Goal: Task Accomplishment & Management: Complete application form

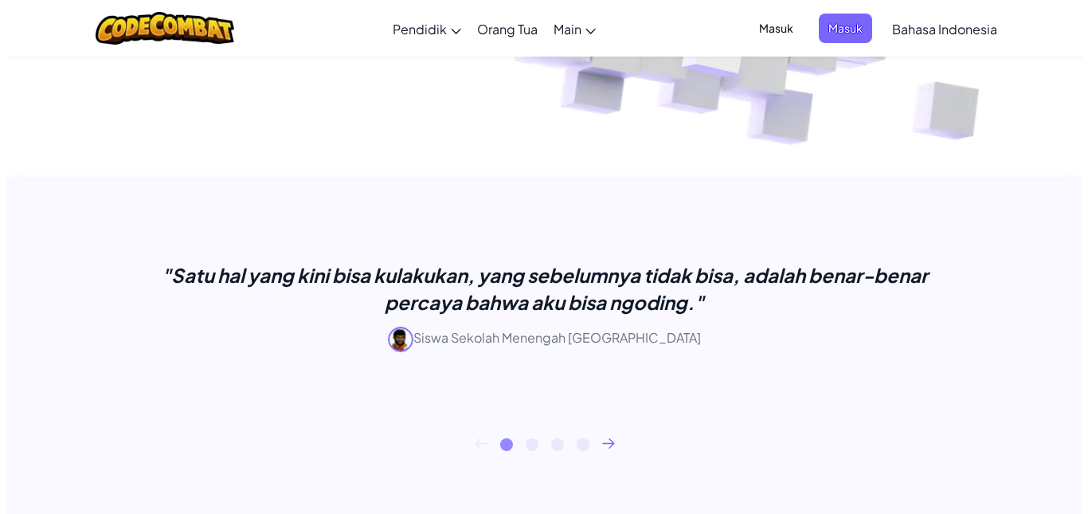
scroll to position [344, 0]
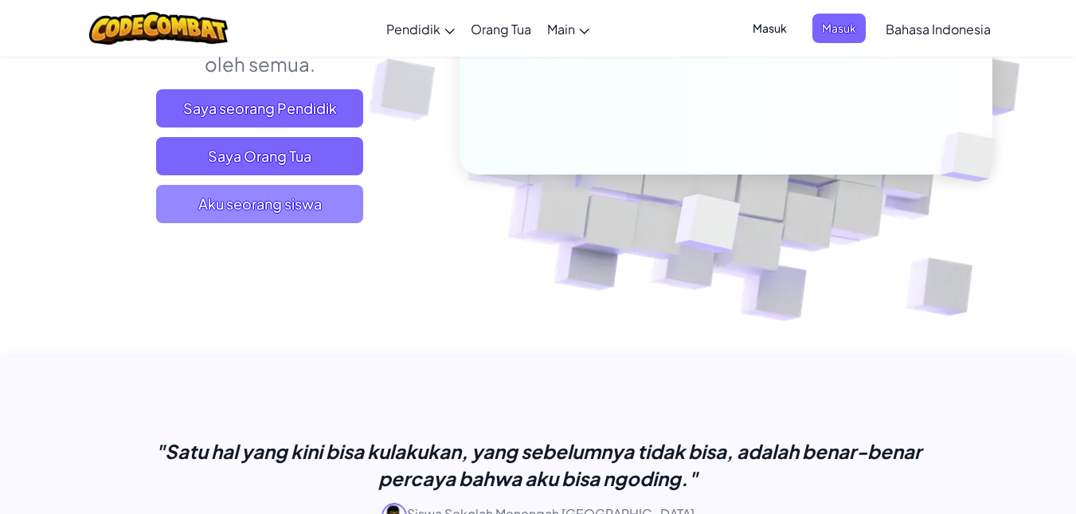
click at [258, 211] on span "Aku seorang siswa" at bounding box center [259, 204] width 207 height 38
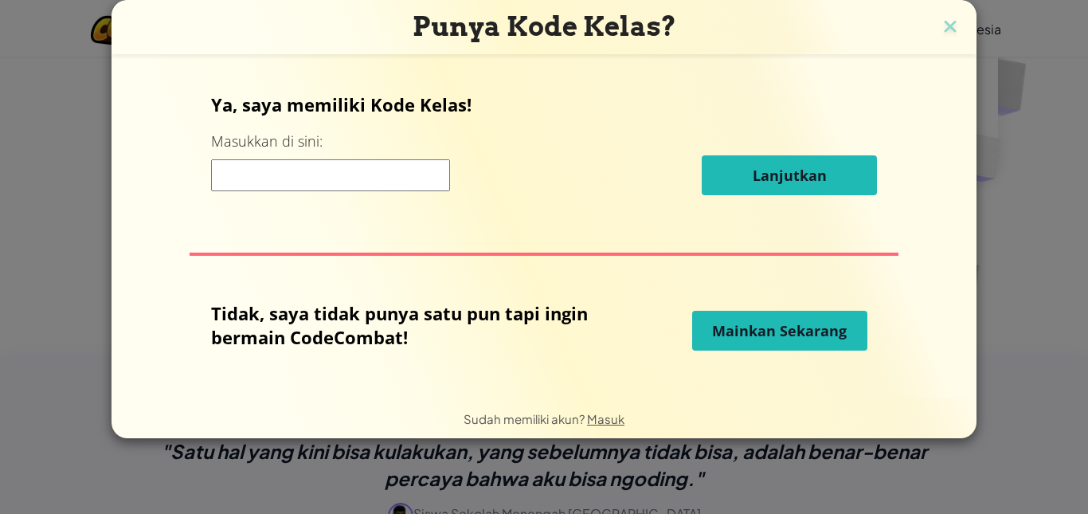
click at [283, 175] on input at bounding box center [330, 175] width 239 height 32
type input "LeftFindRice"
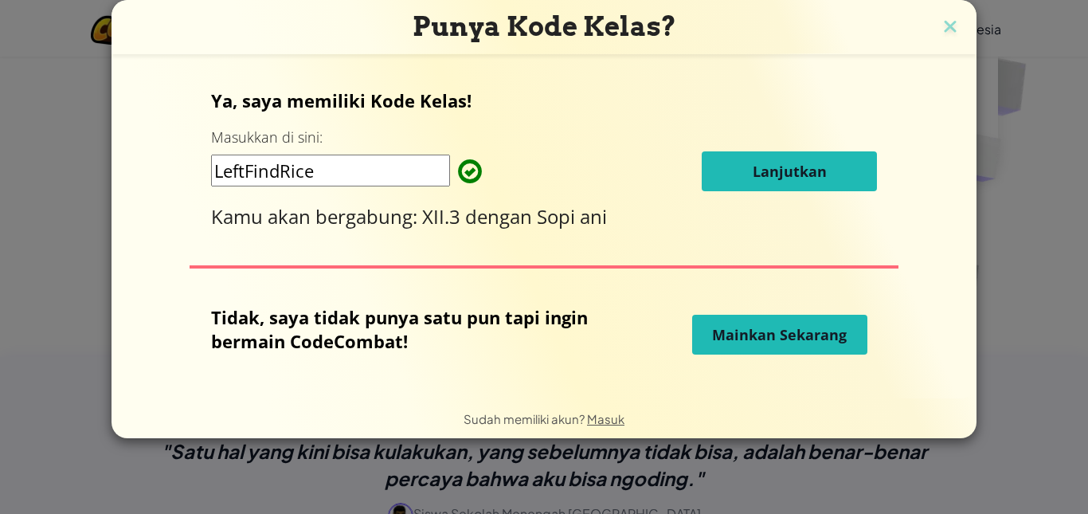
click at [729, 183] on button "Lanjutkan" at bounding box center [789, 171] width 175 height 40
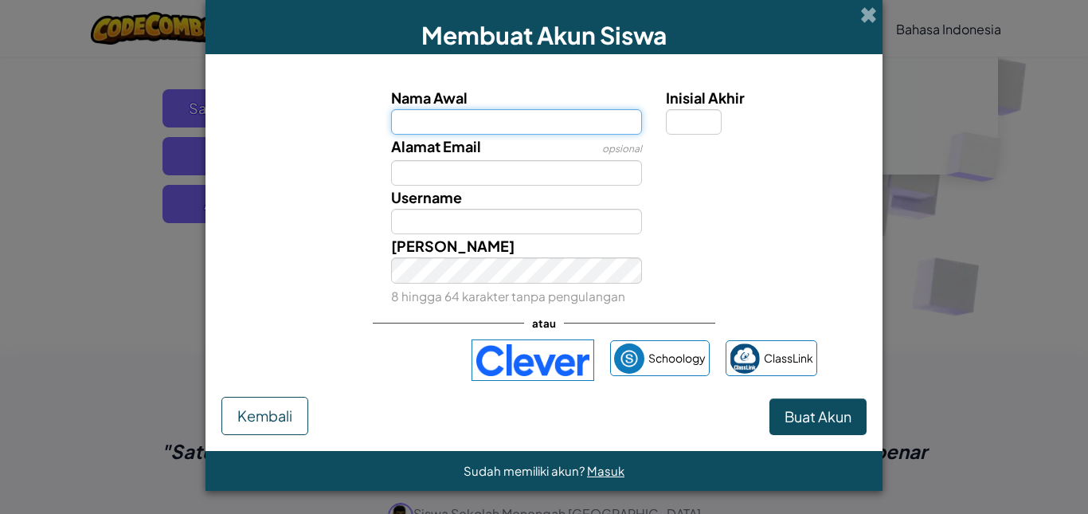
click at [547, 122] on input "Nama Awal" at bounding box center [517, 121] width 252 height 25
type input "n"
type input "NASIHEN"
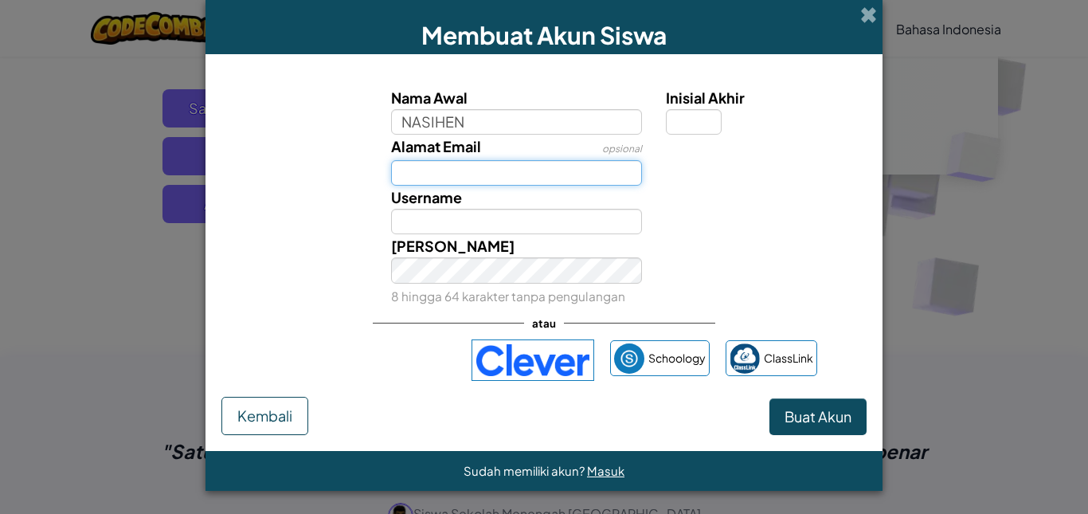
type input "NASIHEN"
click at [513, 178] on input "Alamat Email" at bounding box center [517, 172] width 252 height 25
type input "N"
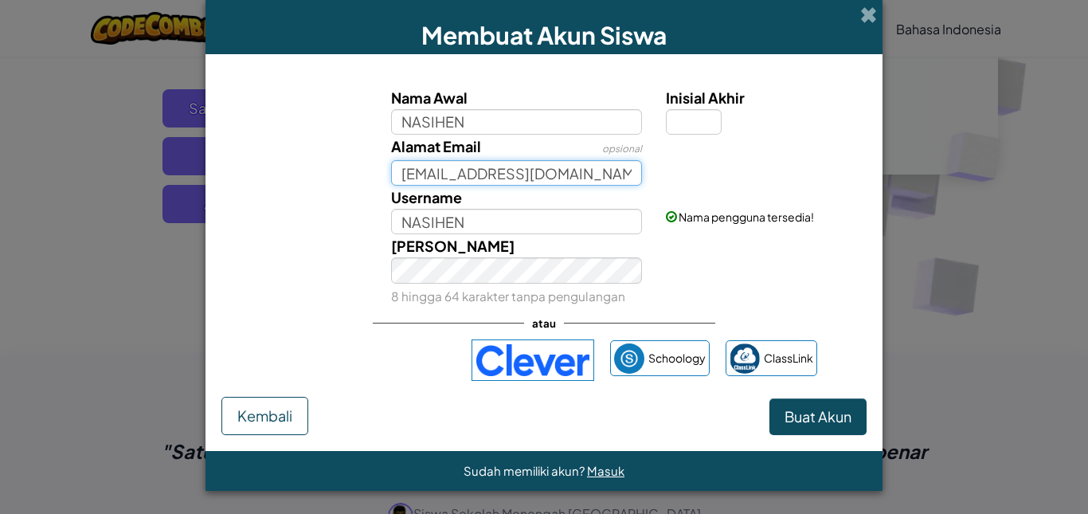
type input "nasihensihen123@gmail.com"
click at [769, 398] on button "Buat Akun" at bounding box center [817, 416] width 97 height 37
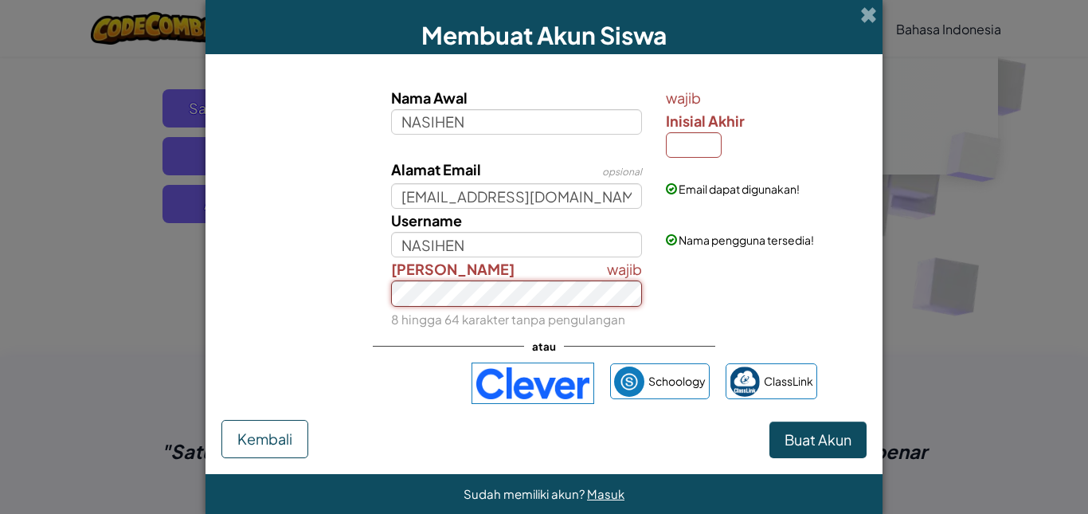
click at [769, 421] on button "Buat Akun" at bounding box center [817, 439] width 97 height 37
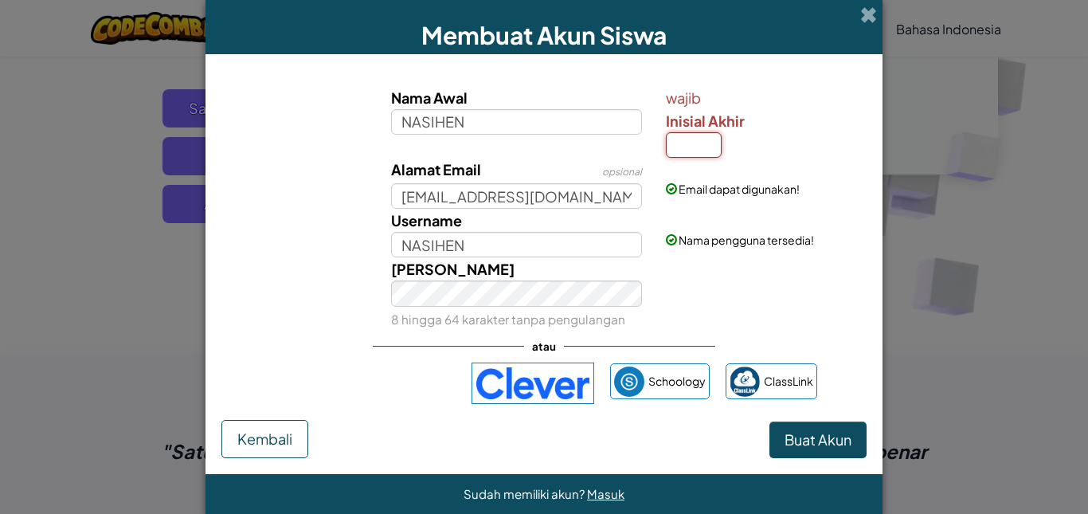
click at [686, 145] on input "Inisial Akhir" at bounding box center [694, 144] width 56 height 25
type input "n"
click at [769, 421] on button "Buat Akun" at bounding box center [817, 439] width 97 height 37
type input "NASIHENN"
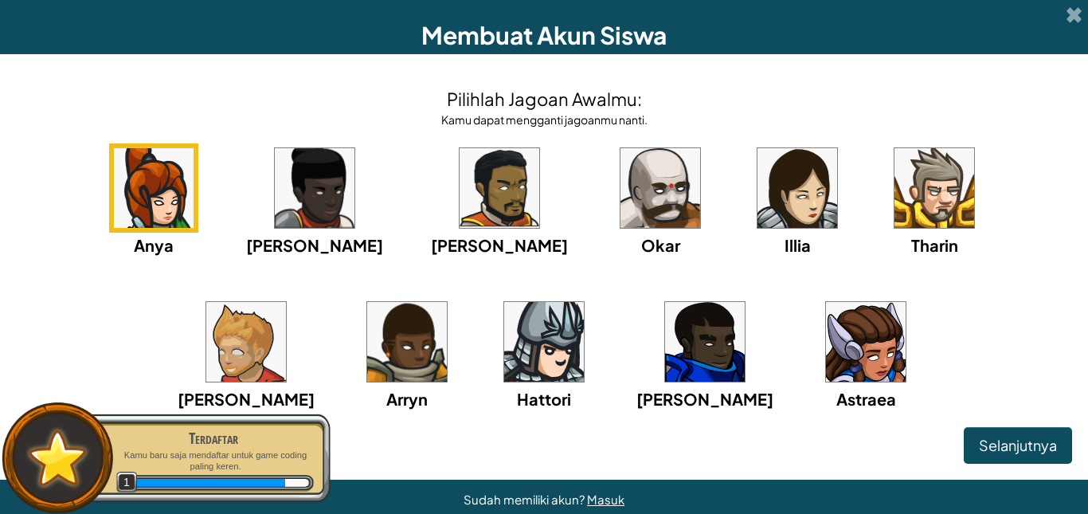
click at [431, 218] on div "[PERSON_NAME]" at bounding box center [499, 200] width 137 height 114
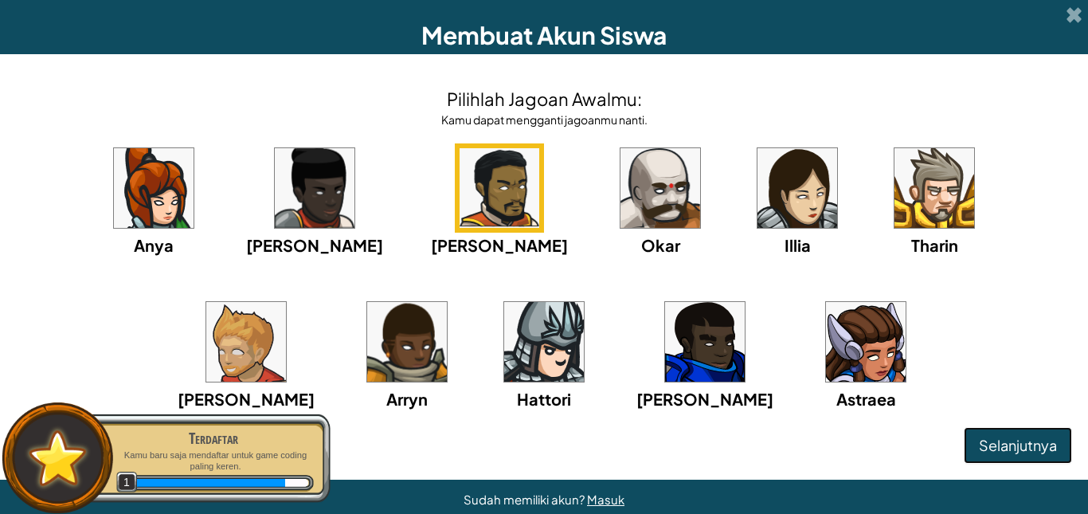
click at [1007, 438] on span "Selanjutnya" at bounding box center [1018, 445] width 78 height 18
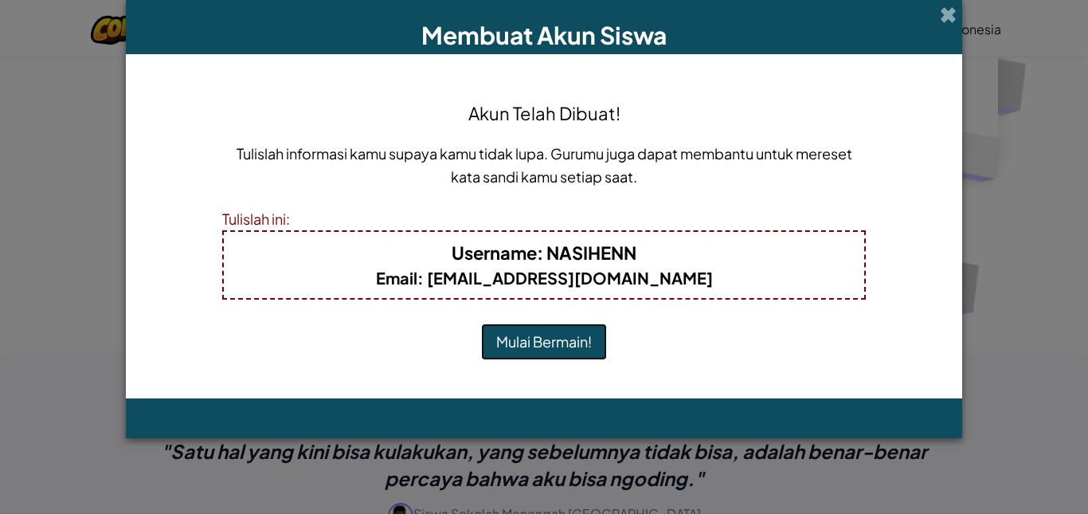
click at [548, 347] on button "Mulai Bermain!" at bounding box center [544, 341] width 126 height 37
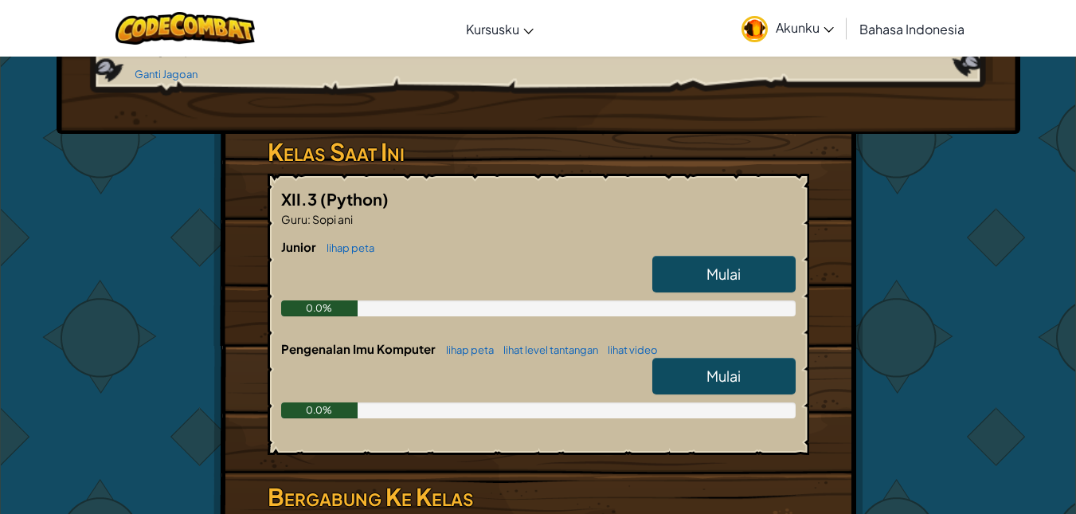
scroll to position [212, 0]
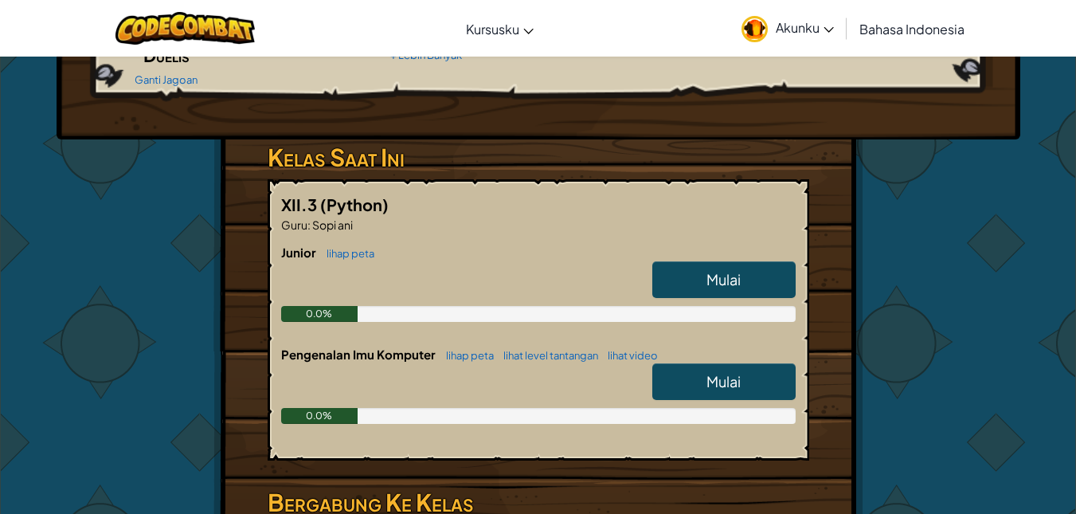
click at [759, 276] on link "Mulai" at bounding box center [723, 279] width 143 height 37
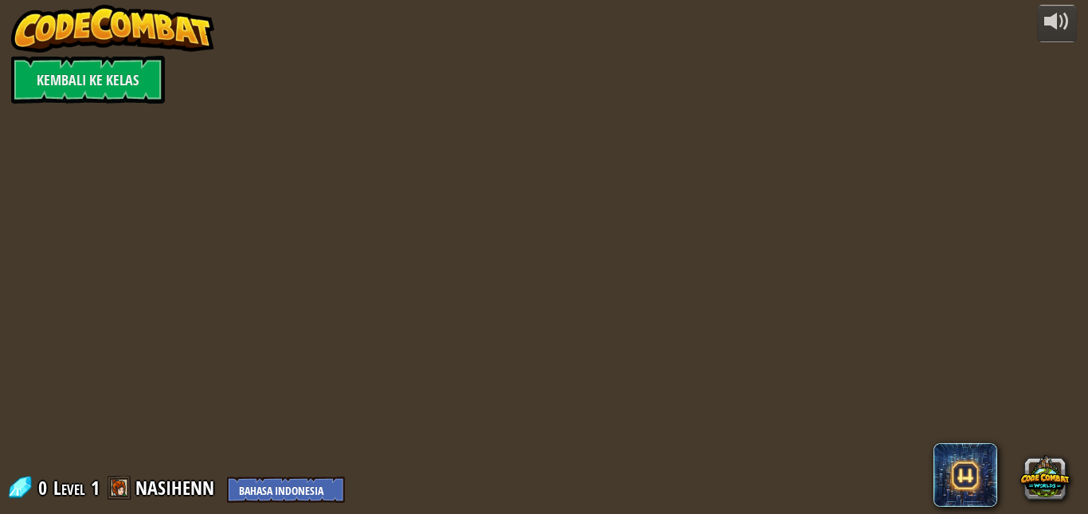
select select "id"
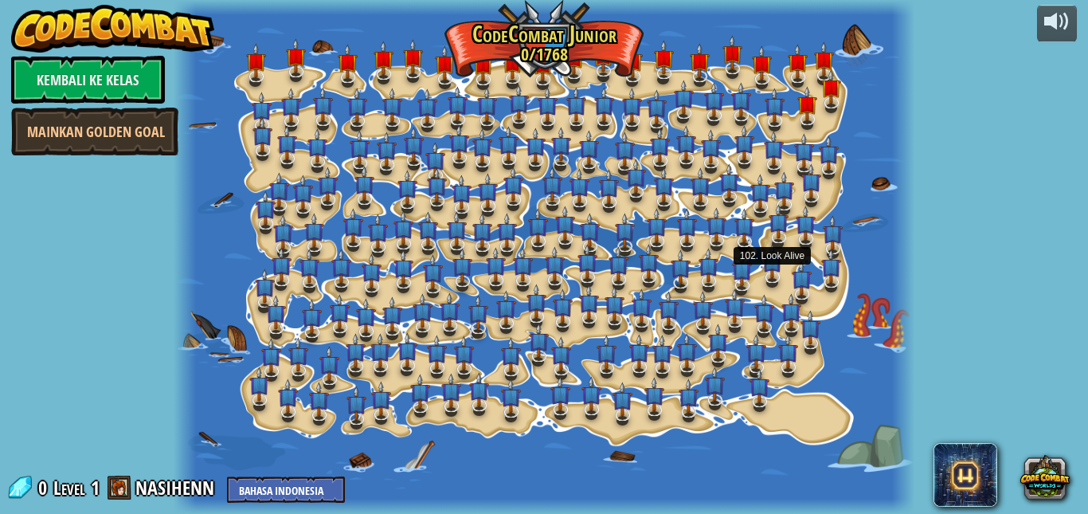
select select "id"
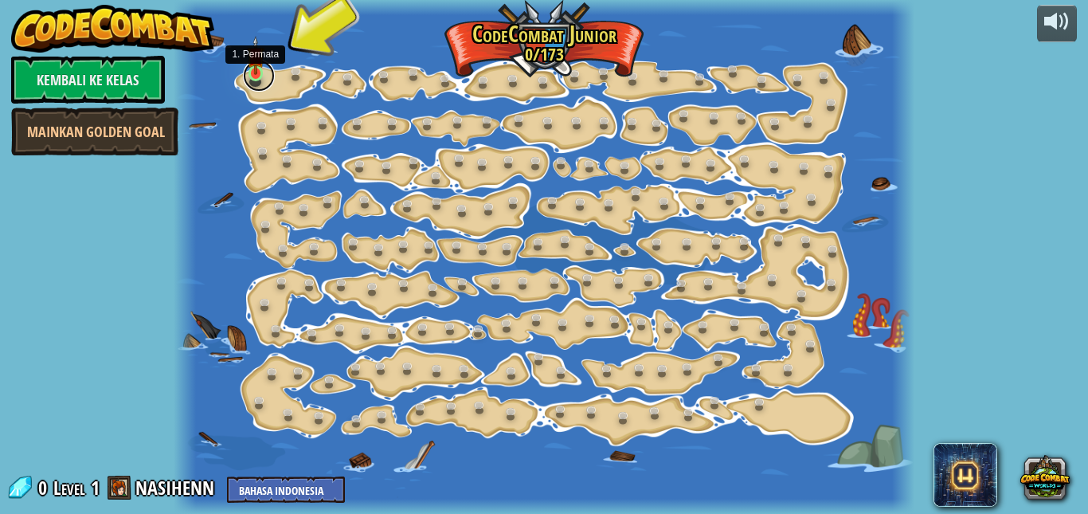
click at [253, 76] on link at bounding box center [259, 76] width 32 height 32
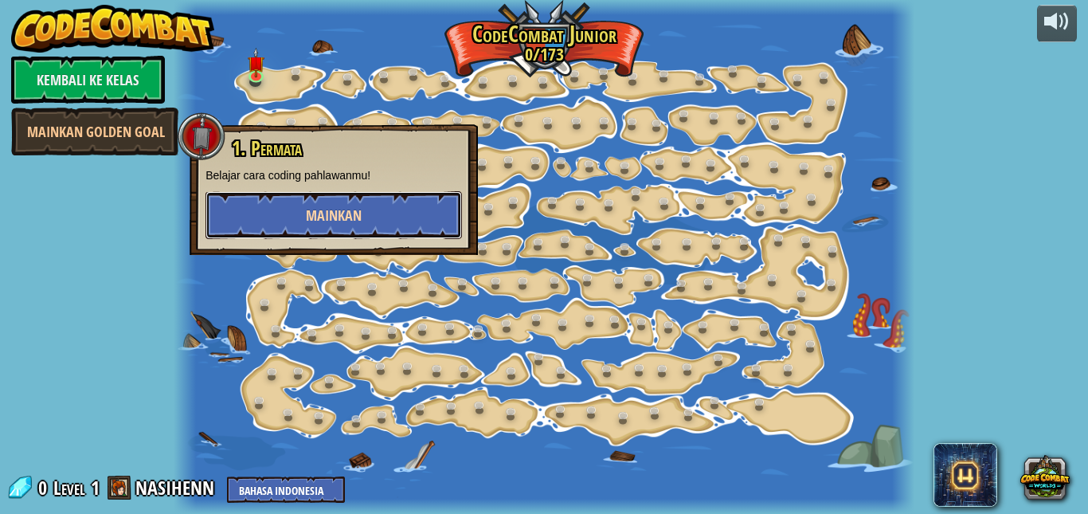
click at [274, 221] on button "Mainkan" at bounding box center [333, 215] width 256 height 48
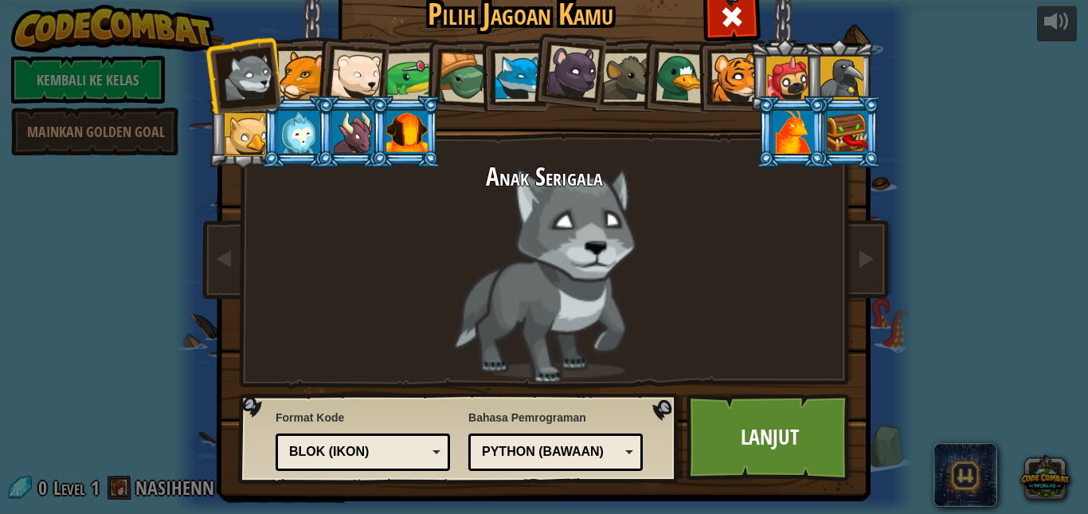
click at [408, 125] on div at bounding box center [406, 132] width 41 height 43
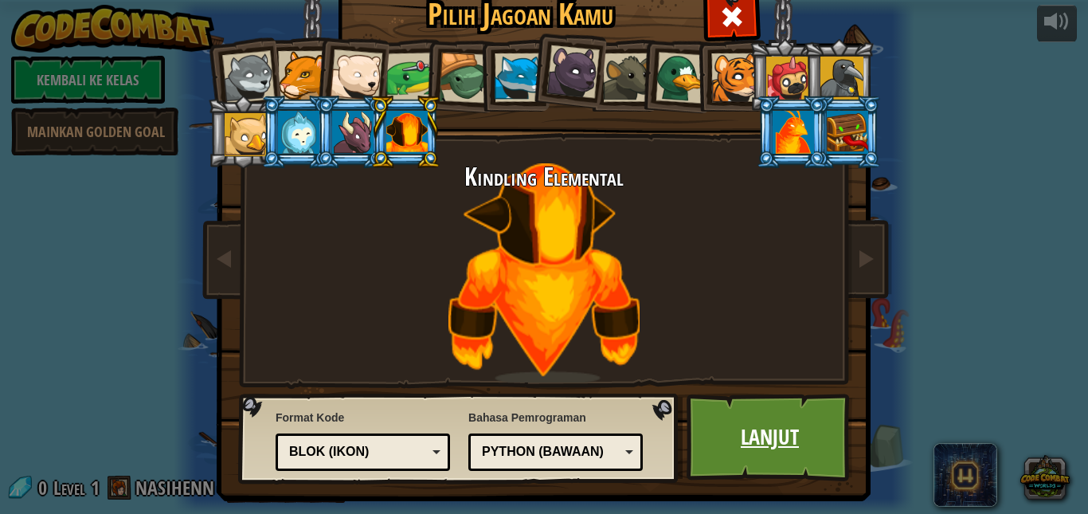
click at [688, 398] on link "Lanjut" at bounding box center [769, 437] width 166 height 88
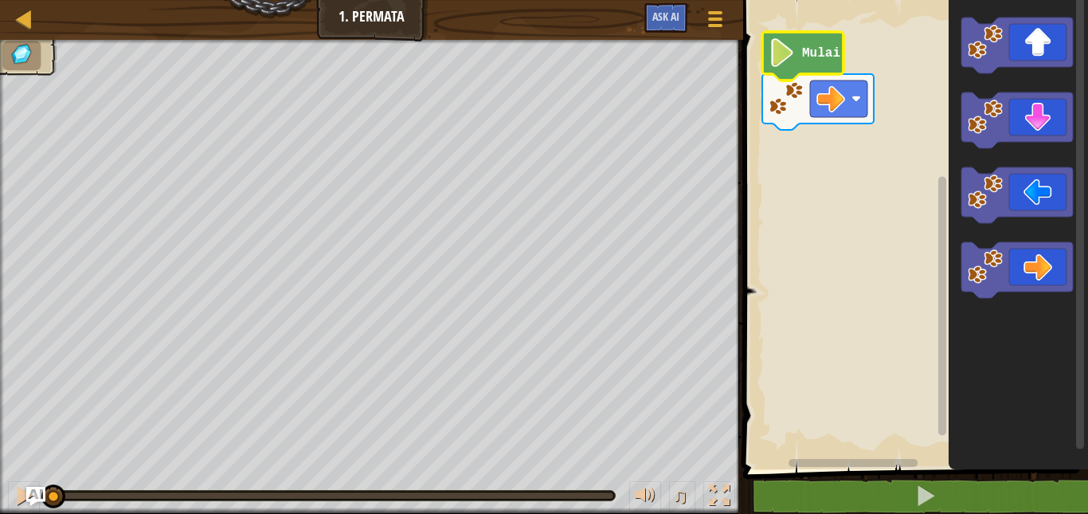
click at [801, 40] on icon "Ruang Kerja Blockly" at bounding box center [802, 56] width 81 height 49
click at [1023, 241] on icon "Ruang Kerja Blockly" at bounding box center [1017, 230] width 139 height 477
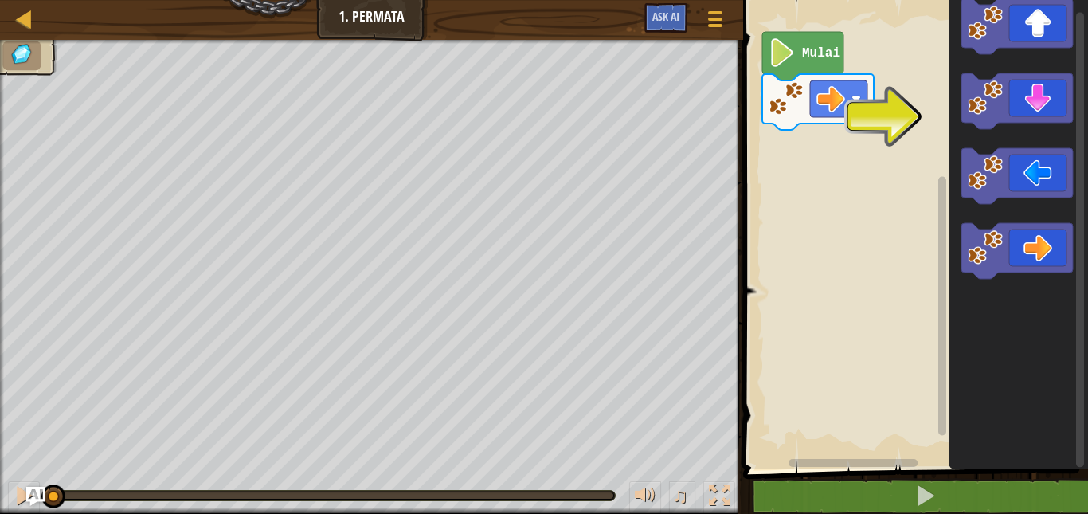
click at [941, 222] on div "Mulai" at bounding box center [913, 230] width 350 height 477
click at [994, 243] on image "Ruang Kerja Blockly" at bounding box center [985, 247] width 35 height 35
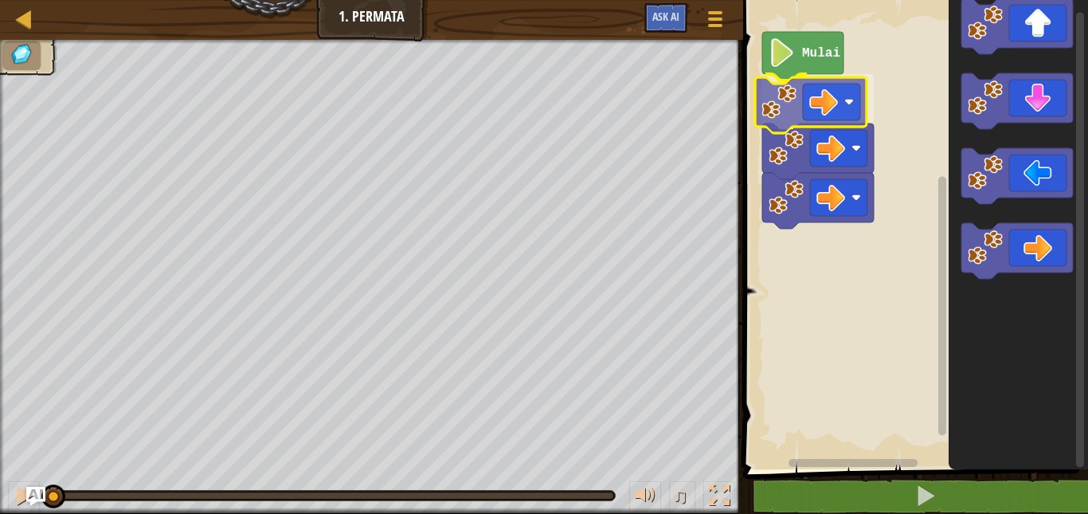
click at [786, 94] on div "Mulai" at bounding box center [913, 230] width 350 height 477
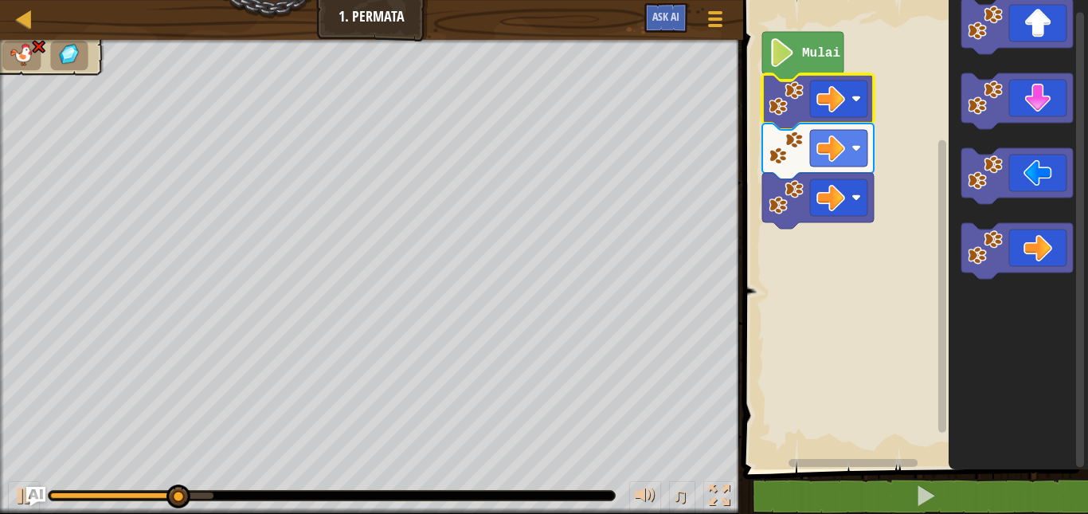
click at [803, 170] on icon "Ruang Kerja Blockly" at bounding box center [817, 151] width 111 height 56
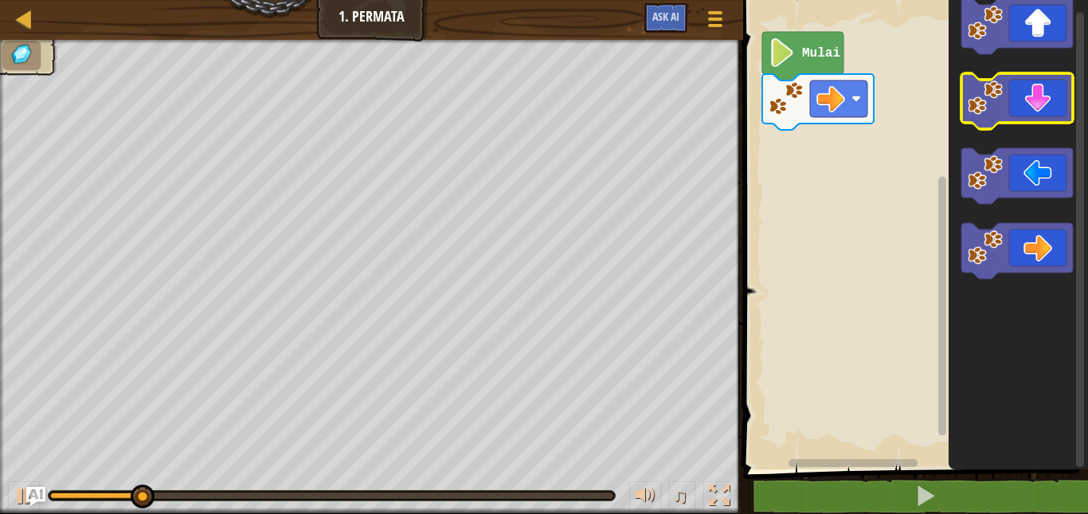
click at [1049, 106] on icon "Ruang Kerja Blockly" at bounding box center [1016, 101] width 111 height 56
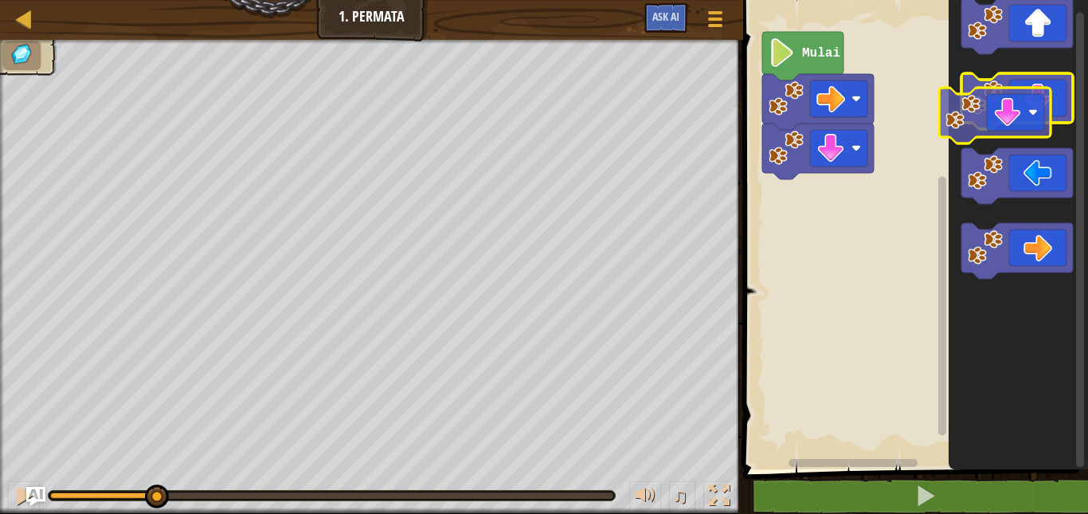
click at [1058, 104] on icon "Ruang Kerja Blockly" at bounding box center [1016, 101] width 111 height 56
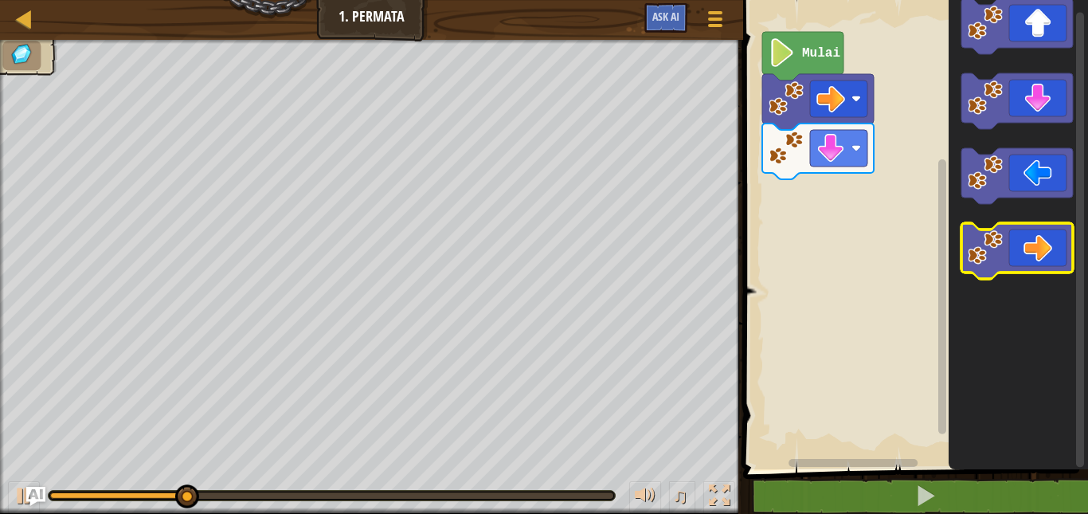
click at [1033, 266] on icon "Ruang Kerja Blockly" at bounding box center [1016, 251] width 111 height 56
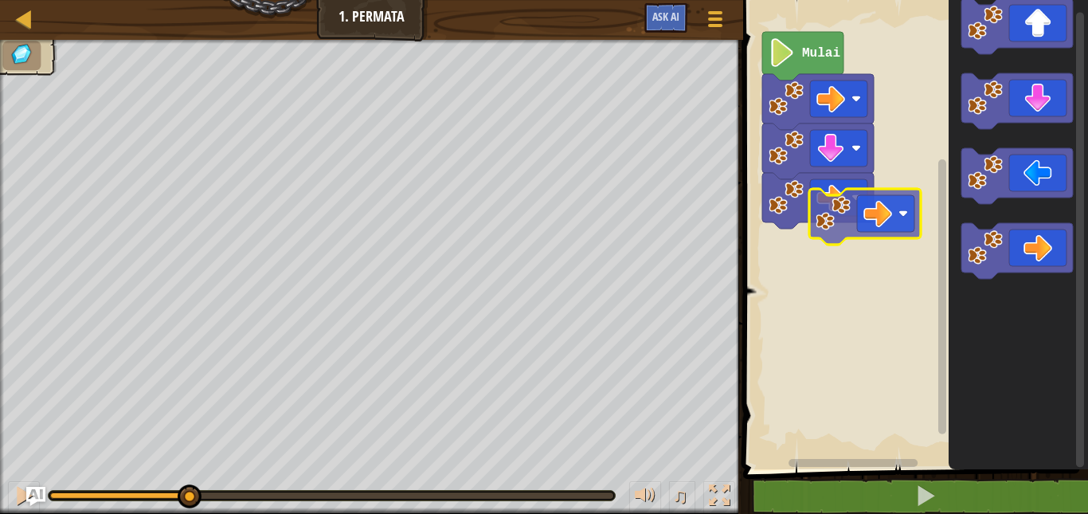
click at [1075, 260] on icon "Ruang Kerja Blockly" at bounding box center [1017, 230] width 139 height 477
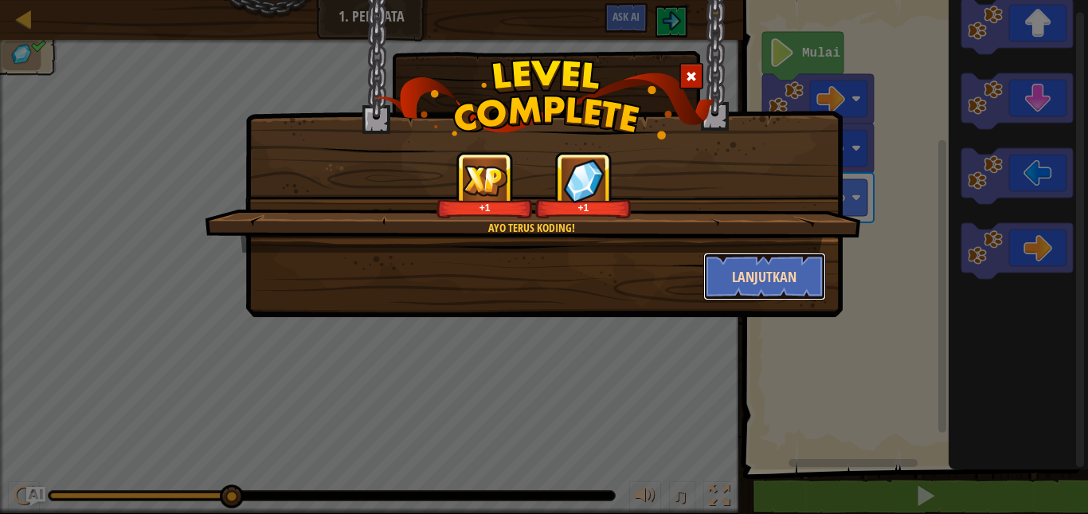
click at [770, 298] on button "Lanjutkan" at bounding box center [764, 276] width 123 height 48
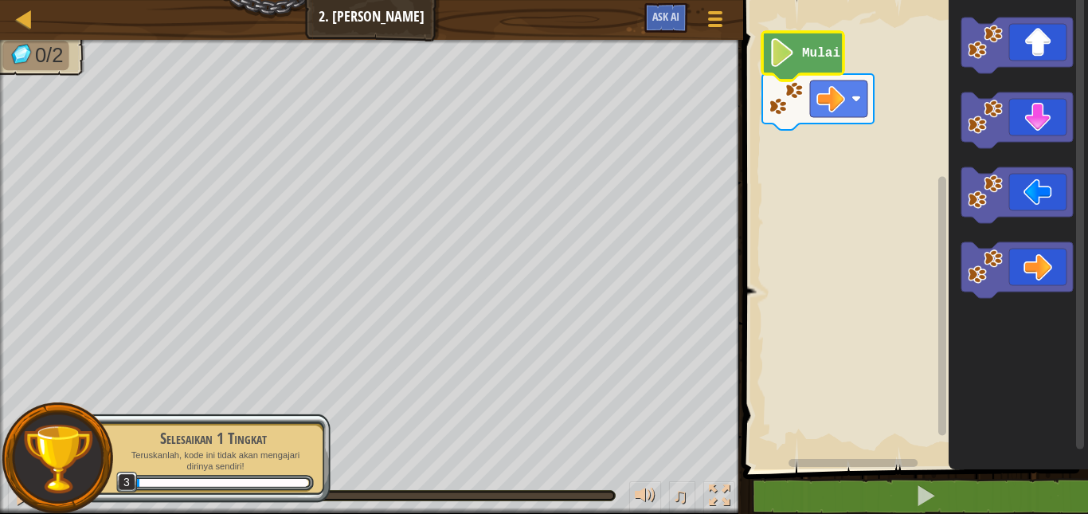
click at [806, 61] on icon "Ruang Kerja Blockly" at bounding box center [802, 56] width 81 height 49
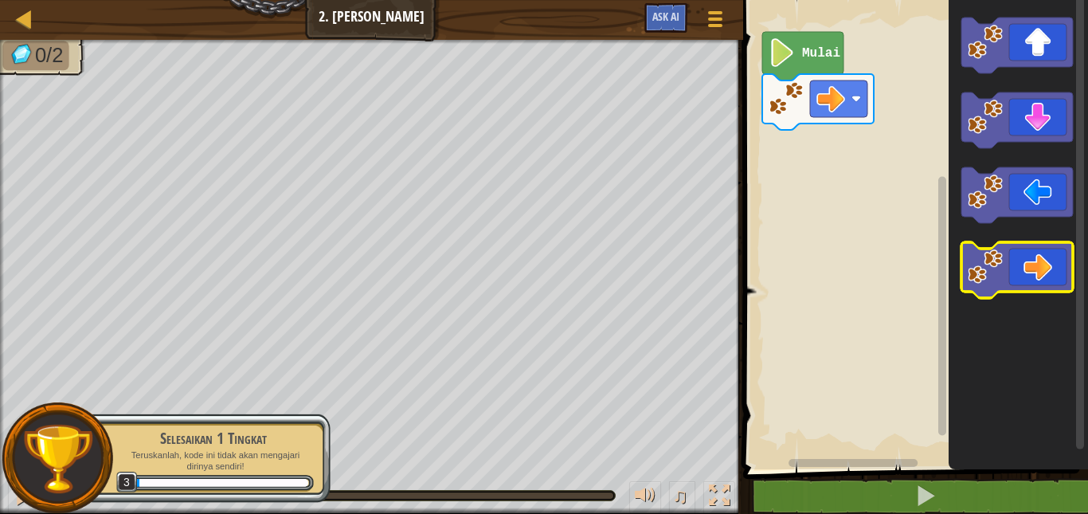
click at [1020, 273] on icon "Ruang Kerja Blockly" at bounding box center [1016, 270] width 111 height 56
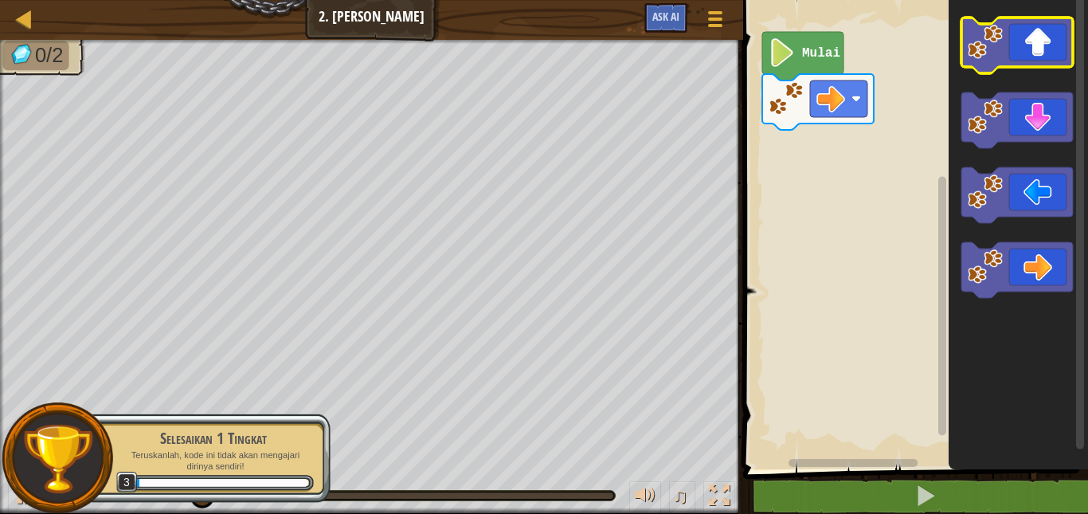
click at [1015, 71] on rect "Ruang Kerja Blockly" at bounding box center [1016, 46] width 111 height 56
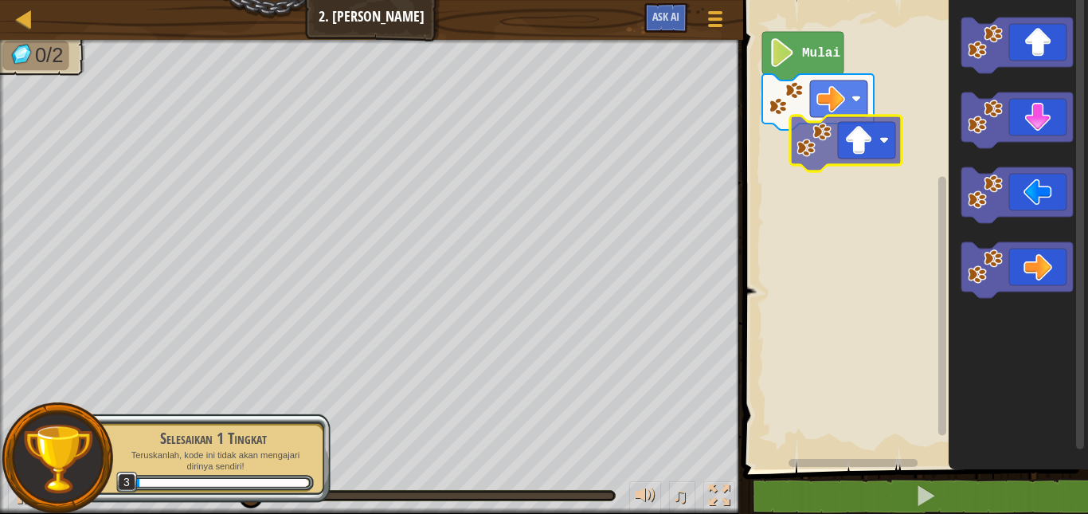
click at [836, 174] on div "Mulai" at bounding box center [913, 230] width 350 height 477
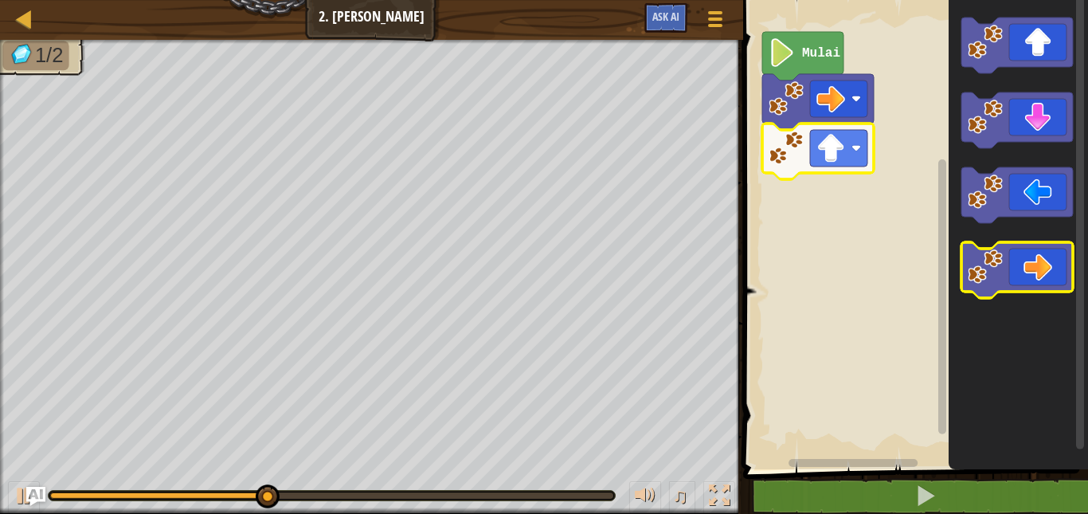
click at [1011, 279] on icon "Ruang Kerja Blockly" at bounding box center [1016, 270] width 111 height 56
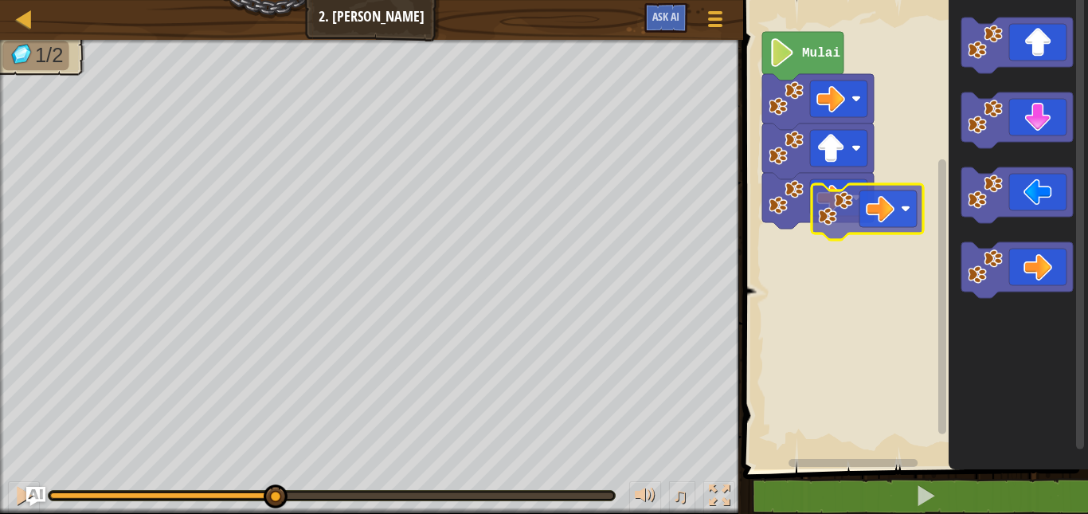
click at [829, 206] on div "Mulai" at bounding box center [913, 230] width 350 height 477
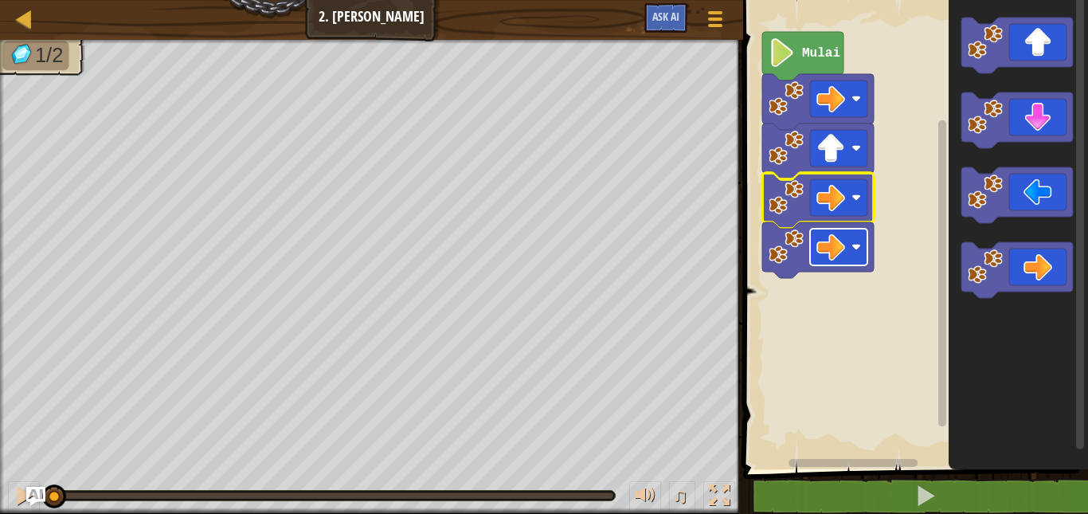
click at [829, 265] on rect "Ruang Kerja Blockly" at bounding box center [838, 247] width 57 height 37
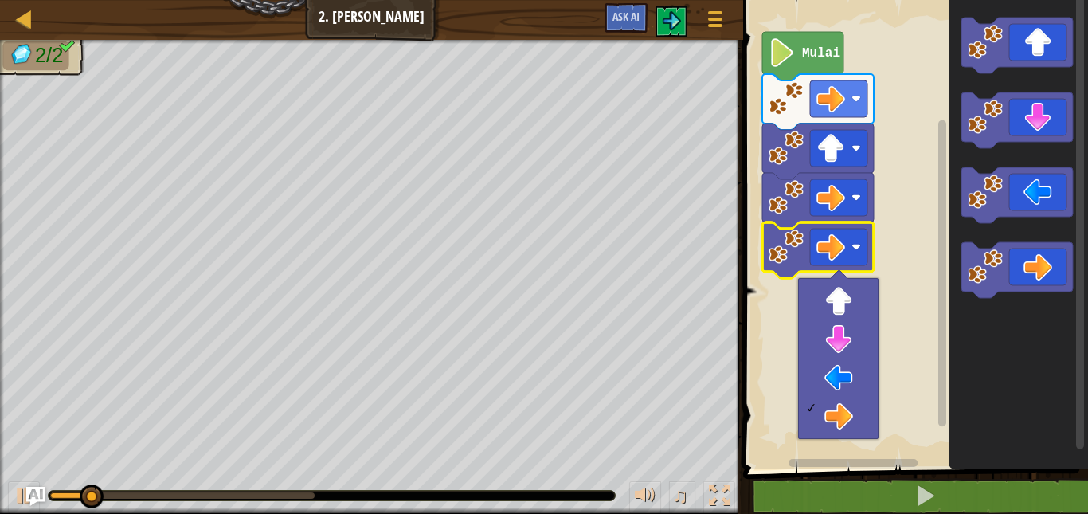
drag, startPoint x: 829, startPoint y: 265, endPoint x: 1003, endPoint y: 296, distance: 176.4
click at [1003, 0] on body "Peta Junior 2. Ayo Ayo Ayo Menu Permainan Ask AI 1 הההההההההההההההההההההההההההה…" at bounding box center [544, 0] width 1088 height 0
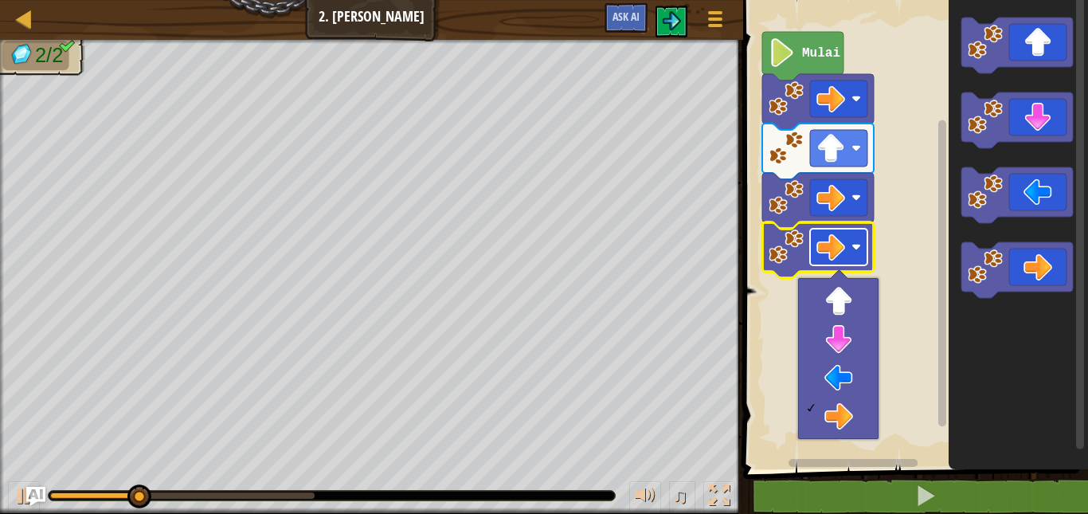
click at [832, 246] on image "Ruang Kerja Blockly" at bounding box center [830, 247] width 29 height 29
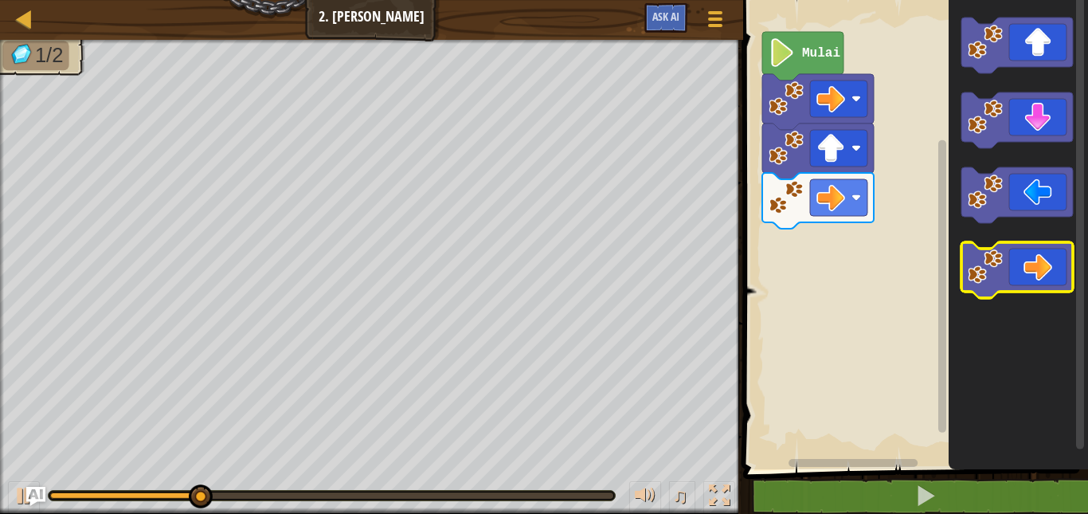
click at [992, 266] on image "Ruang Kerja Blockly" at bounding box center [985, 266] width 35 height 35
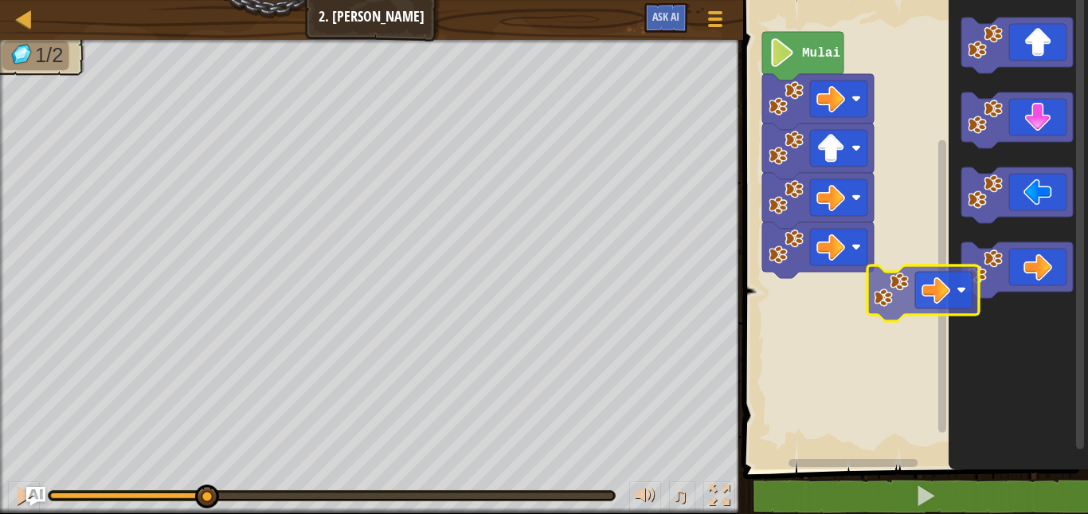
click at [998, 265] on image "Ruang Kerja Blockly" at bounding box center [985, 266] width 35 height 35
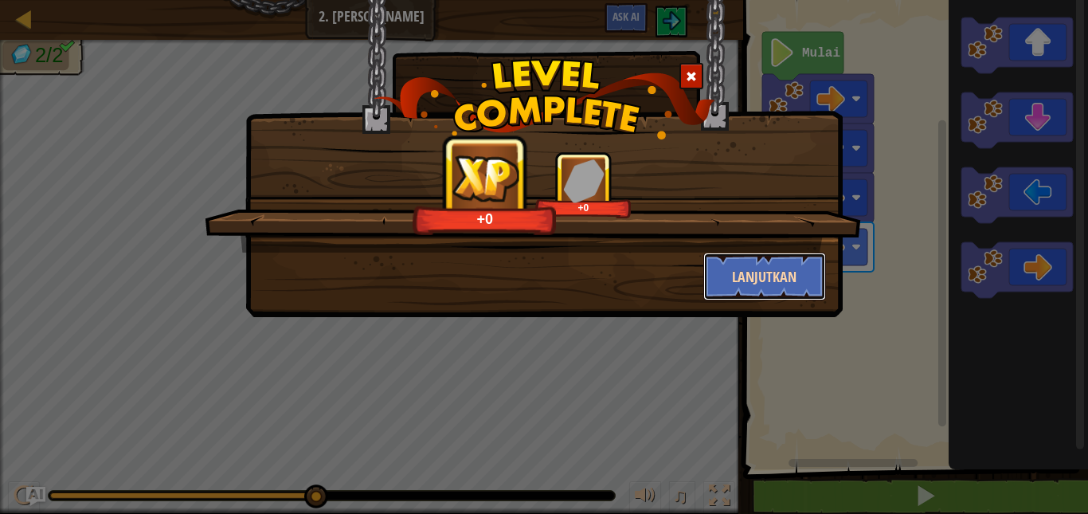
click at [751, 280] on button "Lanjutkan" at bounding box center [764, 276] width 123 height 48
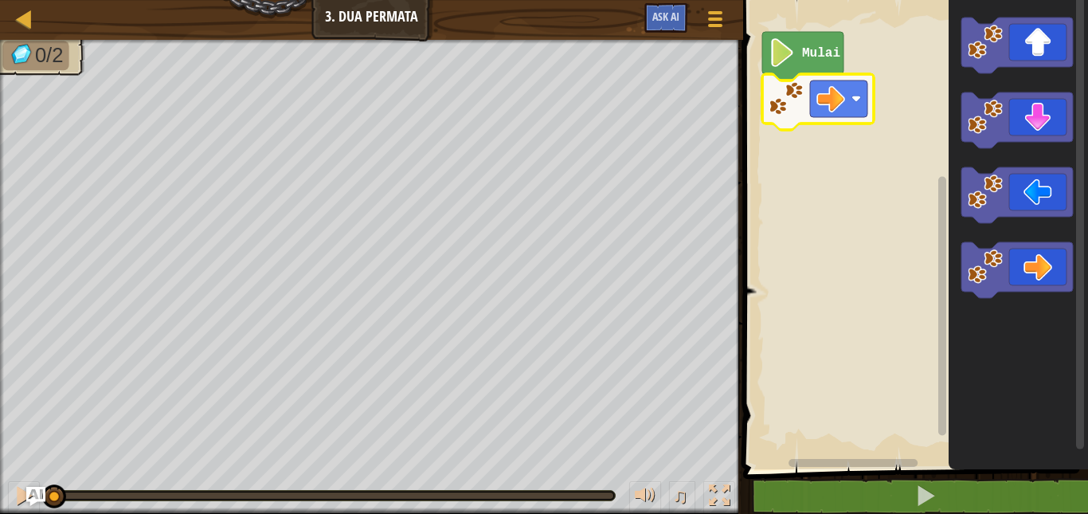
click at [805, 123] on icon "Ruang Kerja Blockly" at bounding box center [817, 102] width 111 height 56
click at [995, 271] on image "Ruang Kerja Blockly" at bounding box center [985, 266] width 35 height 35
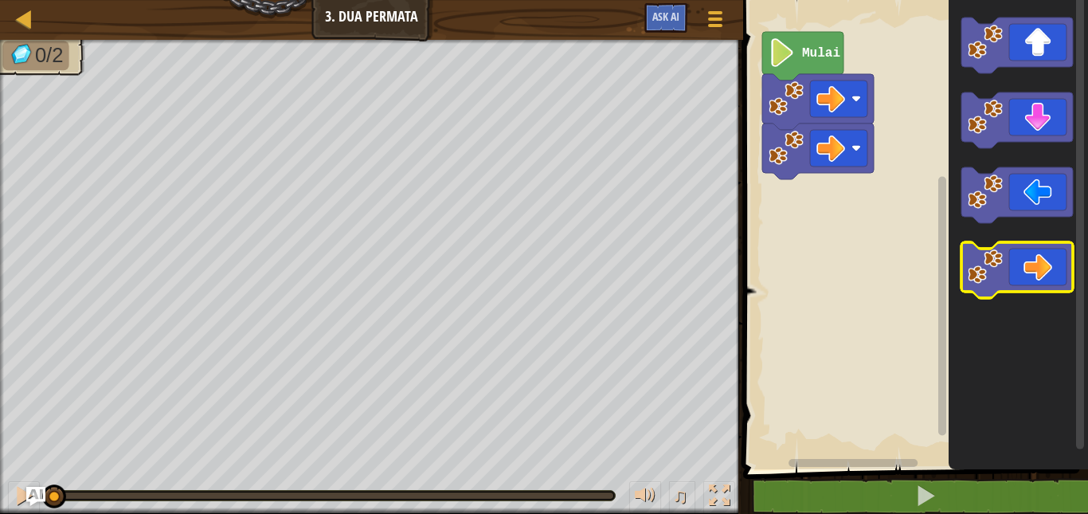
click at [995, 271] on image "Ruang Kerja Blockly" at bounding box center [985, 266] width 35 height 35
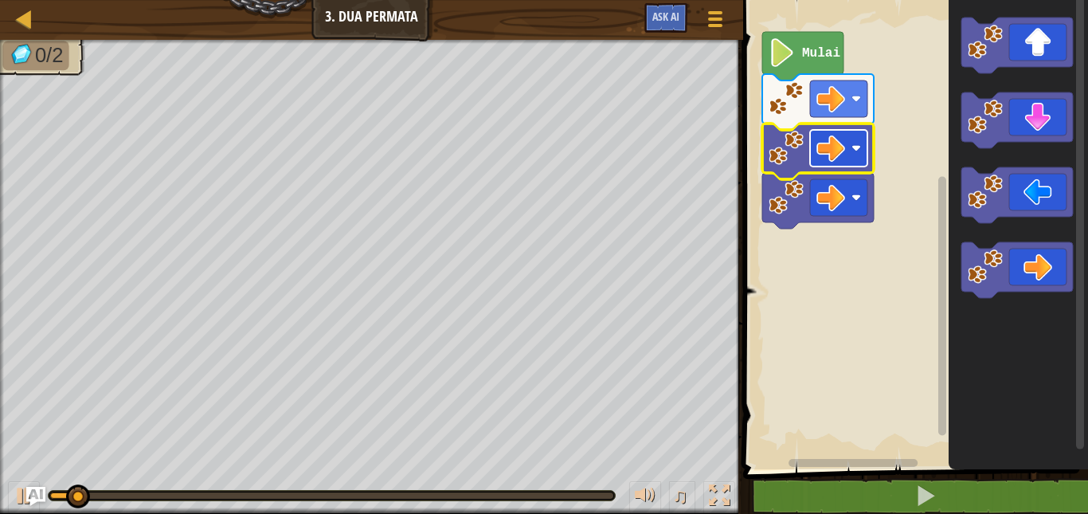
click at [811, 154] on rect "Ruang Kerja Blockly" at bounding box center [838, 148] width 57 height 37
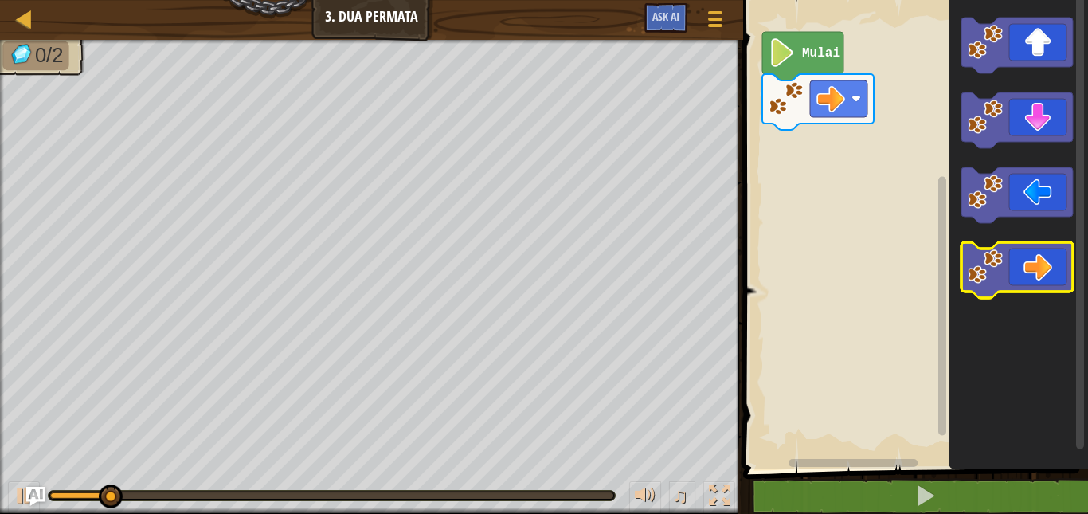
click at [1022, 277] on icon "Ruang Kerja Blockly" at bounding box center [1016, 270] width 111 height 56
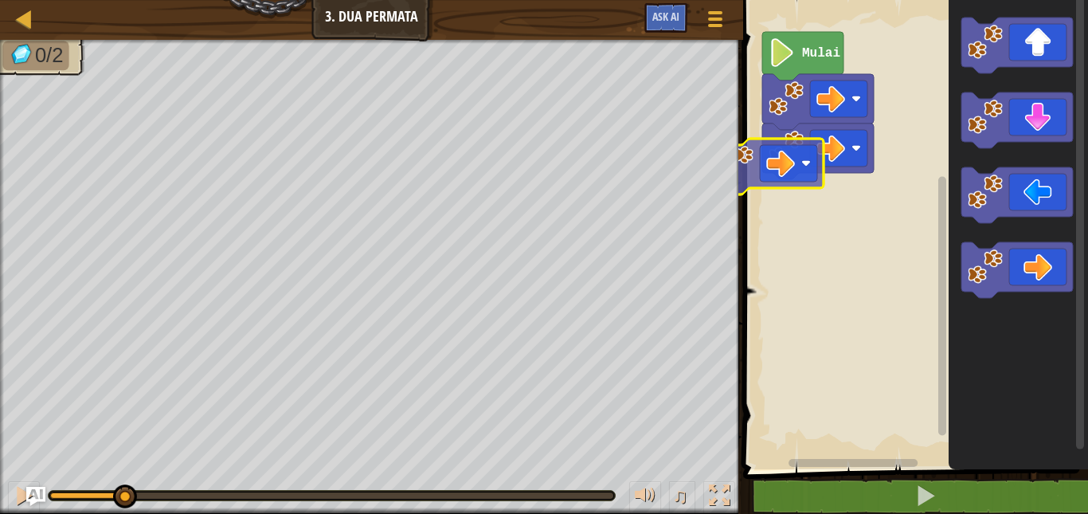
click at [780, 168] on div "Mulai" at bounding box center [913, 230] width 350 height 477
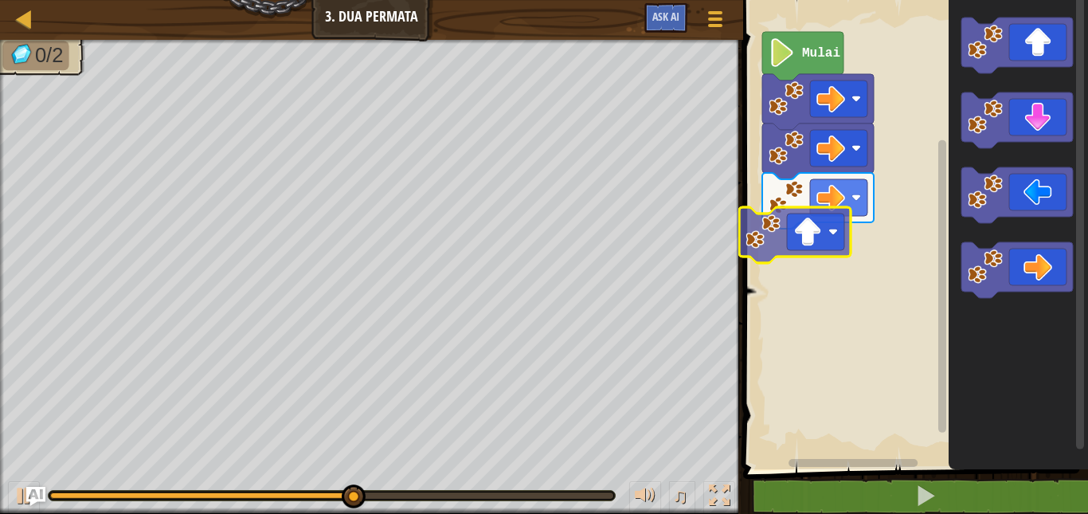
click at [809, 259] on div "Mulai" at bounding box center [913, 230] width 350 height 477
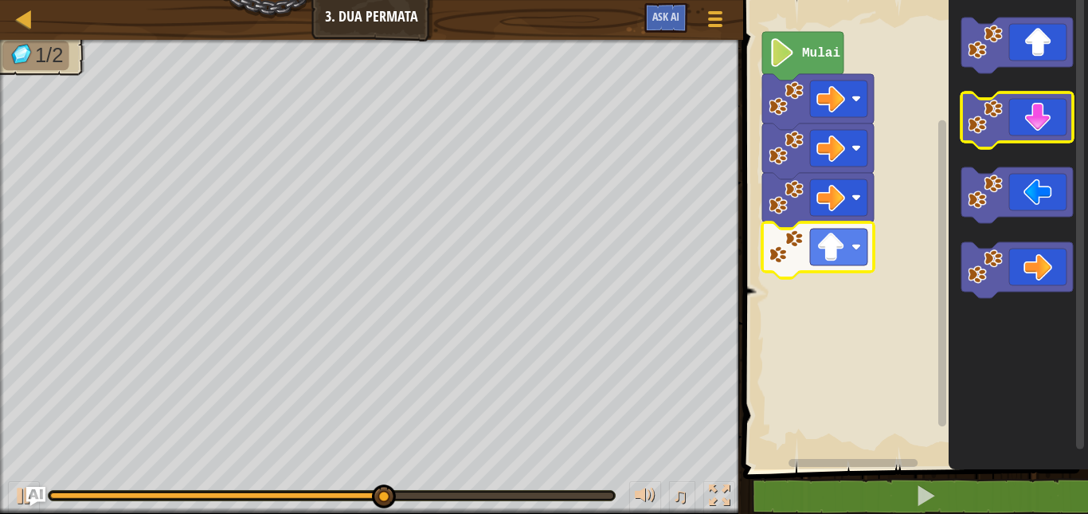
click at [1019, 131] on icon "Ruang Kerja Blockly" at bounding box center [1016, 120] width 111 height 56
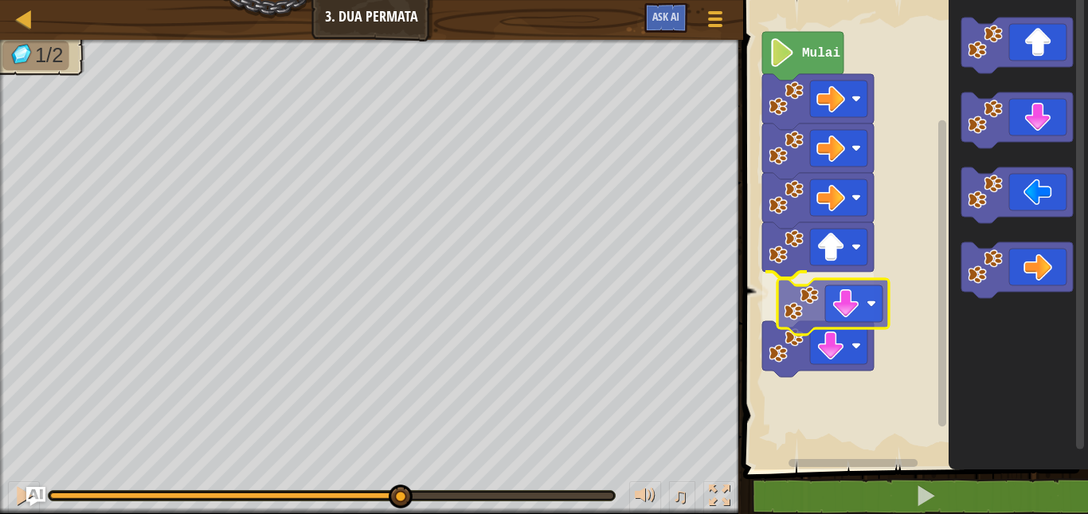
click at [825, 318] on div "Mulai" at bounding box center [913, 230] width 350 height 477
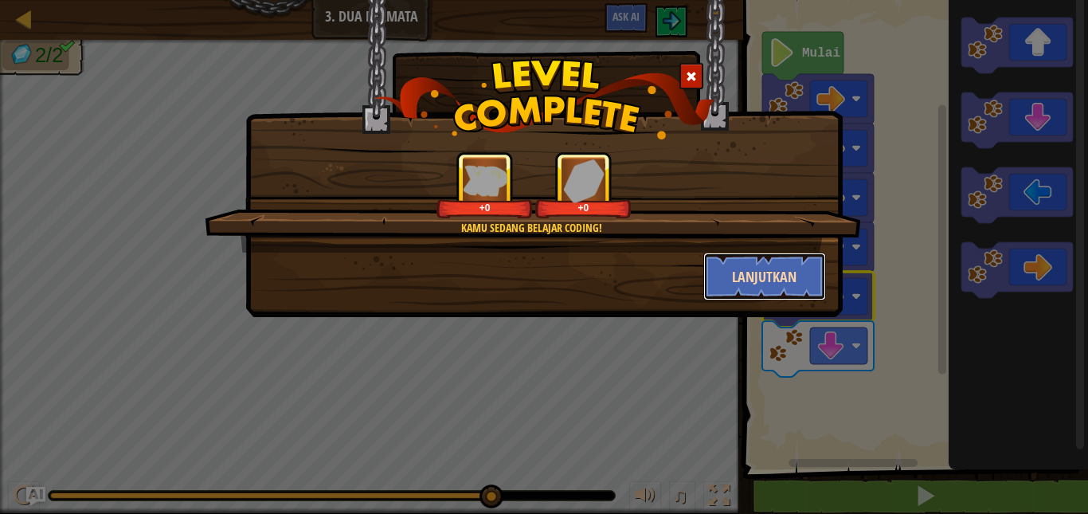
click at [760, 281] on button "Lanjutkan" at bounding box center [764, 276] width 123 height 48
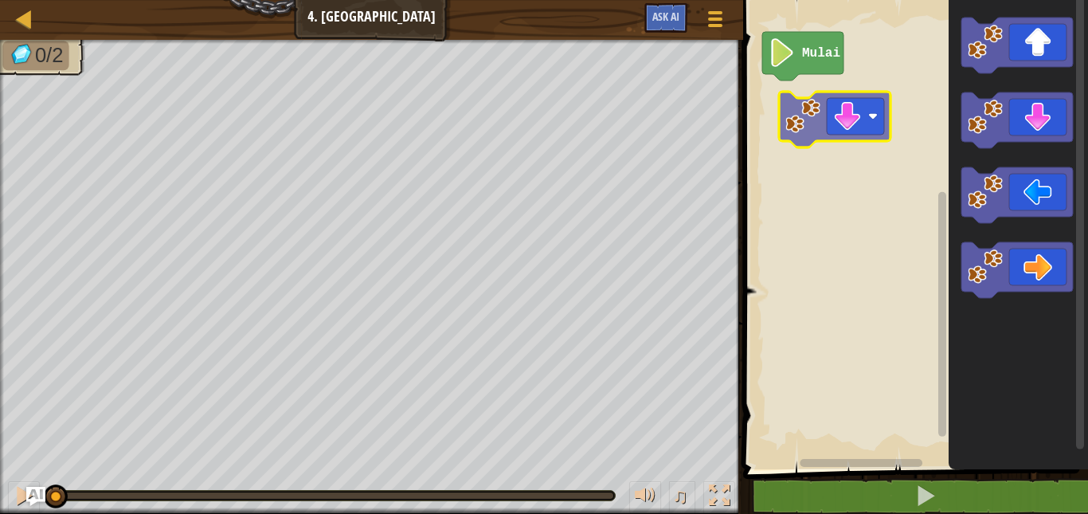
click at [793, 126] on div "Mulai" at bounding box center [913, 230] width 350 height 477
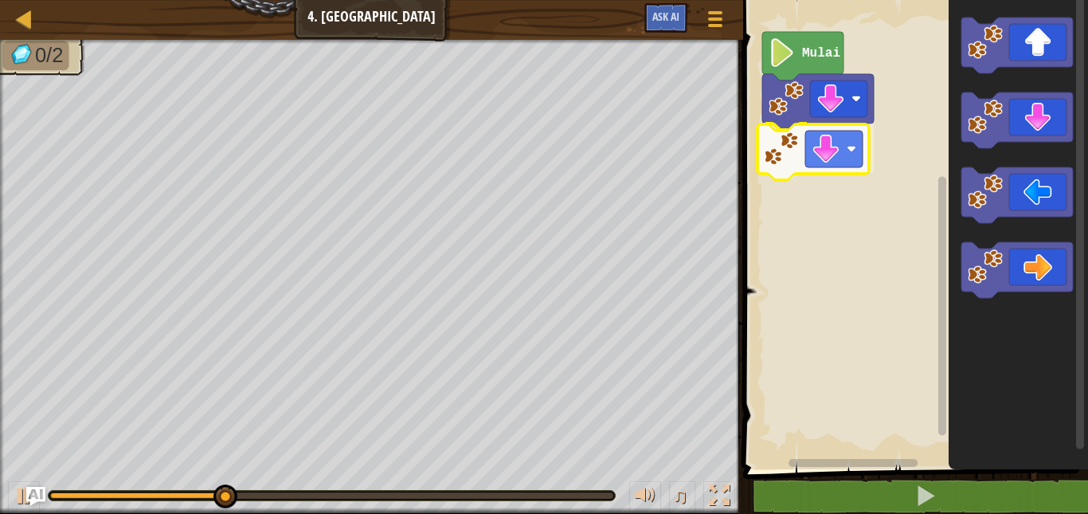
click at [780, 148] on div "Mulai" at bounding box center [913, 230] width 350 height 477
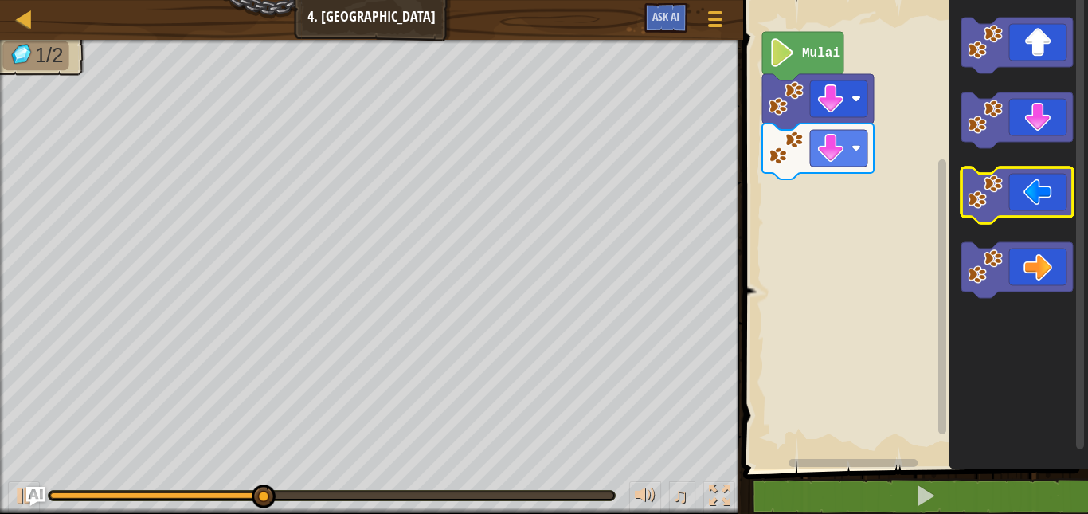
click at [1018, 201] on icon "Ruang Kerja Blockly" at bounding box center [1016, 195] width 111 height 56
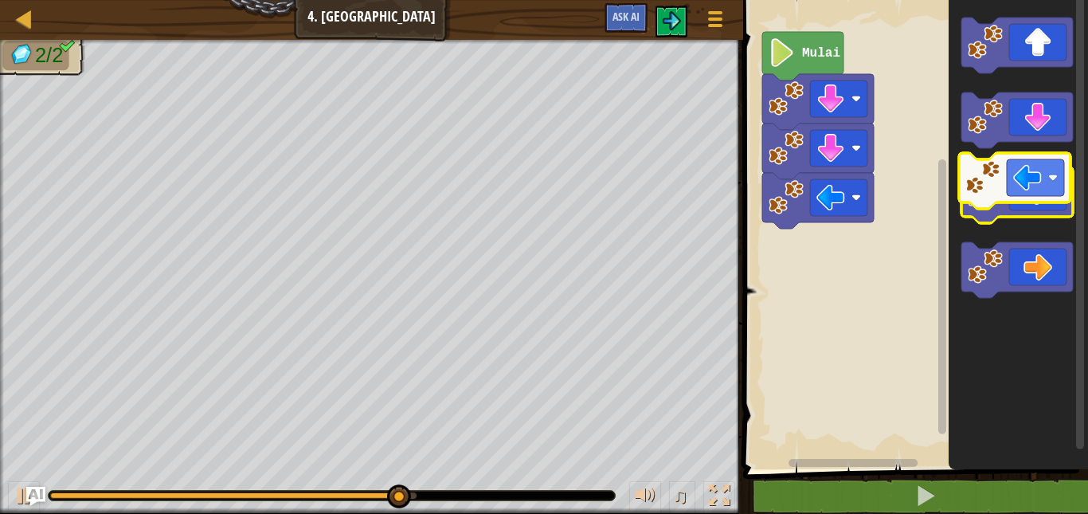
click at [1017, 186] on icon "Ruang Kerja Blockly" at bounding box center [1016, 195] width 111 height 56
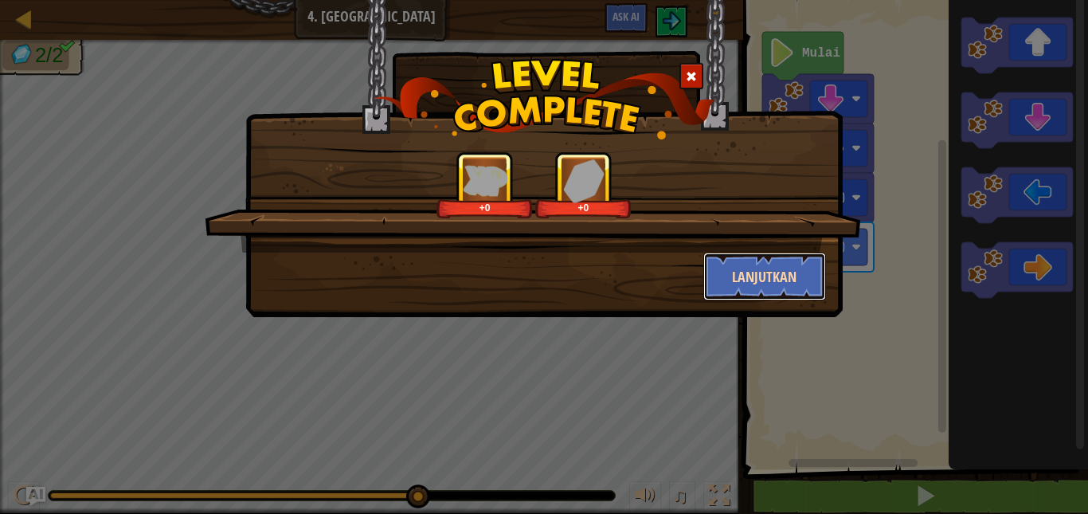
click at [723, 272] on button "Lanjutkan" at bounding box center [764, 276] width 123 height 48
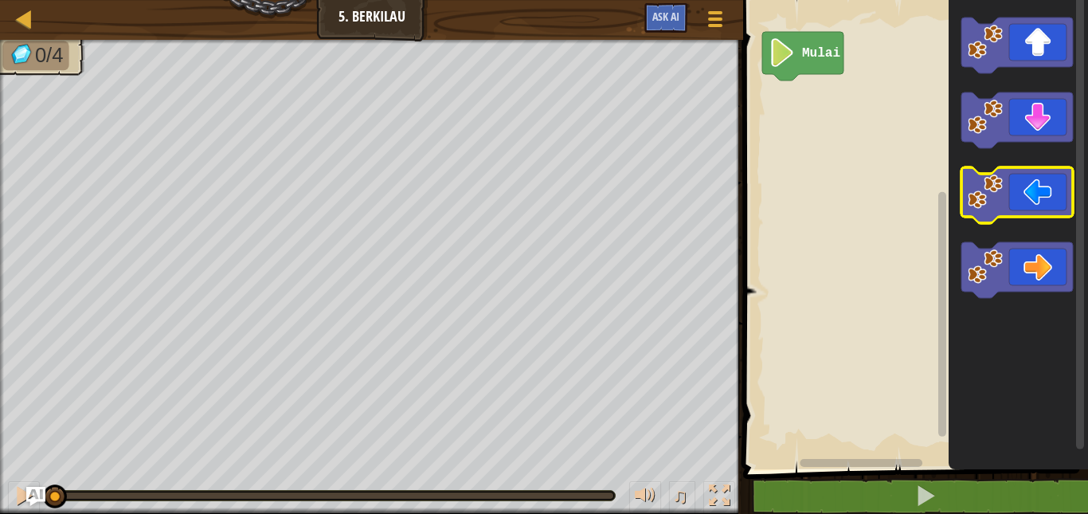
click at [1016, 190] on icon "Ruang Kerja Blockly" at bounding box center [1016, 195] width 111 height 56
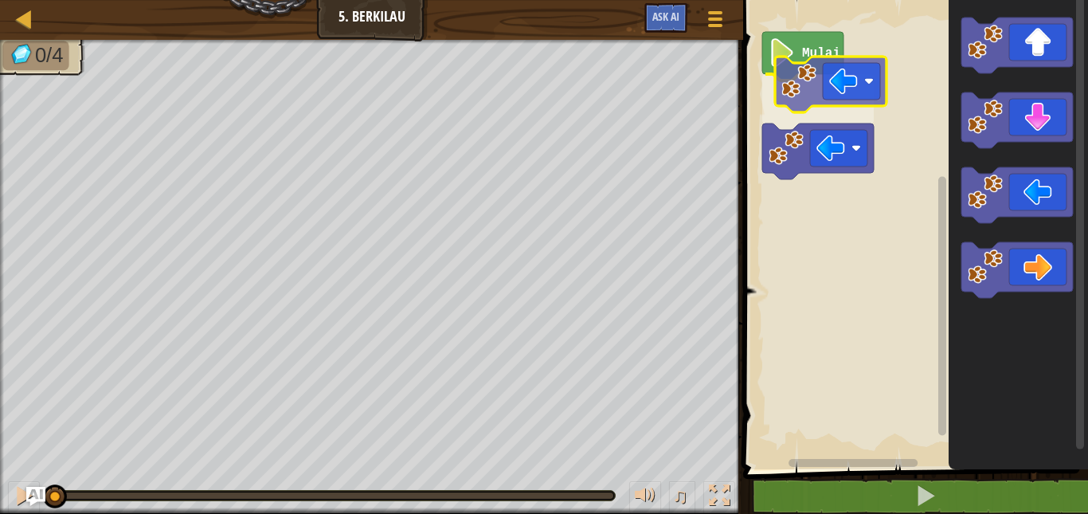
click at [825, 71] on div "Mulai" at bounding box center [913, 230] width 350 height 477
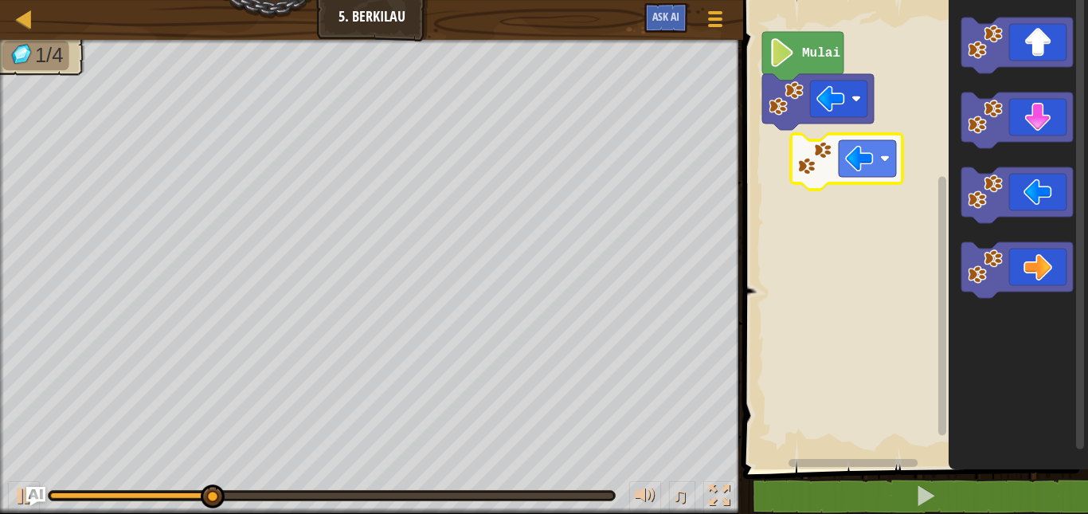
click at [785, 122] on div "Mulai" at bounding box center [913, 230] width 350 height 477
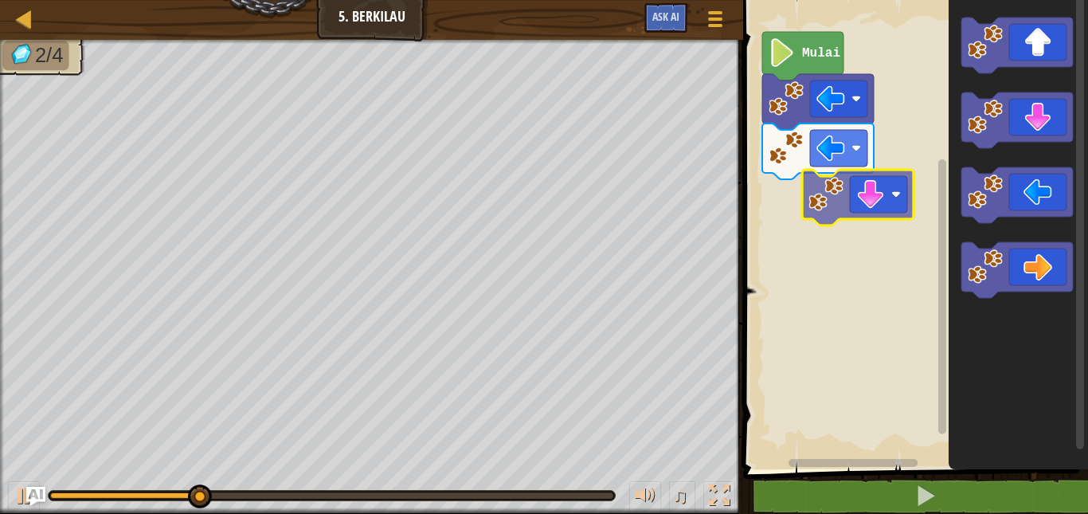
click at [831, 201] on div "Mulai" at bounding box center [913, 230] width 350 height 477
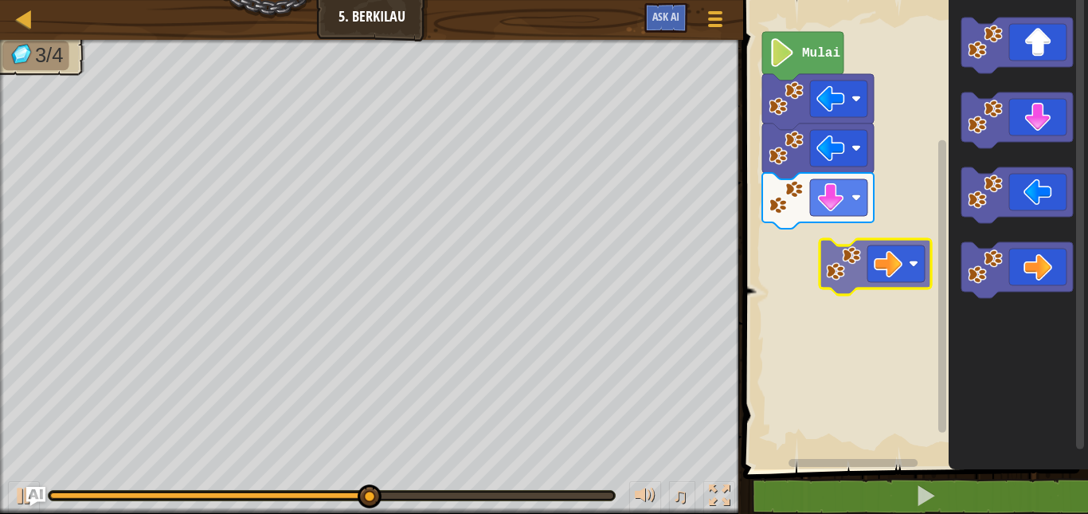
click at [843, 240] on div "Mulai" at bounding box center [913, 230] width 350 height 477
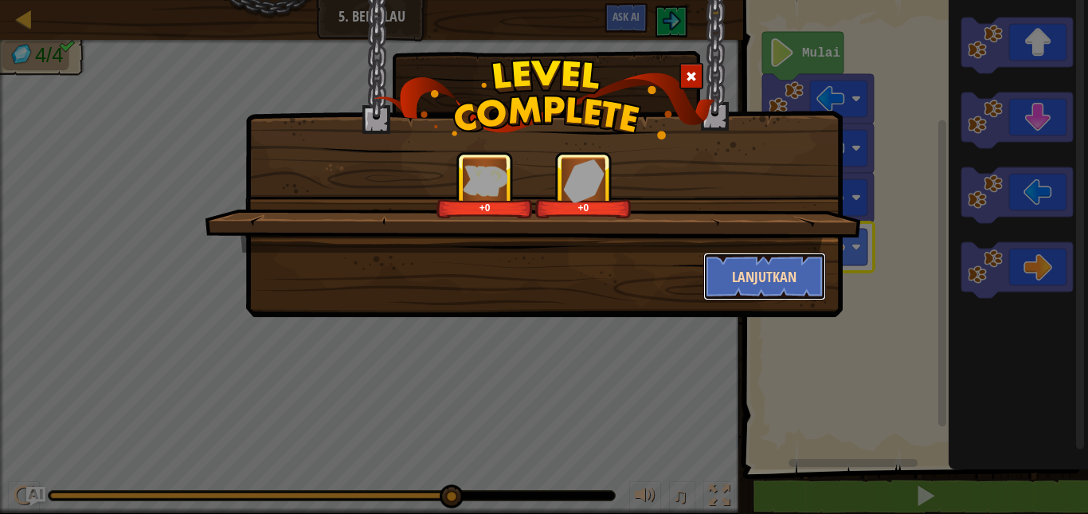
click at [791, 276] on button "Lanjutkan" at bounding box center [764, 276] width 123 height 48
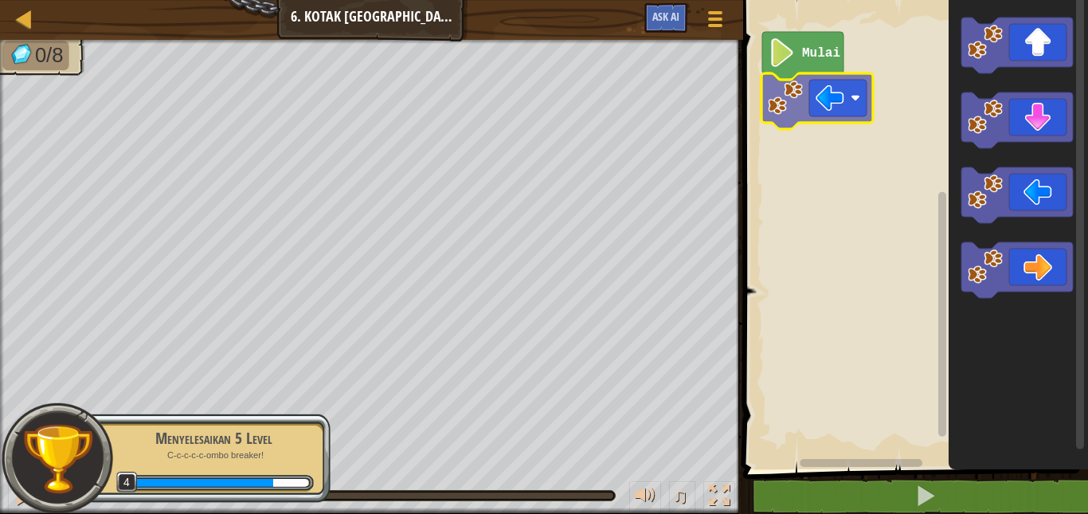
click at [784, 84] on div "Mulai" at bounding box center [913, 230] width 350 height 477
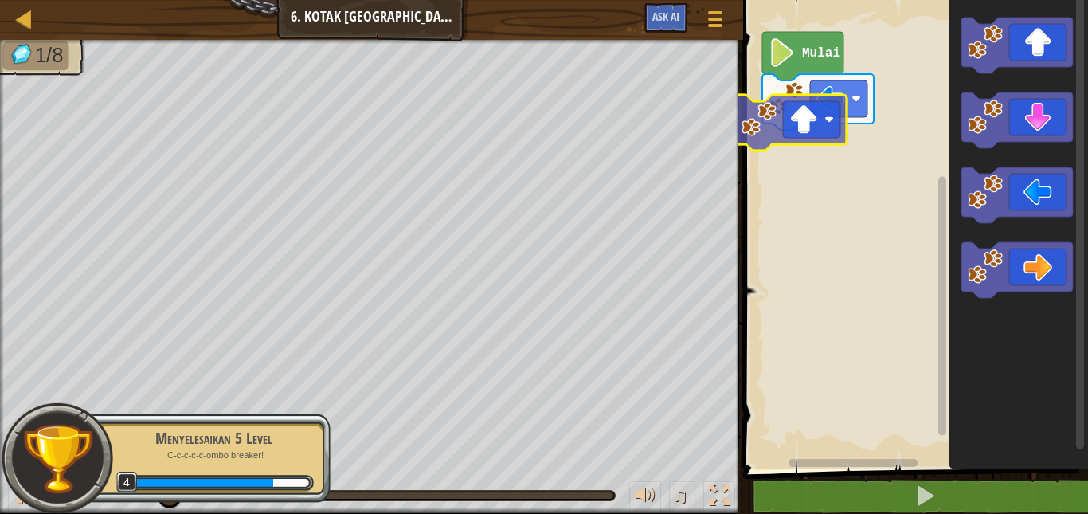
click at [789, 135] on div "Mulai" at bounding box center [913, 230] width 350 height 477
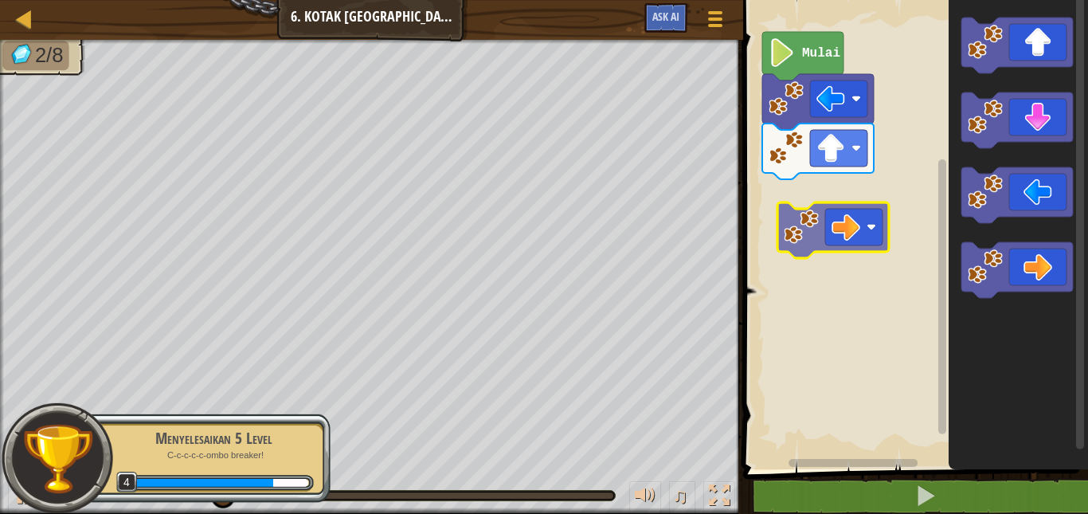
click at [780, 192] on div "Mulai" at bounding box center [913, 230] width 350 height 477
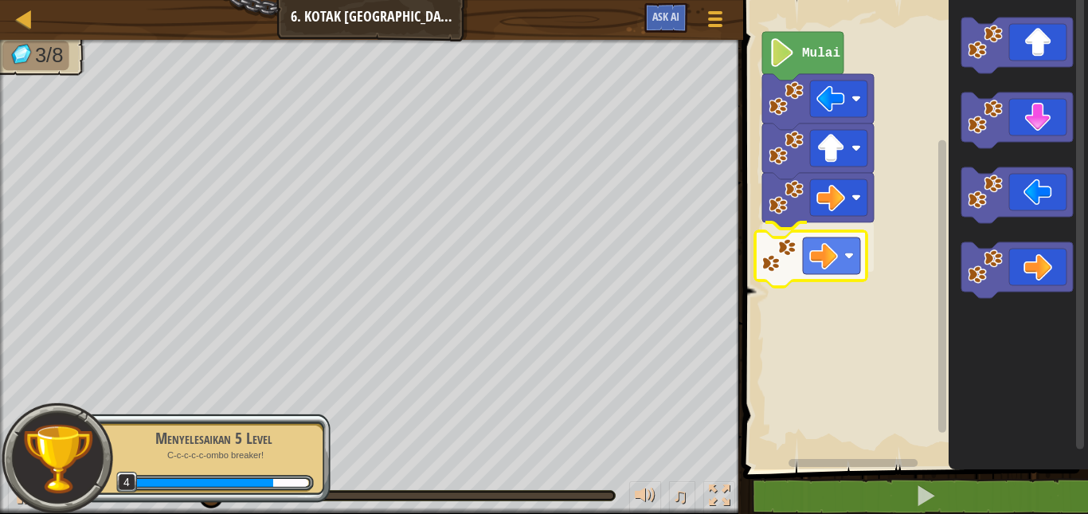
click at [779, 261] on div "Mulai" at bounding box center [913, 230] width 350 height 477
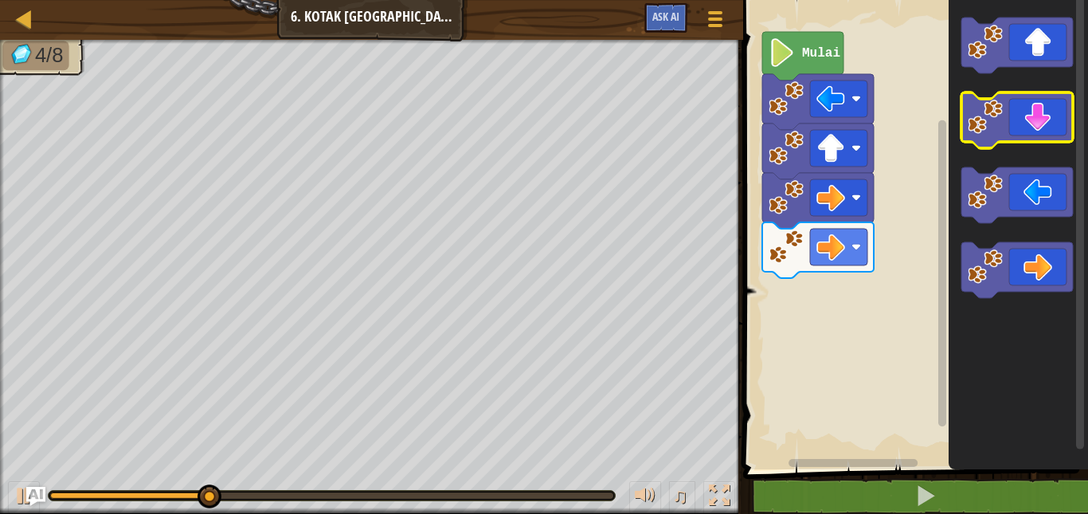
click at [995, 128] on image "Ruang Kerja Blockly" at bounding box center [985, 117] width 35 height 35
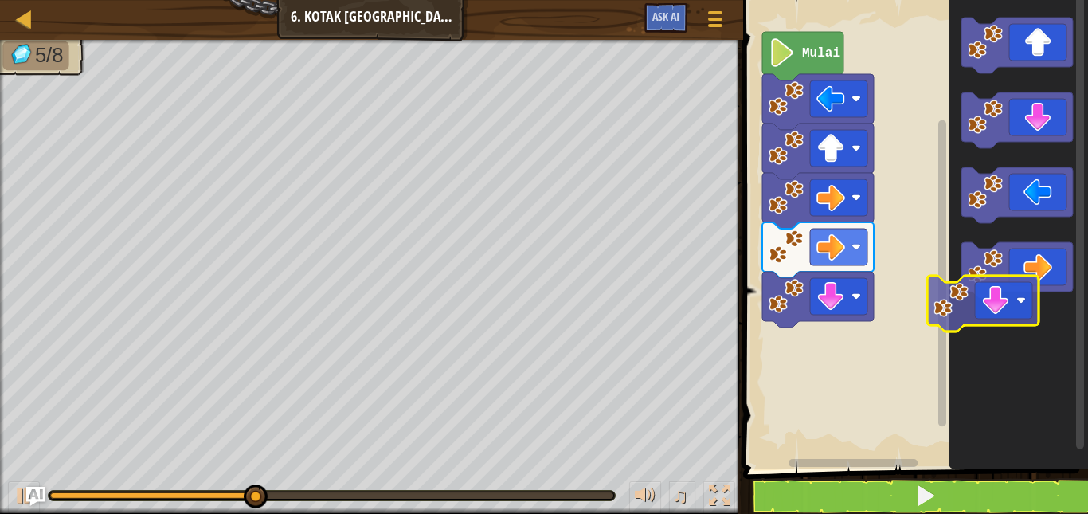
click at [1058, 312] on icon "Ruang Kerja Blockly" at bounding box center [1017, 230] width 139 height 477
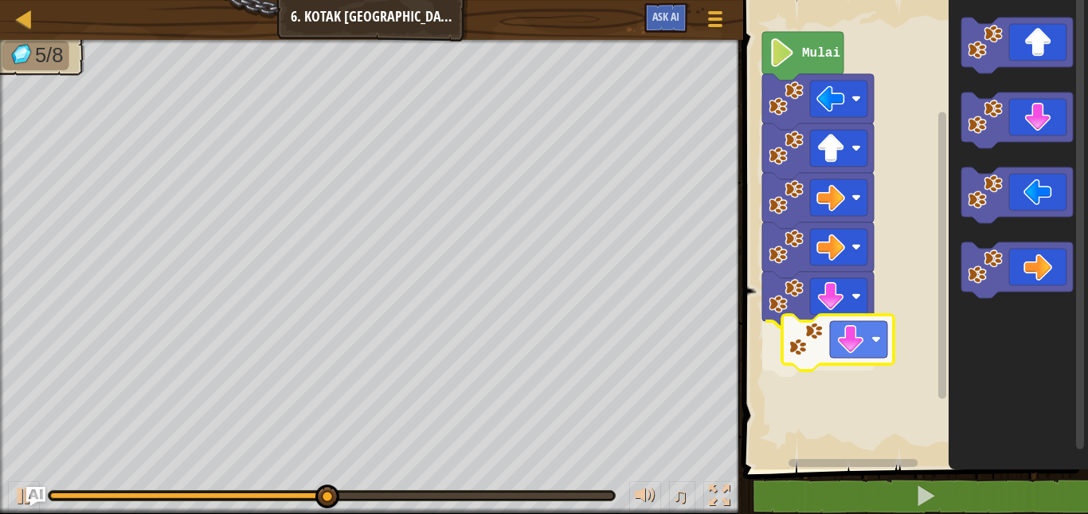
click at [832, 350] on div "Mulai" at bounding box center [913, 230] width 350 height 477
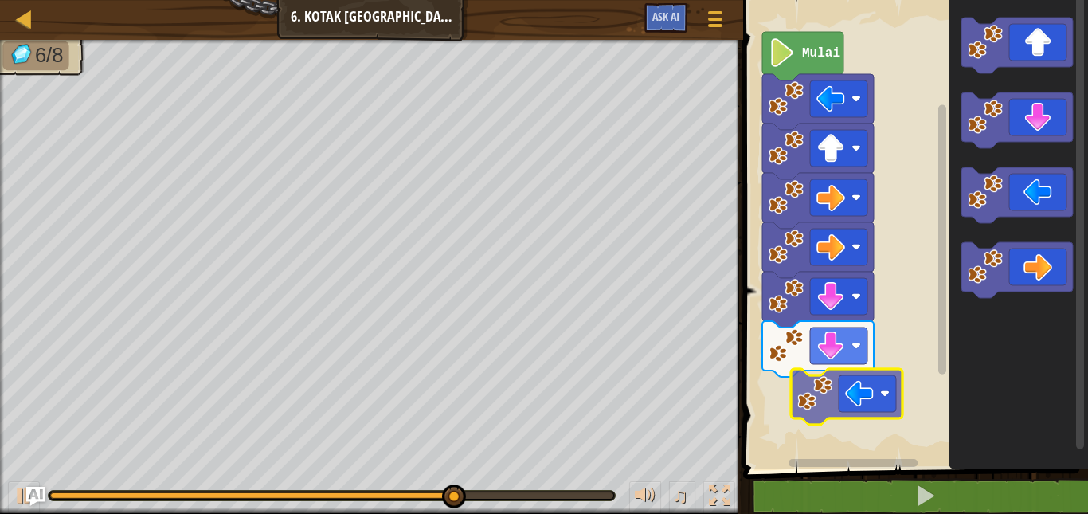
click at [833, 403] on div "Mulai" at bounding box center [913, 230] width 350 height 477
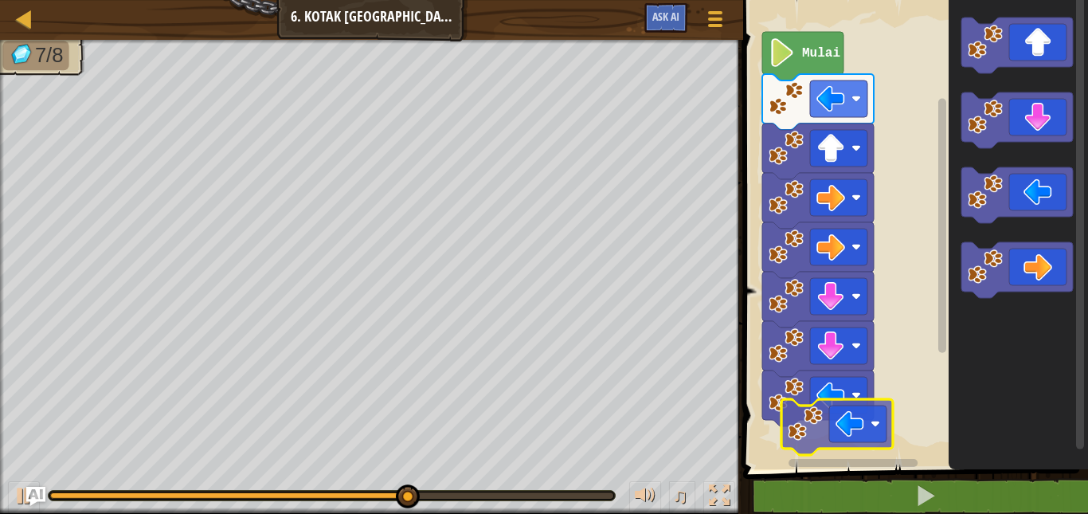
click at [804, 459] on div "Mulai" at bounding box center [913, 230] width 350 height 477
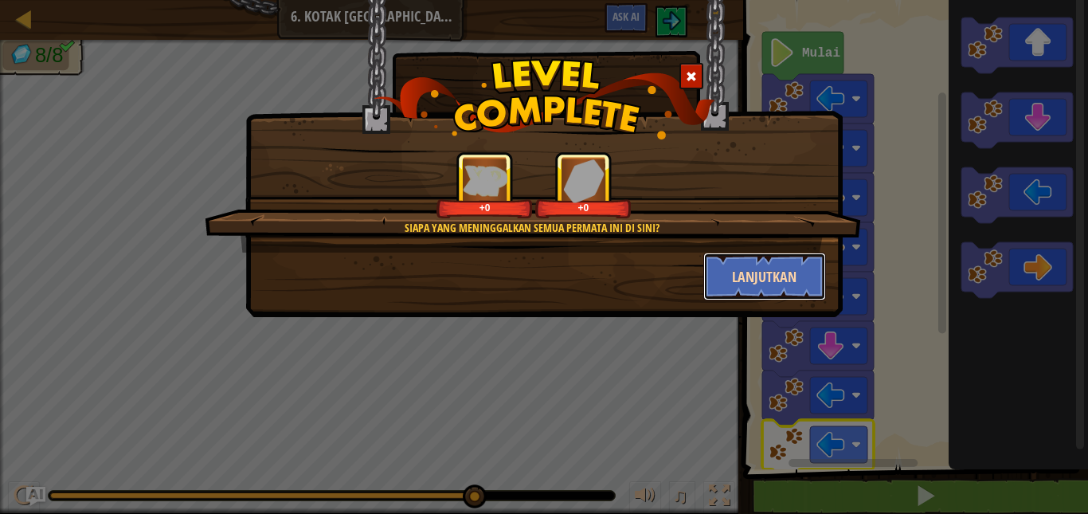
click at [804, 262] on button "Lanjutkan" at bounding box center [764, 276] width 123 height 48
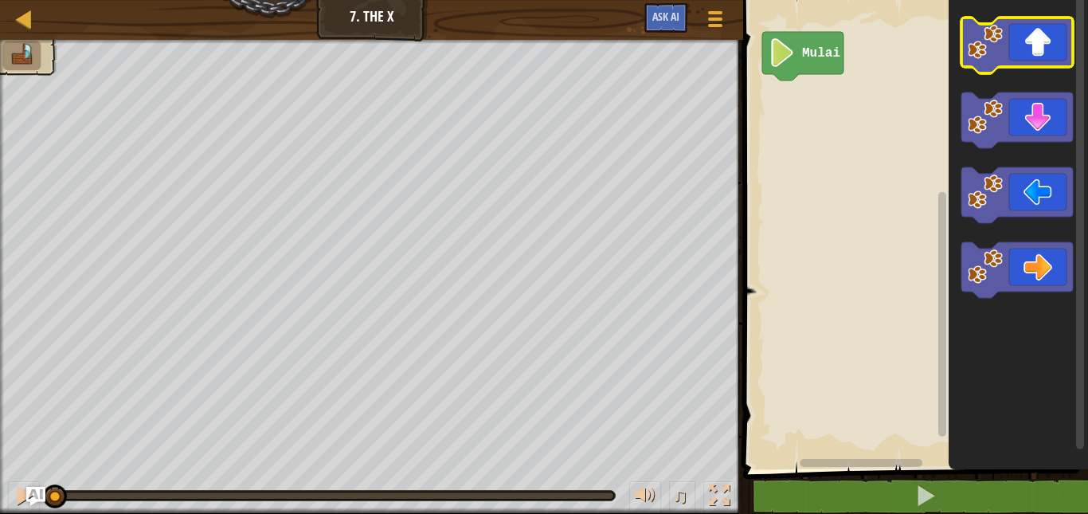
click at [986, 54] on image "Ruang Kerja Blockly" at bounding box center [985, 42] width 35 height 35
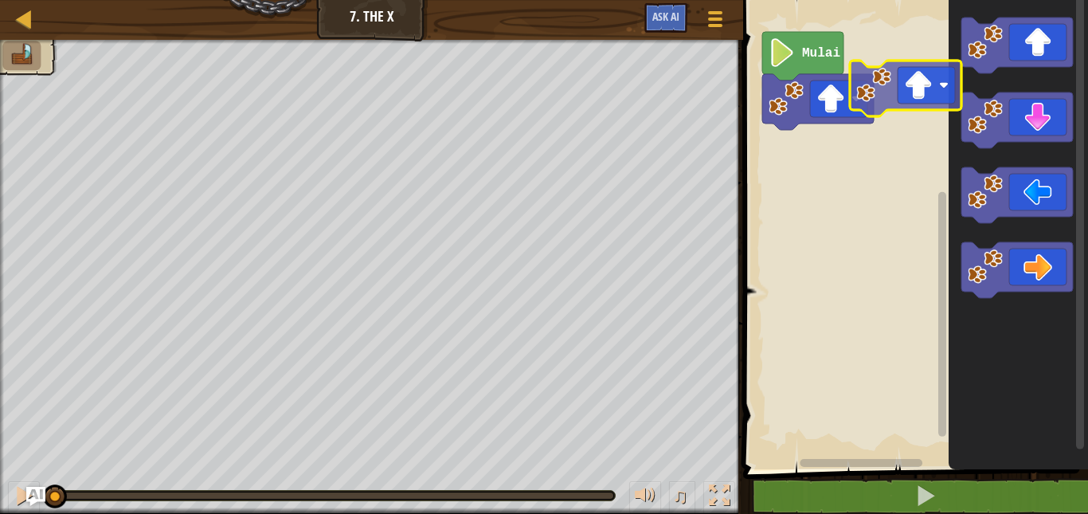
click at [1024, 44] on g "Ruang Kerja Blockly" at bounding box center [1016, 46] width 111 height 56
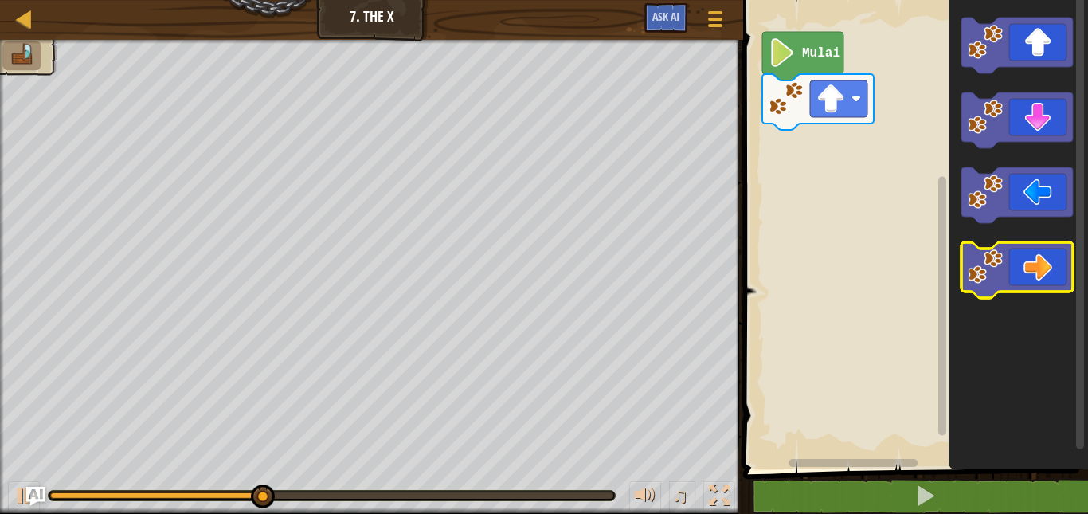
click at [983, 260] on image "Ruang Kerja Blockly" at bounding box center [985, 266] width 35 height 35
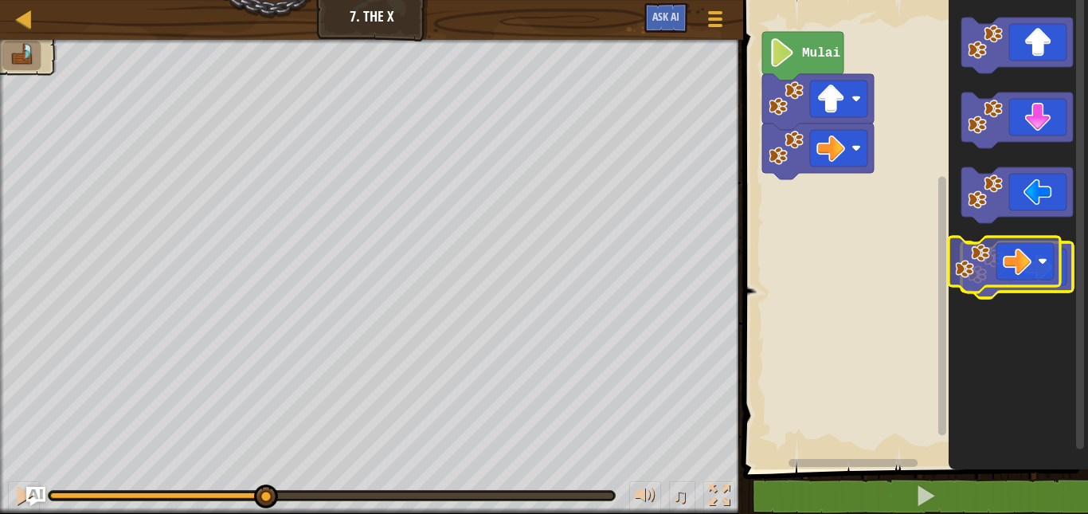
click at [975, 260] on image "Ruang Kerja Blockly" at bounding box center [985, 266] width 35 height 35
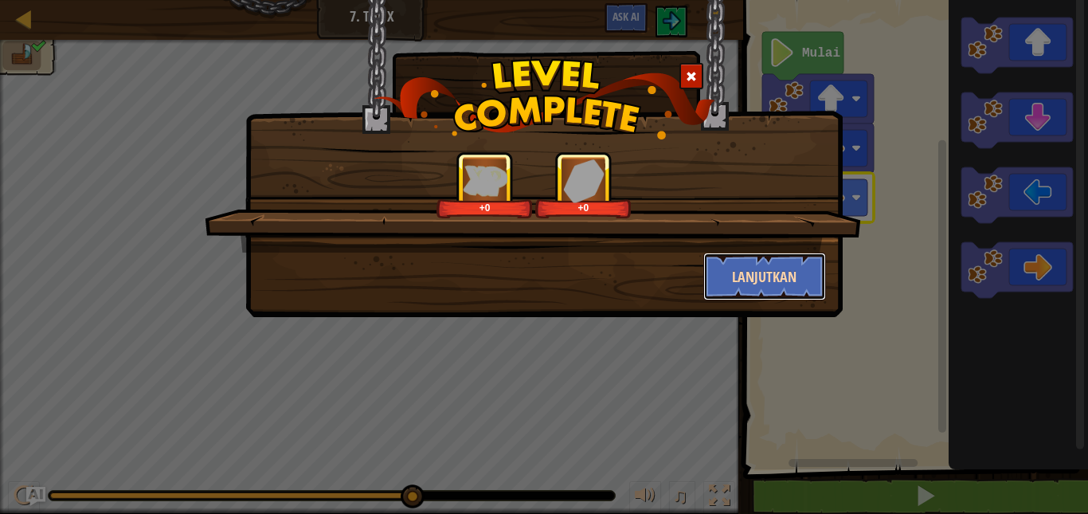
click at [730, 273] on button "Lanjutkan" at bounding box center [764, 276] width 123 height 48
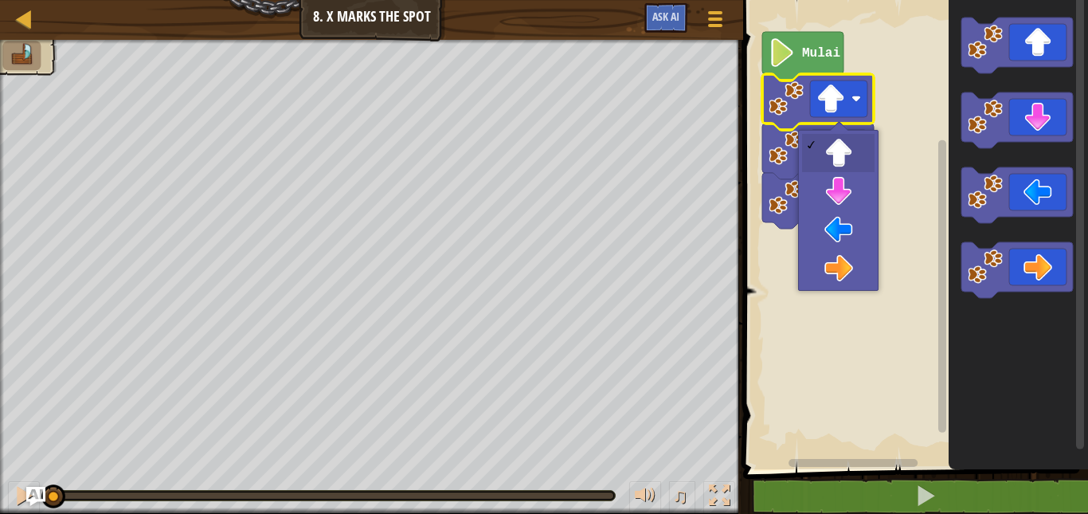
click at [935, 209] on rect "Ruang Kerja Blockly" at bounding box center [913, 230] width 350 height 477
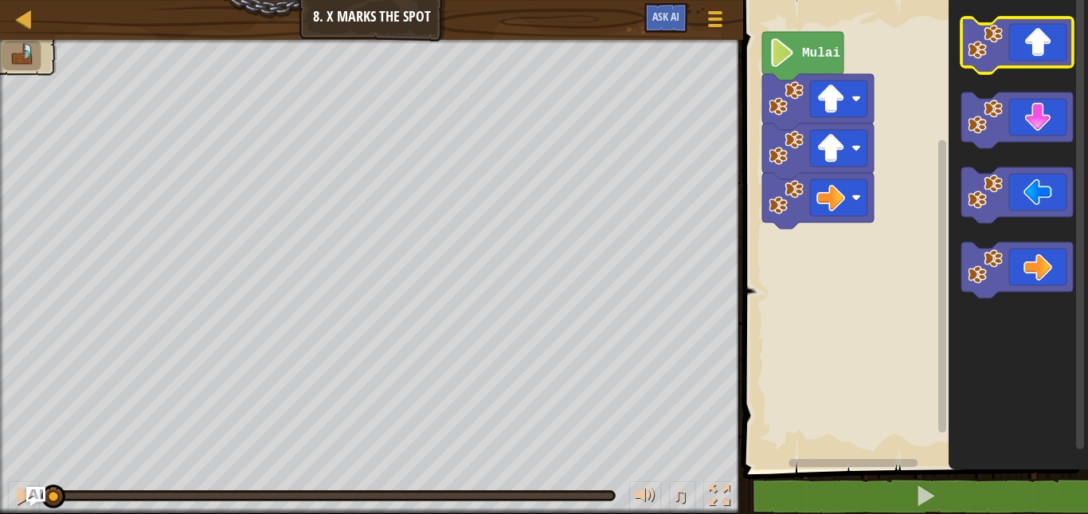
click at [1014, 62] on icon "Ruang Kerja Blockly" at bounding box center [1016, 46] width 111 height 56
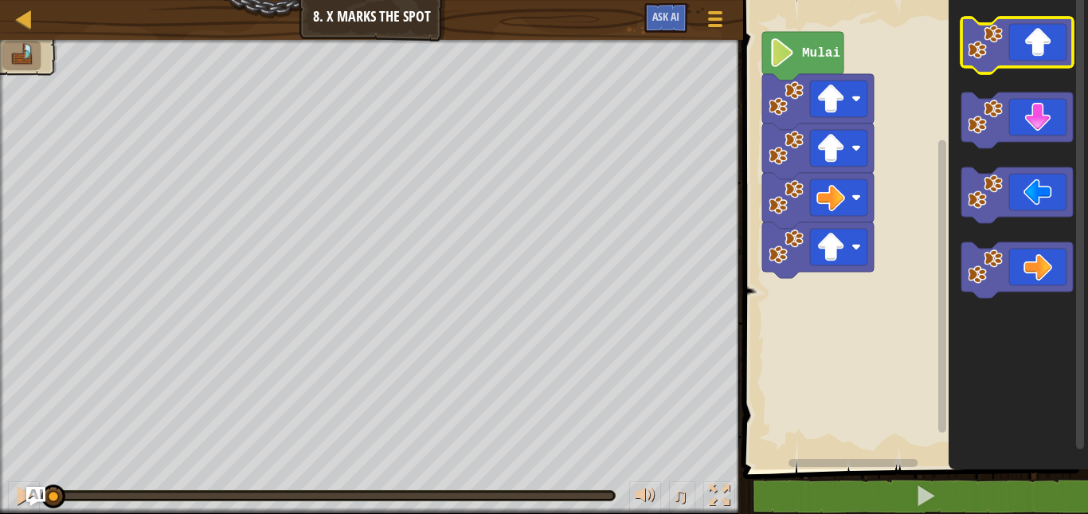
click at [1014, 62] on icon "Ruang Kerja Blockly" at bounding box center [1016, 46] width 111 height 56
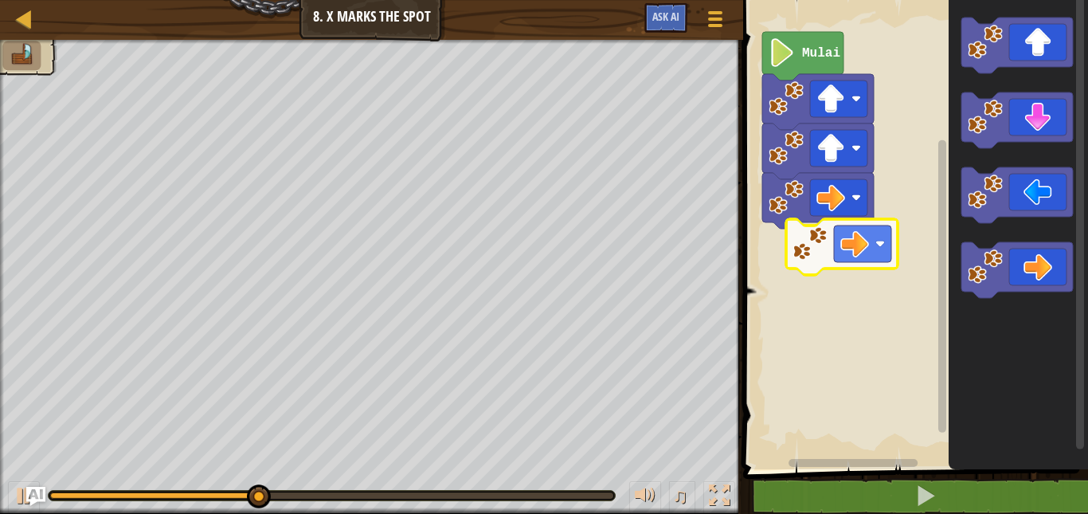
click at [797, 213] on div "Mulai" at bounding box center [913, 230] width 350 height 477
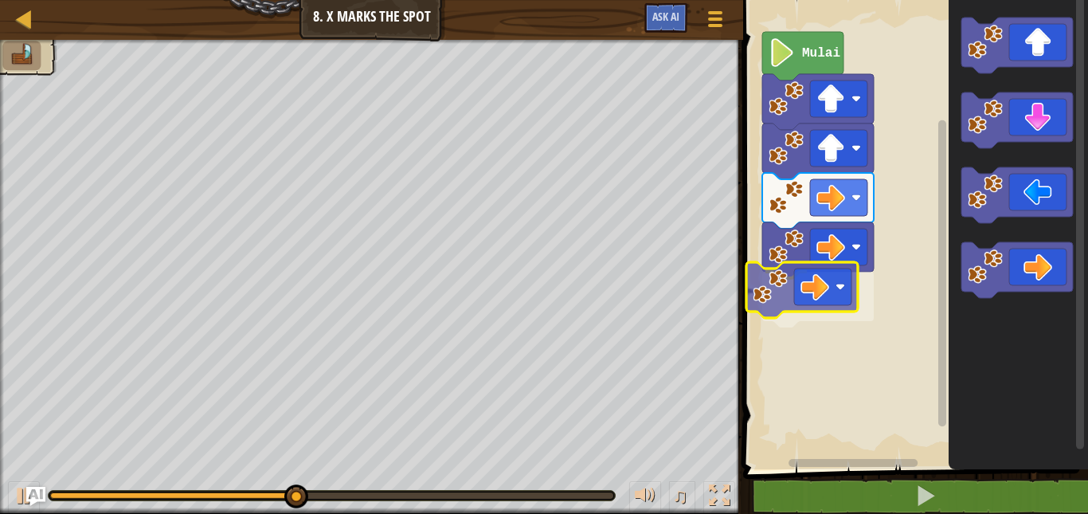
click at [760, 285] on div "Mulai" at bounding box center [913, 230] width 350 height 477
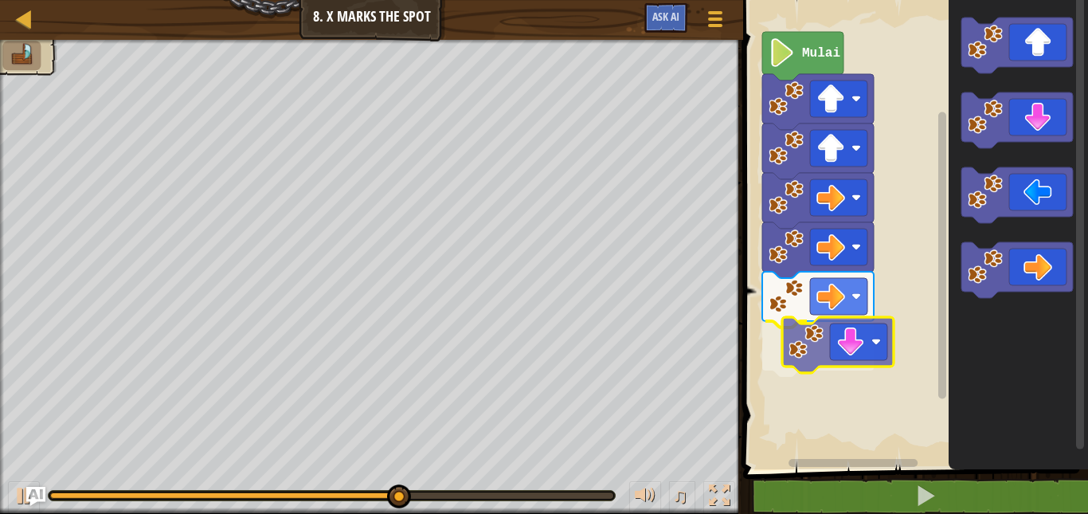
click at [851, 332] on div "Mulai" at bounding box center [913, 230] width 350 height 477
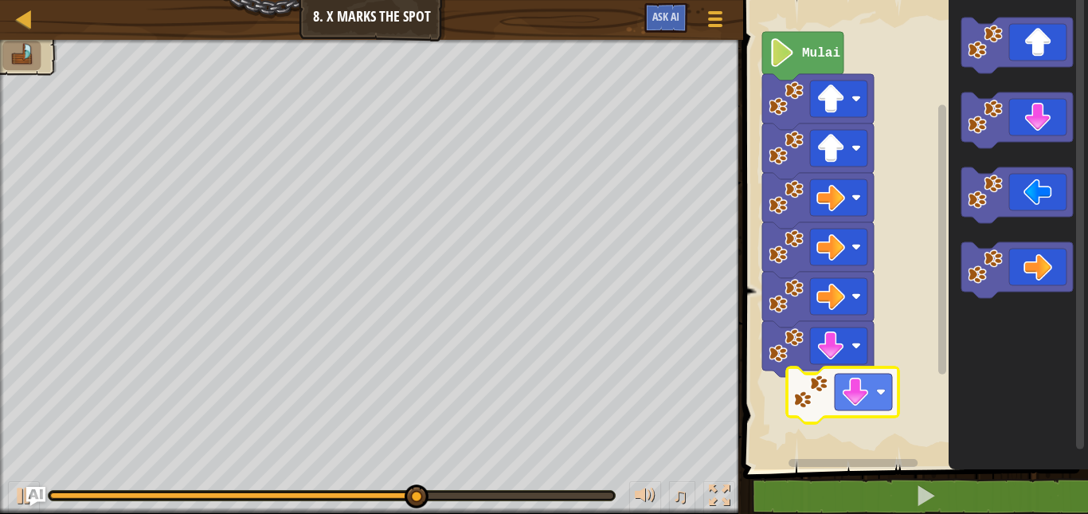
click at [882, 394] on div "Mulai" at bounding box center [913, 230] width 350 height 477
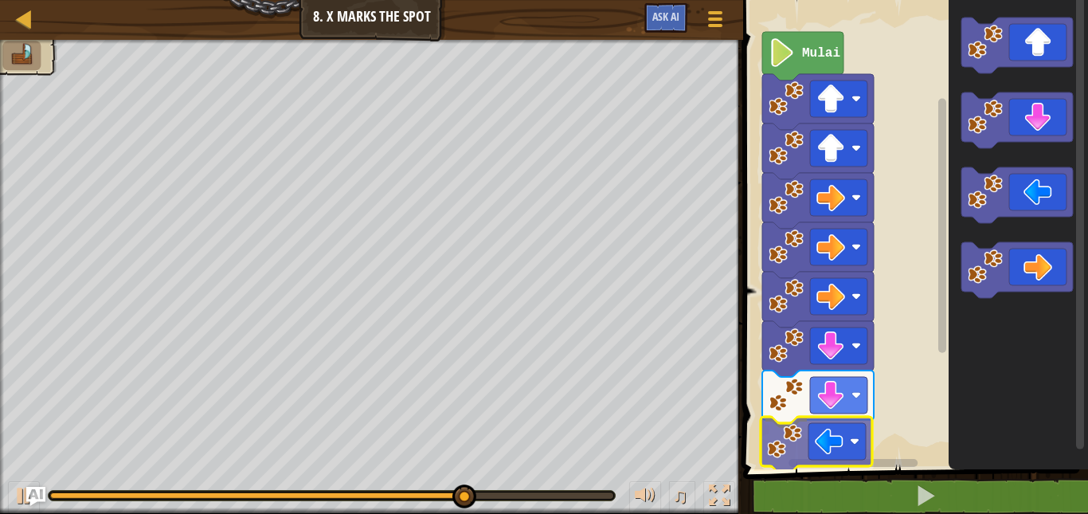
click at [843, 453] on div "Mulai" at bounding box center [913, 230] width 350 height 477
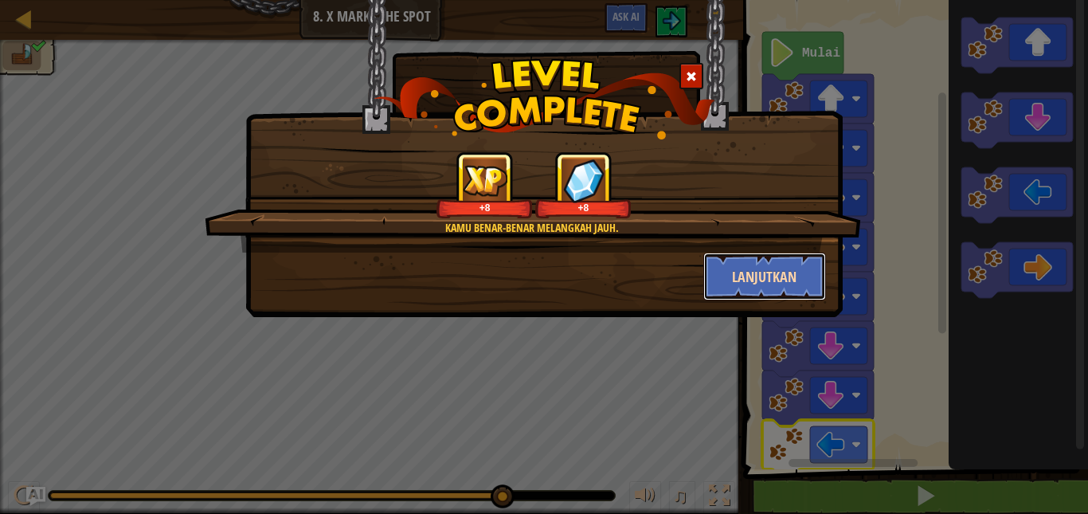
click at [788, 277] on button "Lanjutkan" at bounding box center [764, 276] width 123 height 48
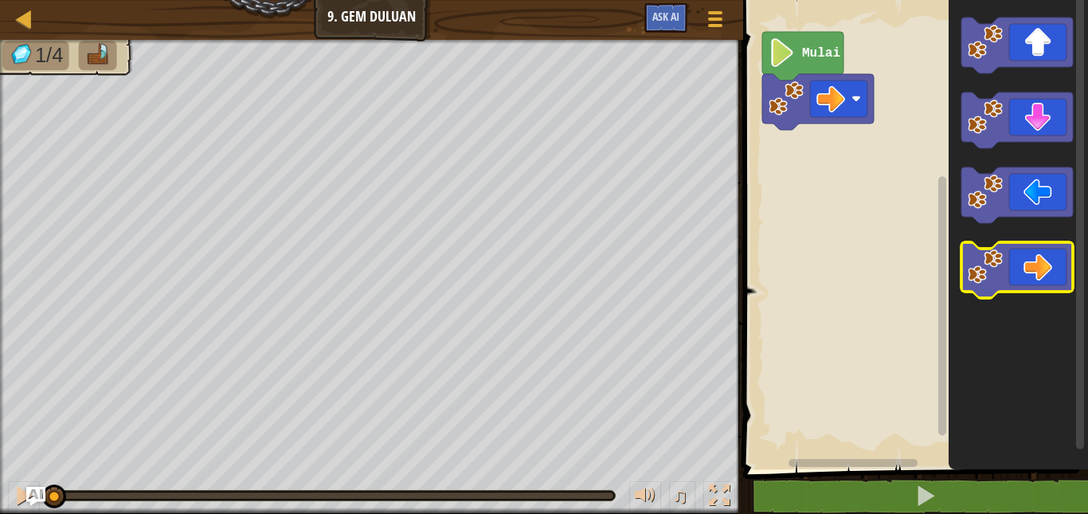
click at [1043, 280] on icon "Ruang Kerja Blockly" at bounding box center [1016, 270] width 111 height 56
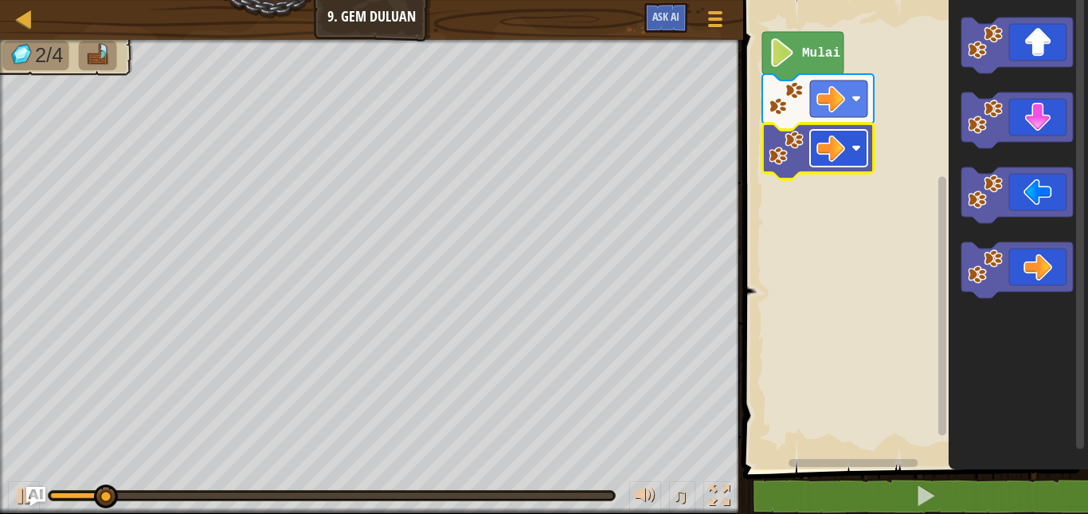
click at [853, 160] on rect "Ruang Kerja Blockly" at bounding box center [838, 148] width 57 height 37
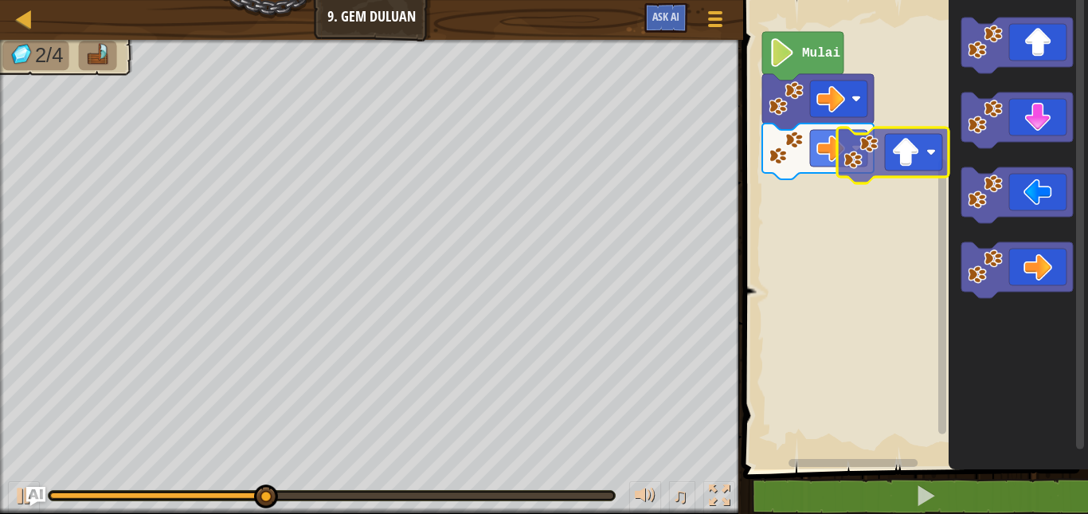
click at [821, 225] on div "Mulai" at bounding box center [913, 230] width 350 height 477
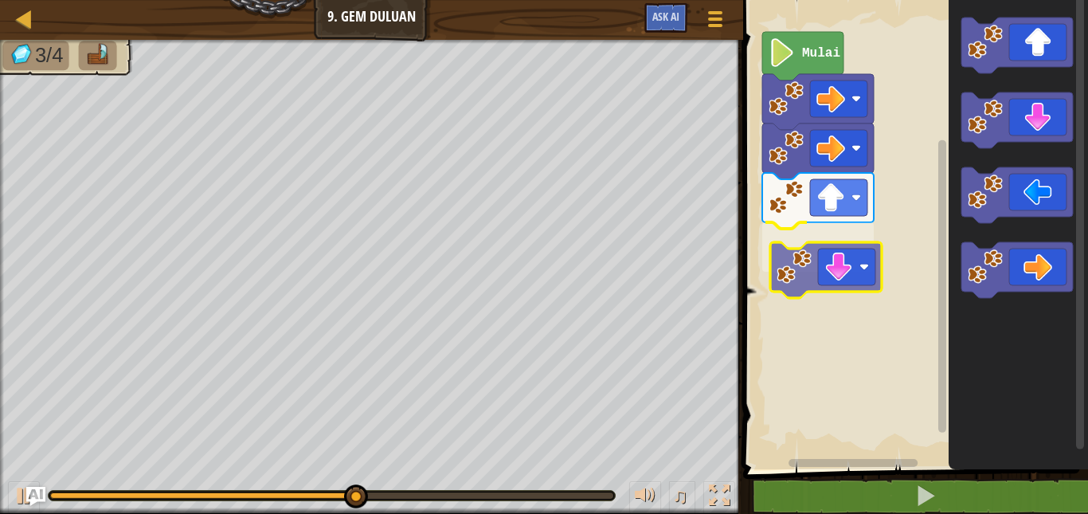
click at [819, 264] on div "Mulai" at bounding box center [913, 230] width 350 height 477
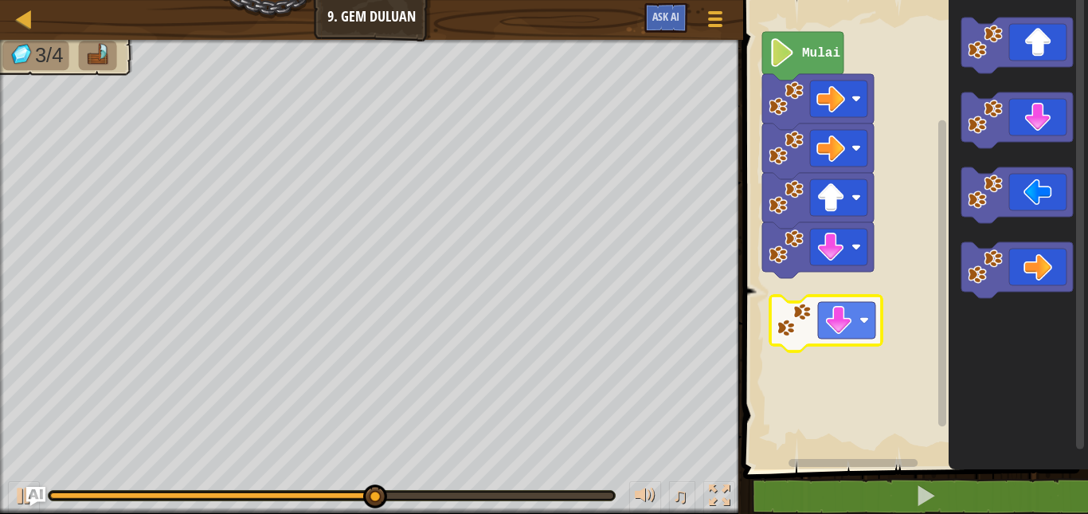
click at [807, 326] on div "Mulai" at bounding box center [913, 230] width 350 height 477
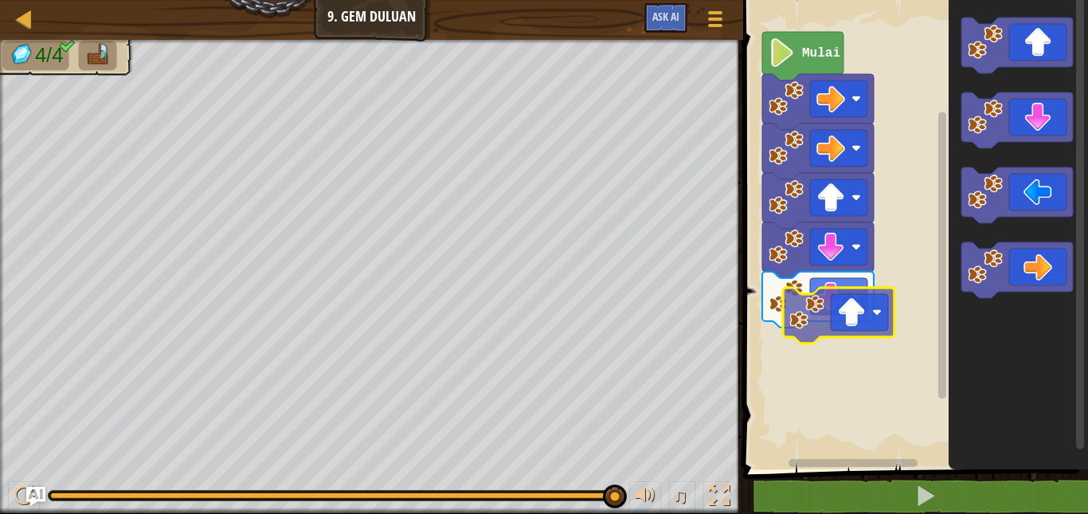
click at [839, 370] on div "Mulai" at bounding box center [913, 230] width 350 height 477
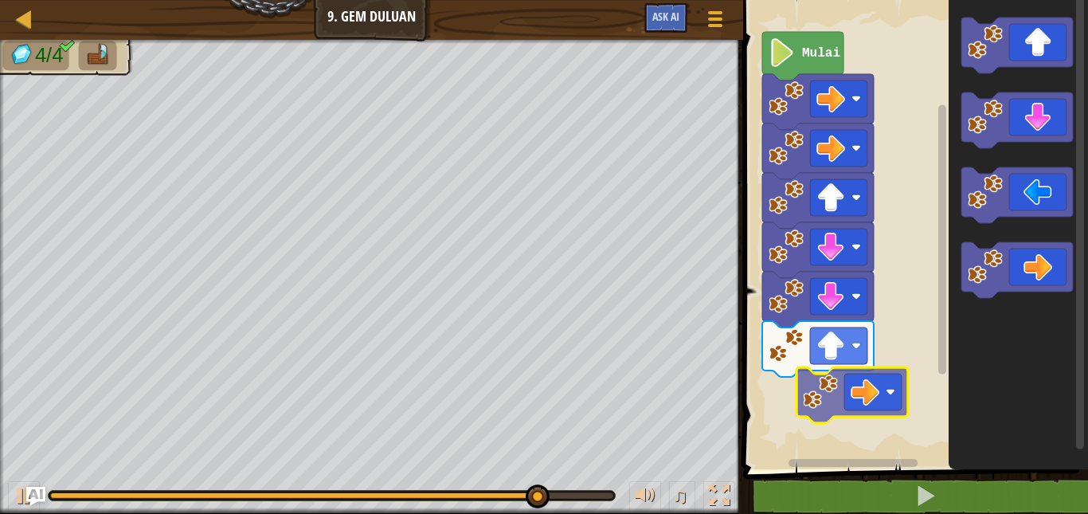
click at [812, 407] on div "Mulai" at bounding box center [913, 230] width 350 height 477
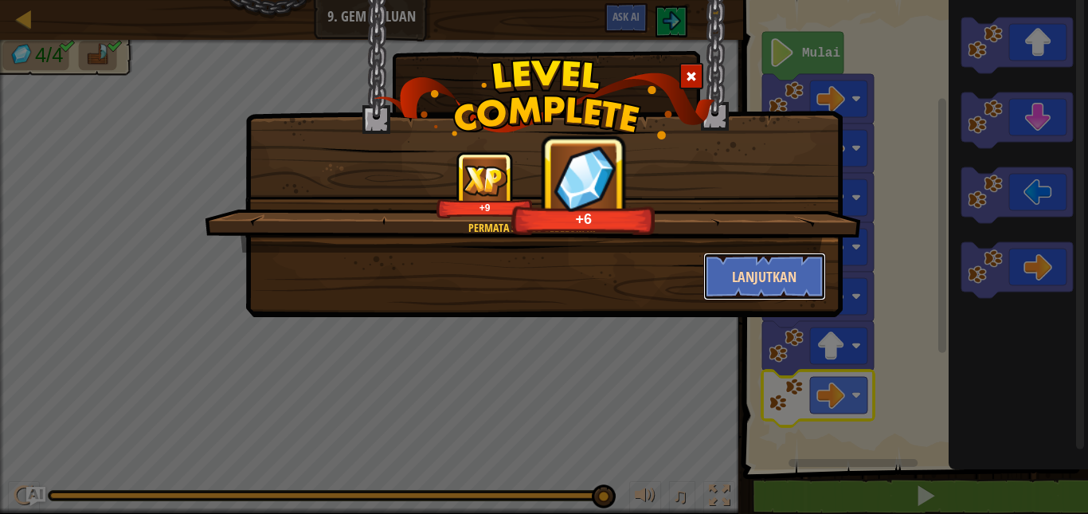
click at [790, 291] on button "Lanjutkan" at bounding box center [764, 276] width 123 height 48
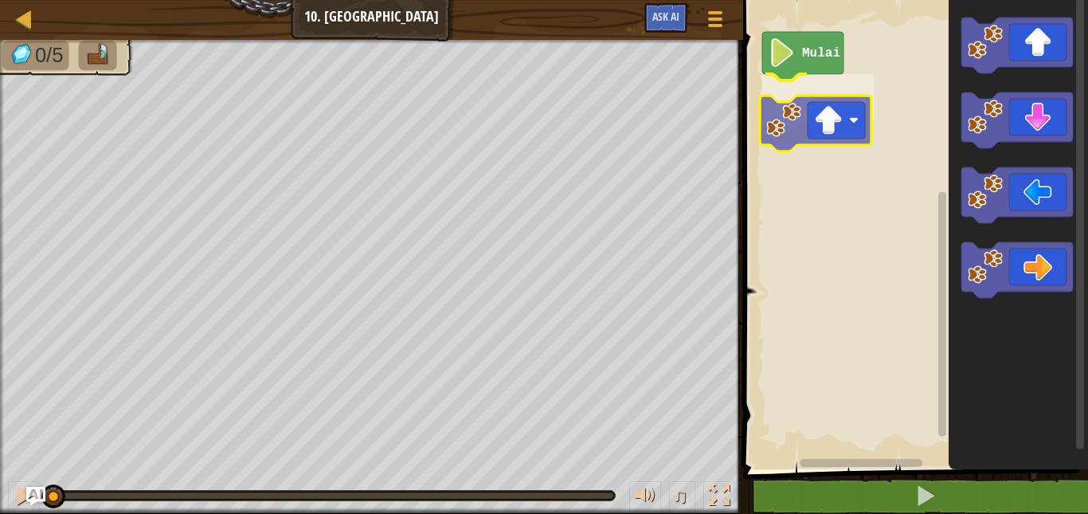
click at [816, 138] on div "Mulai" at bounding box center [913, 230] width 350 height 477
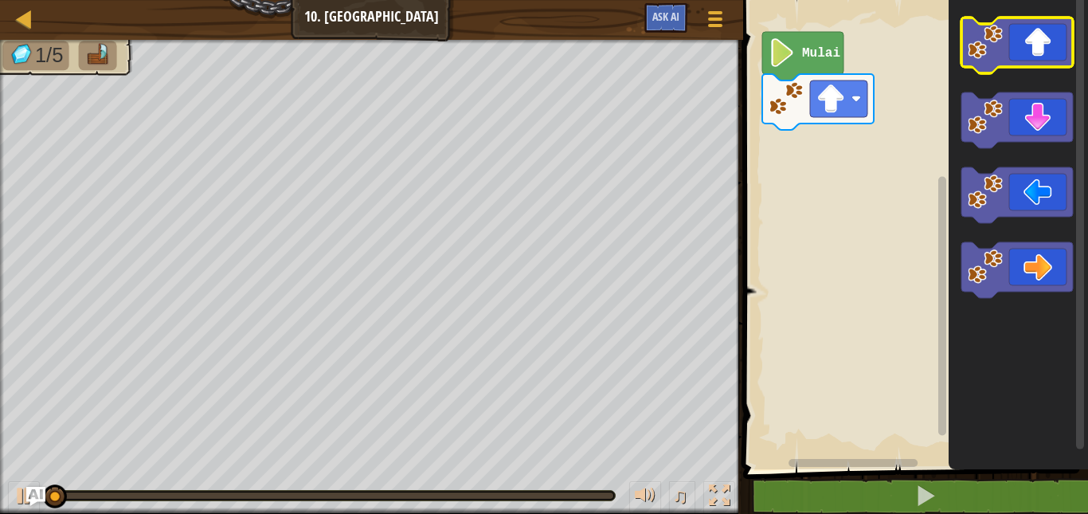
click at [983, 59] on image "Ruang Kerja Blockly" at bounding box center [985, 42] width 35 height 35
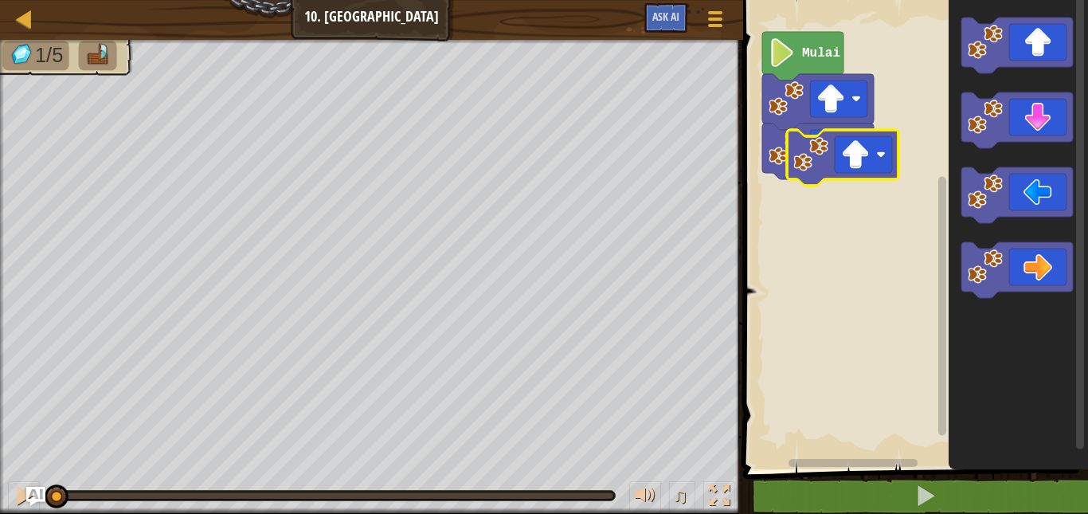
click at [806, 189] on div "Mulai" at bounding box center [913, 230] width 350 height 477
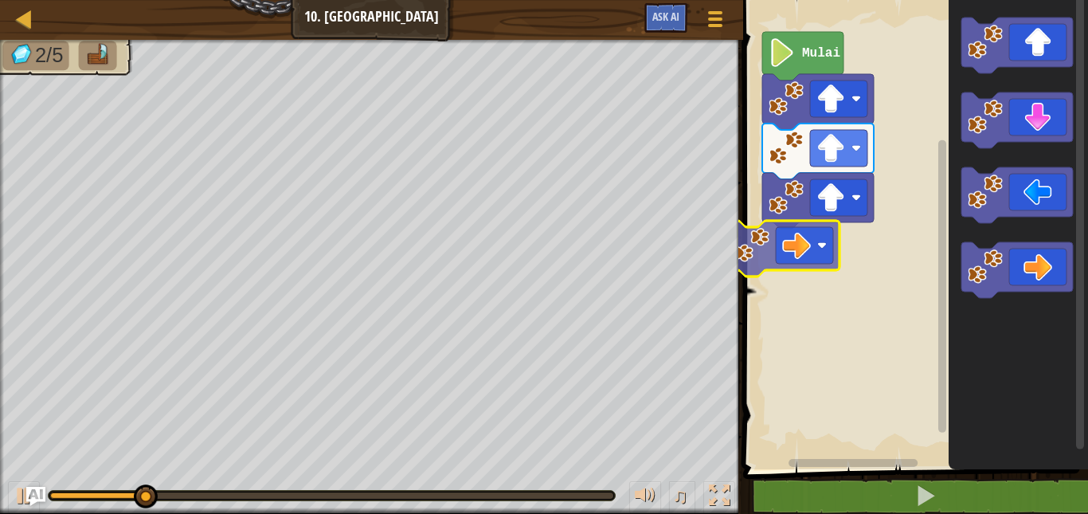
click at [762, 246] on div "Mulai" at bounding box center [913, 230] width 350 height 477
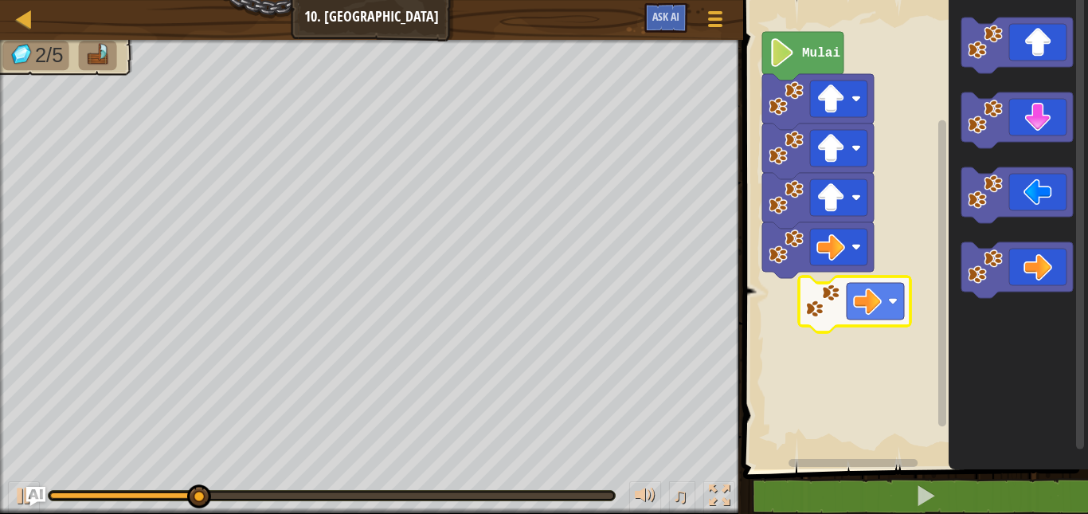
click at [789, 281] on div "Mulai" at bounding box center [913, 230] width 350 height 477
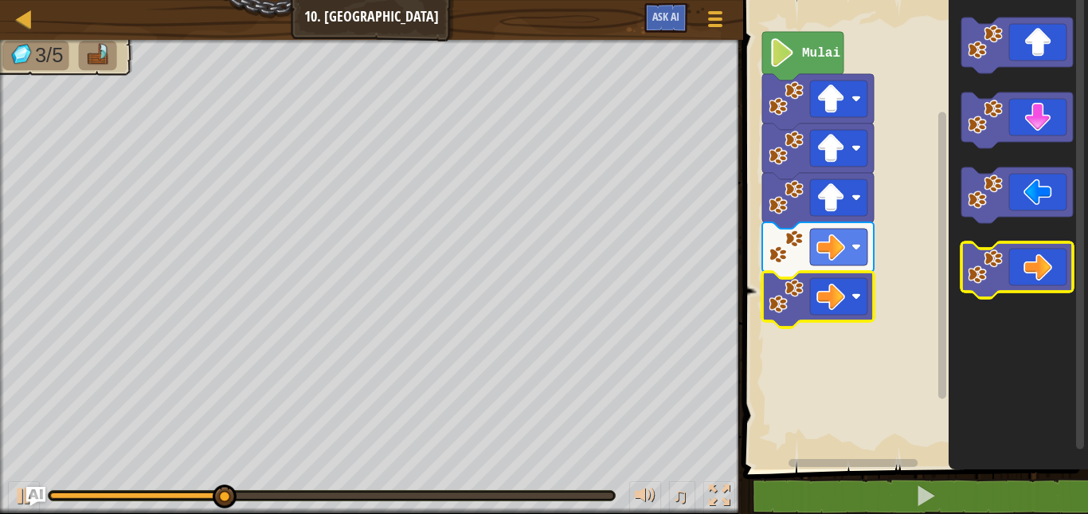
click at [993, 276] on image "Ruang Kerja Blockly" at bounding box center [985, 266] width 35 height 35
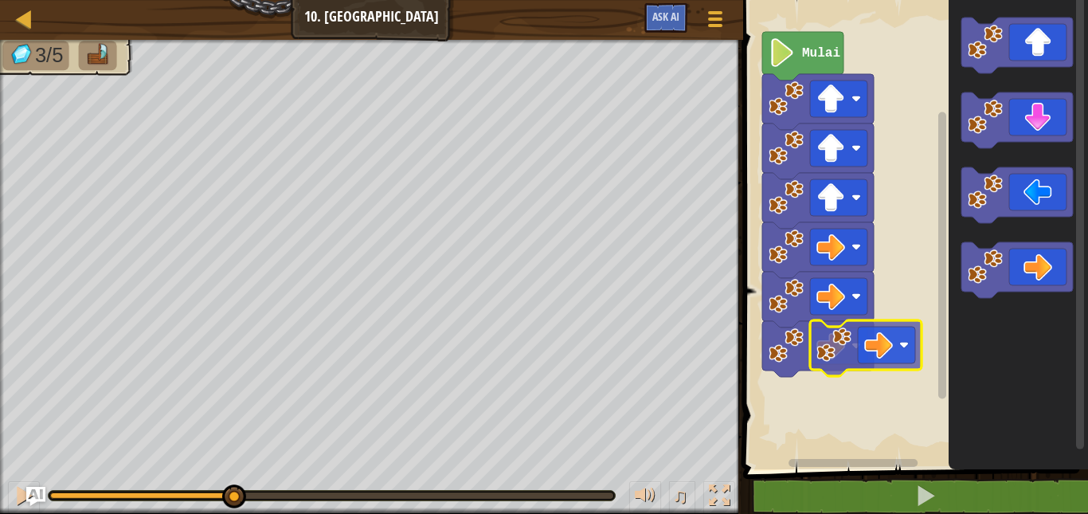
click at [795, 372] on div "Mulai" at bounding box center [913, 230] width 350 height 477
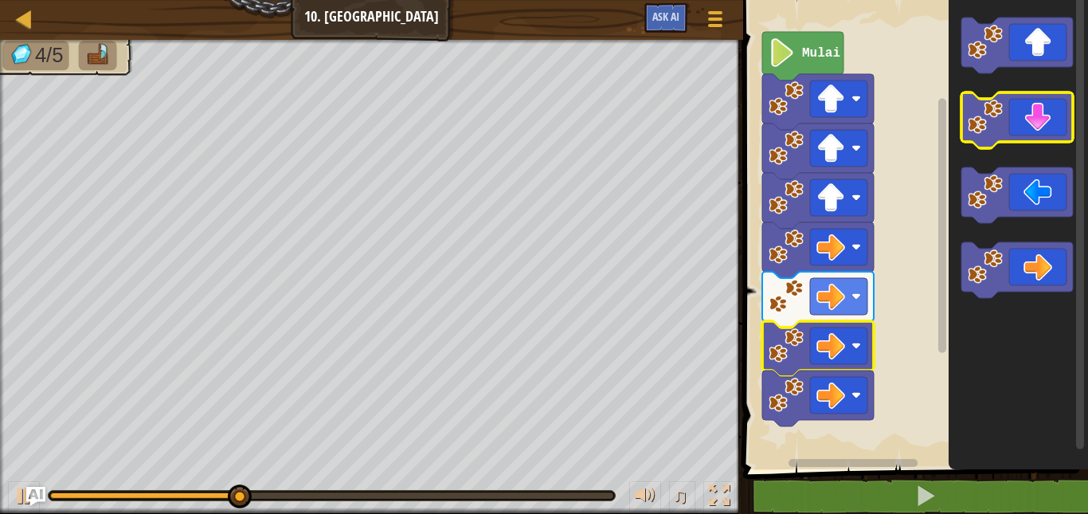
click at [1054, 107] on icon "Ruang Kerja Blockly" at bounding box center [1016, 120] width 111 height 56
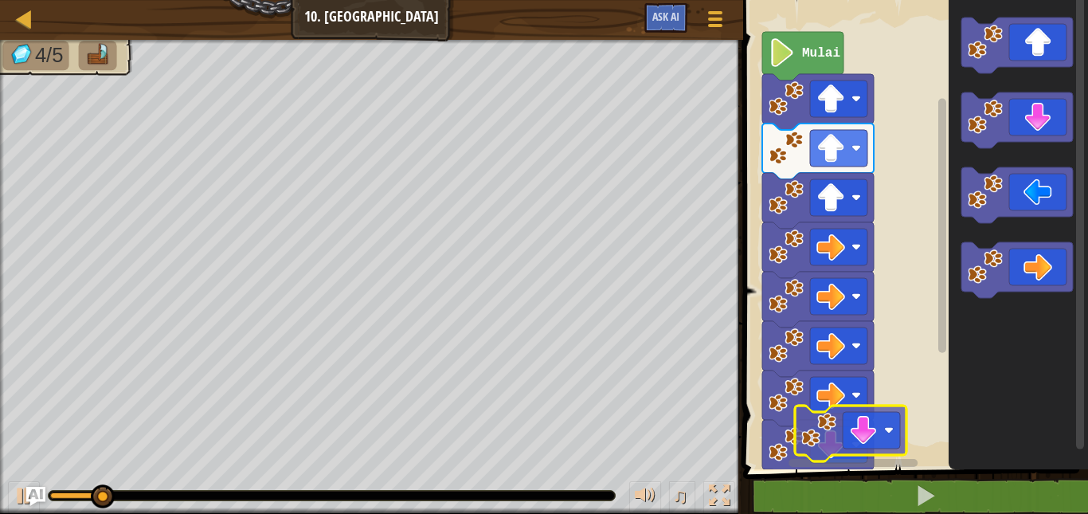
click at [875, 436] on div "Mulai" at bounding box center [913, 230] width 350 height 477
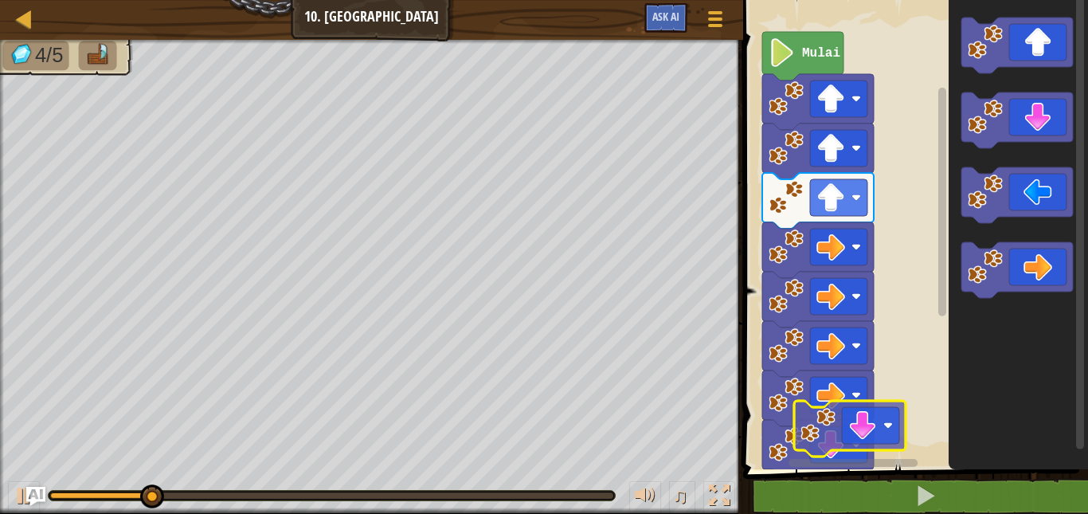
click at [799, 478] on div "1 ההההההההההההההההההההההההההההההההההההההההההההההההההההההההההההההההההההההההההההה…" at bounding box center [913, 271] width 350 height 526
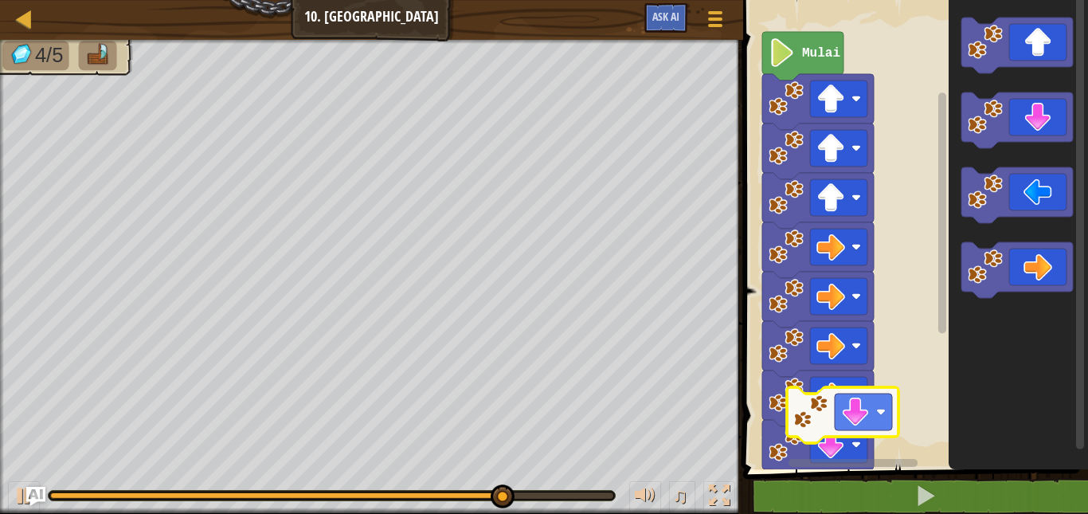
click at [858, 483] on div "1 ההההההההההההההההההההההההההההההההההההההההההההההההההההההההההההההההההההההההההההה…" at bounding box center [913, 271] width 350 height 526
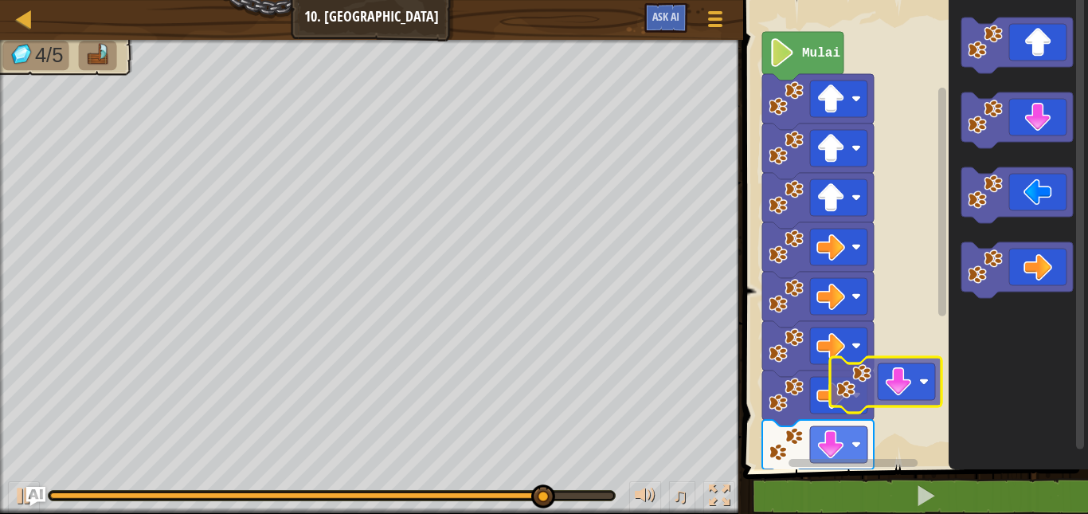
click at [840, 467] on div "Mulai" at bounding box center [913, 230] width 350 height 477
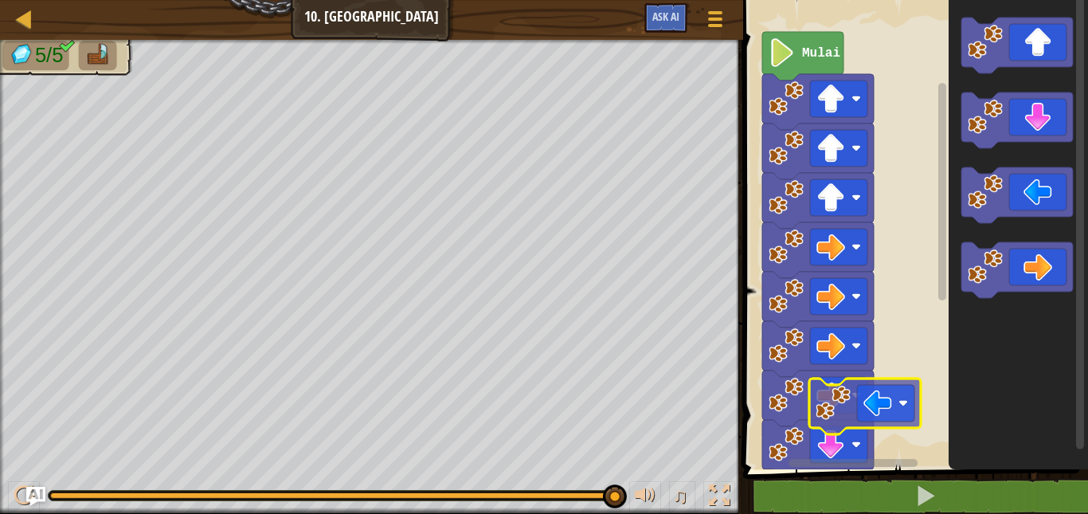
click at [848, 462] on div "Mulai" at bounding box center [913, 230] width 350 height 477
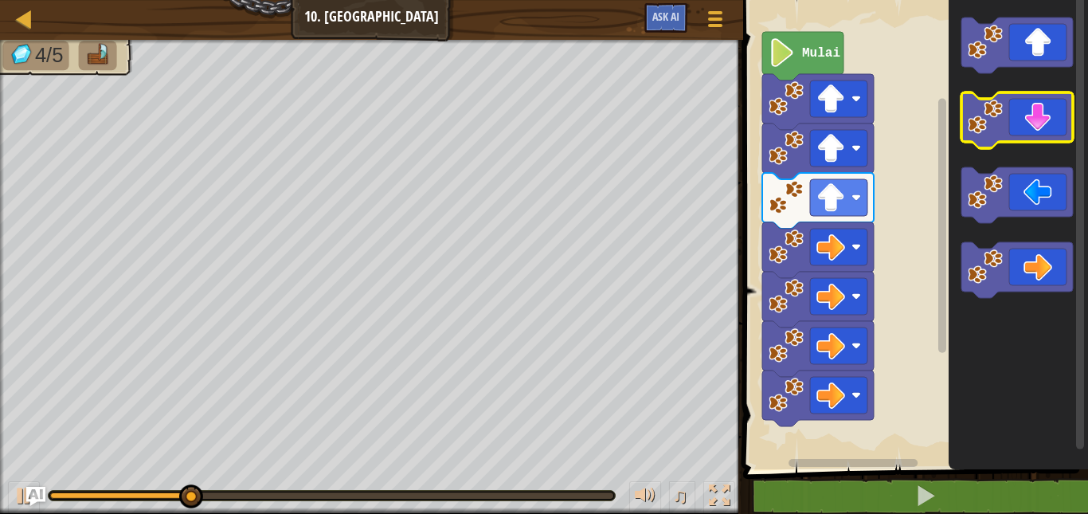
click at [1044, 127] on icon "Ruang Kerja Blockly" at bounding box center [1016, 120] width 111 height 56
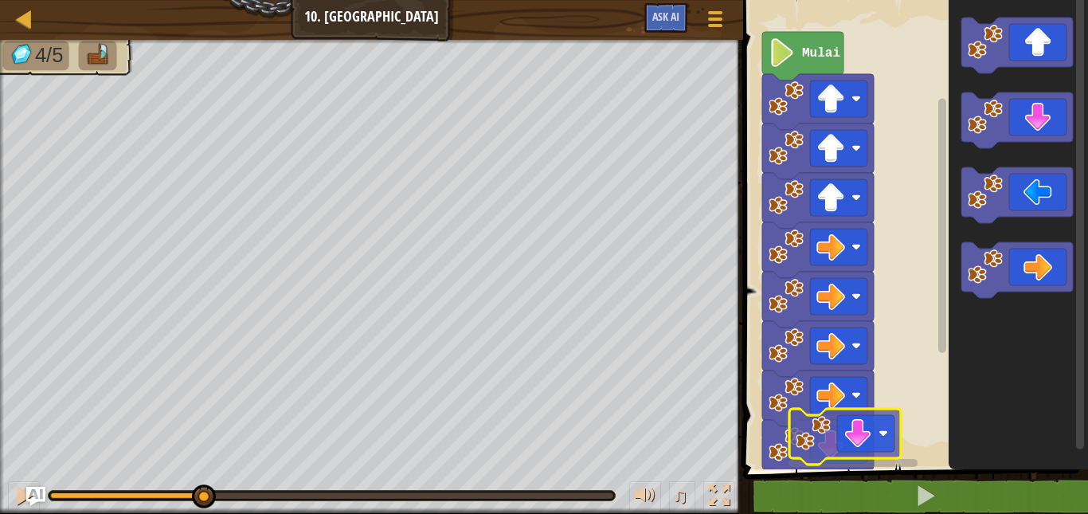
click at [858, 470] on div "1 ההההההההההההההההההההההההההההההההההההההההההההההההההההההההההההההההההההההההההההה…" at bounding box center [913, 271] width 350 height 526
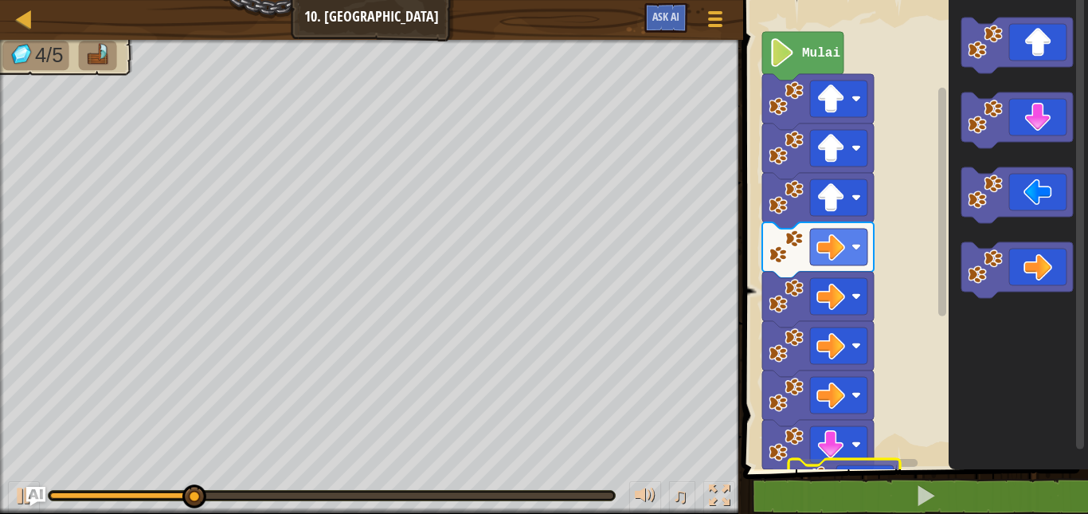
click at [851, 487] on div "1 ההההההההההההההההההההההההההההההההההההההההההההההההההההההההההההההההההההההההההההה…" at bounding box center [913, 271] width 350 height 526
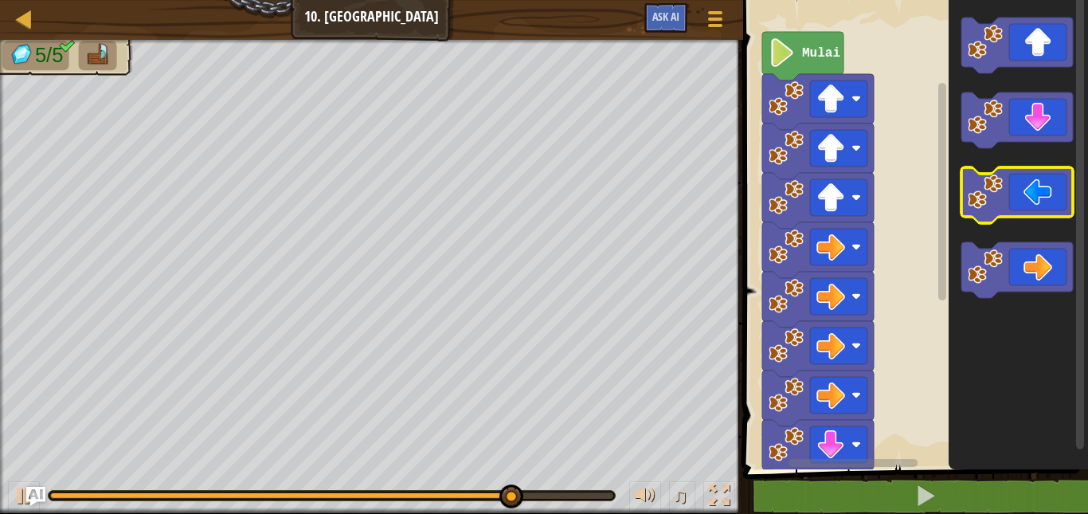
click at [1016, 206] on icon "Ruang Kerja Blockly" at bounding box center [1016, 195] width 111 height 56
click at [800, 0] on html "Peta Junior 10. Jalan Santaikan Menu Permainan Ask AI 1 ההההההההההההההההההההההה…" at bounding box center [544, 0] width 1088 height 0
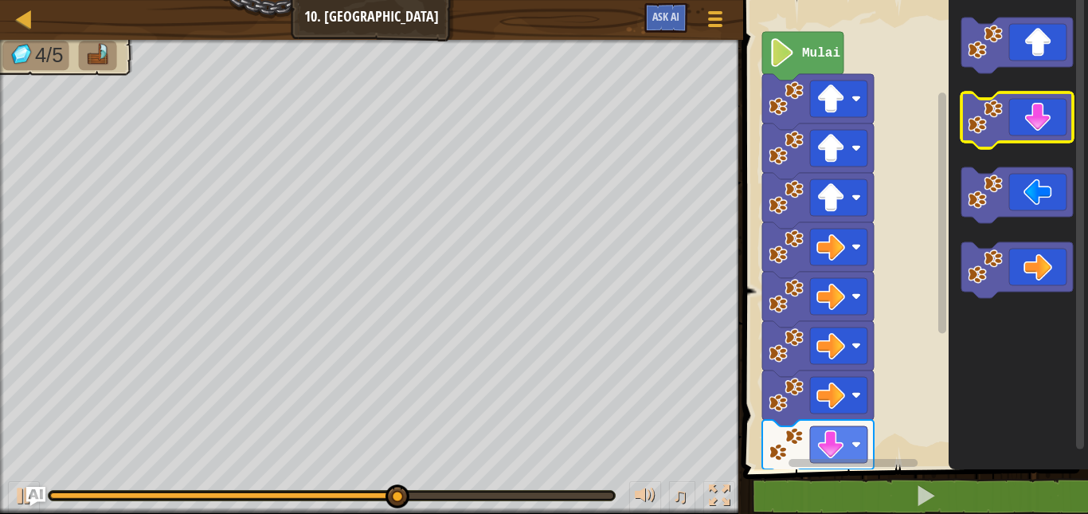
click at [1034, 117] on icon "Ruang Kerja Blockly" at bounding box center [1016, 120] width 111 height 56
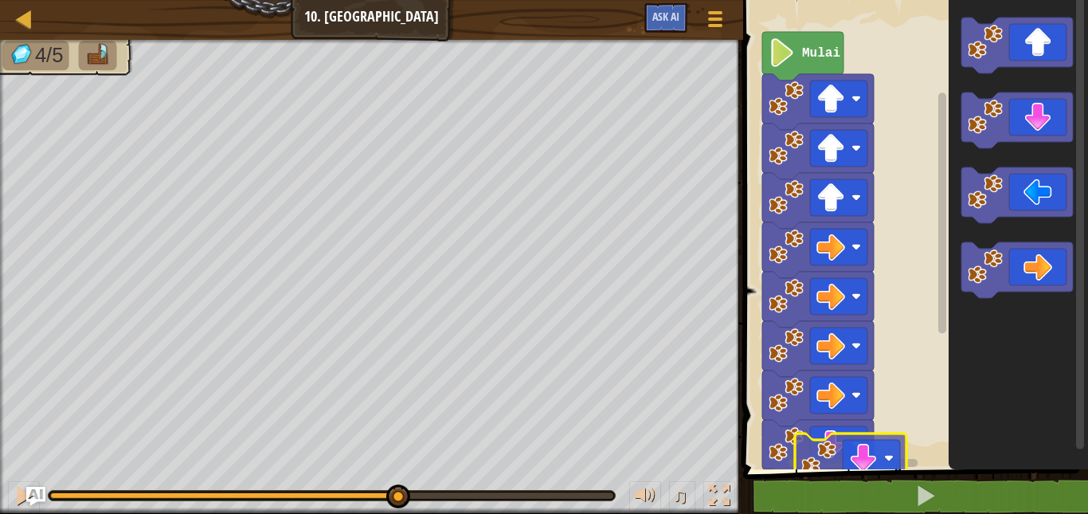
click at [862, 474] on div "1 ההההההההההההההההההההההההההההההההההההההההההההההההההההההההההההההההההההההההההההה…" at bounding box center [913, 271] width 350 height 526
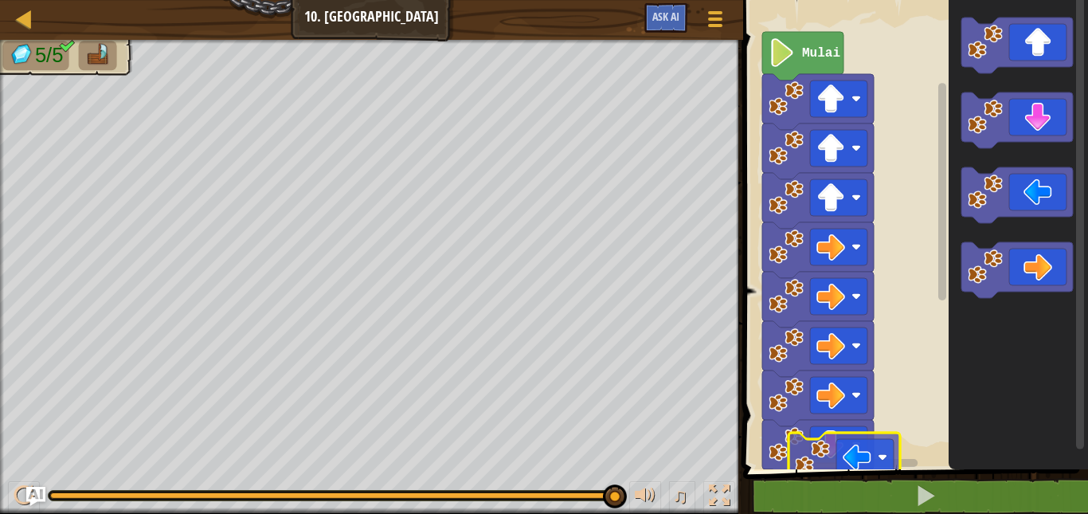
click at [869, 445] on div "Mulai" at bounding box center [913, 230] width 350 height 477
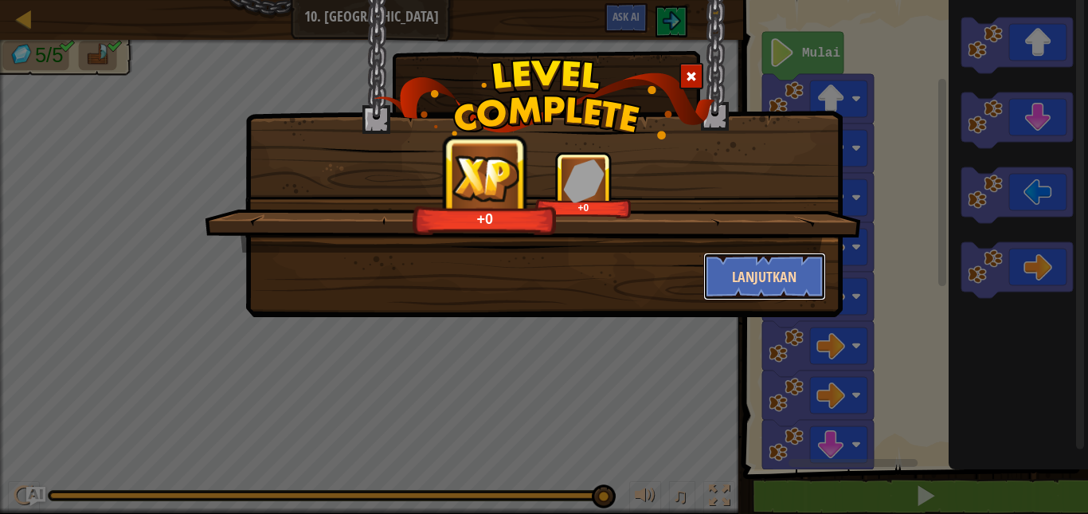
click at [801, 289] on button "Lanjutkan" at bounding box center [764, 276] width 123 height 48
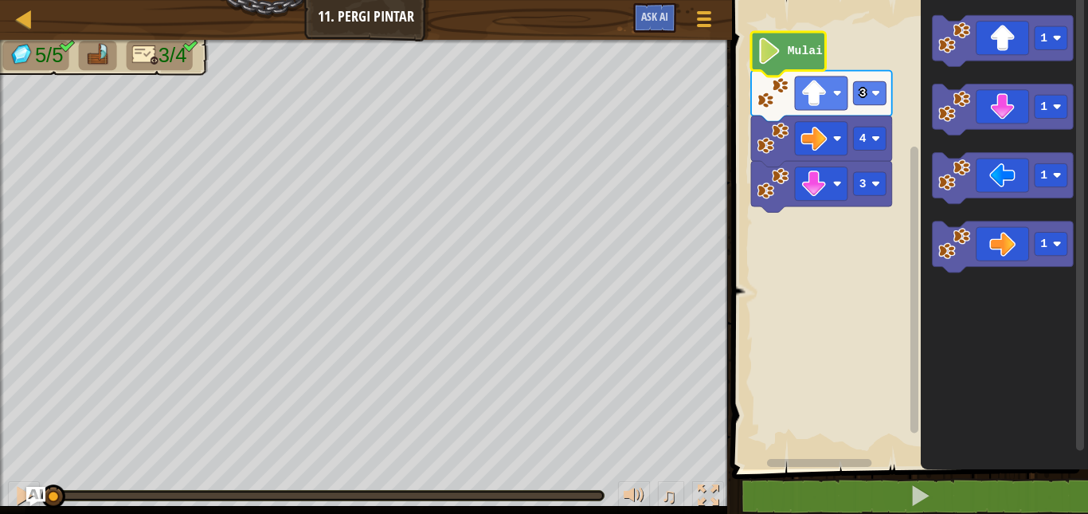
click at [791, 61] on icon "Ruang Kerja Blockly" at bounding box center [788, 54] width 74 height 45
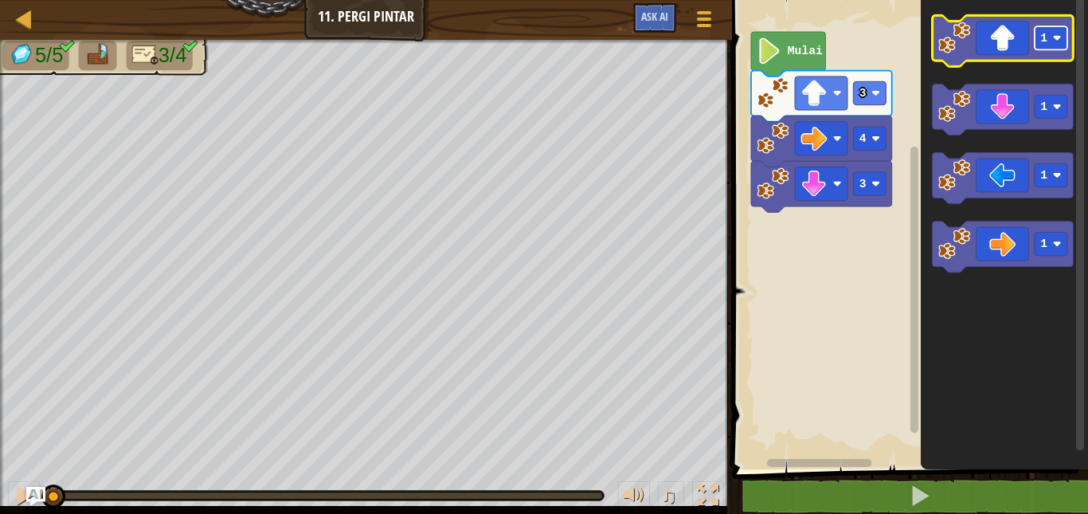
click at [1044, 49] on rect "Ruang Kerja Blockly" at bounding box center [1050, 37] width 33 height 23
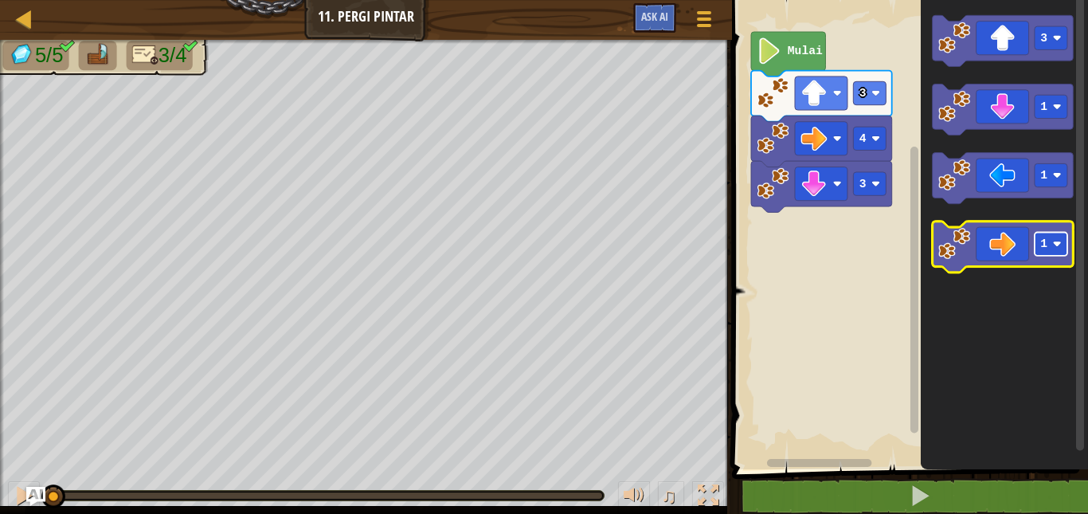
click at [1048, 248] on rect "Ruang Kerja Blockly" at bounding box center [1050, 244] width 33 height 23
click at [1050, 243] on rect "Ruang Kerja Blockly" at bounding box center [1050, 244] width 33 height 23
click at [1054, 256] on icon "Ruang Kerja Blockly" at bounding box center [1003, 246] width 141 height 51
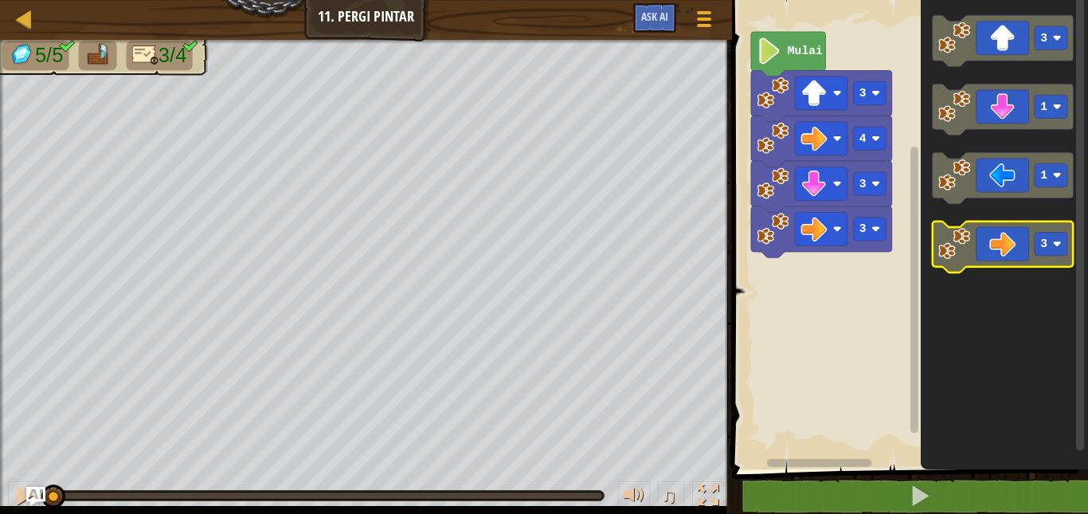
click at [1054, 256] on icon "Ruang Kerja Blockly" at bounding box center [1003, 246] width 141 height 51
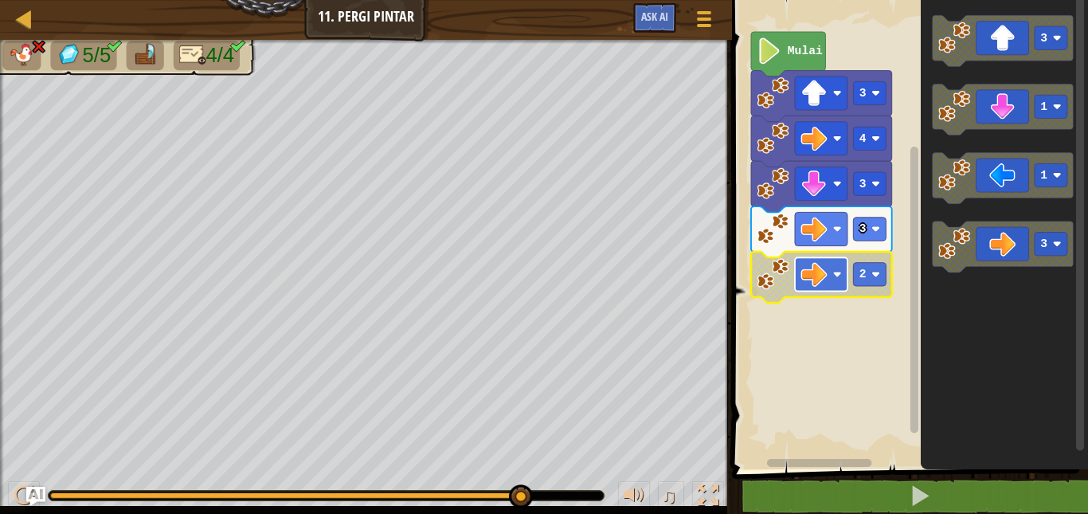
click at [839, 287] on rect "Ruang Kerja Blockly" at bounding box center [821, 273] width 53 height 33
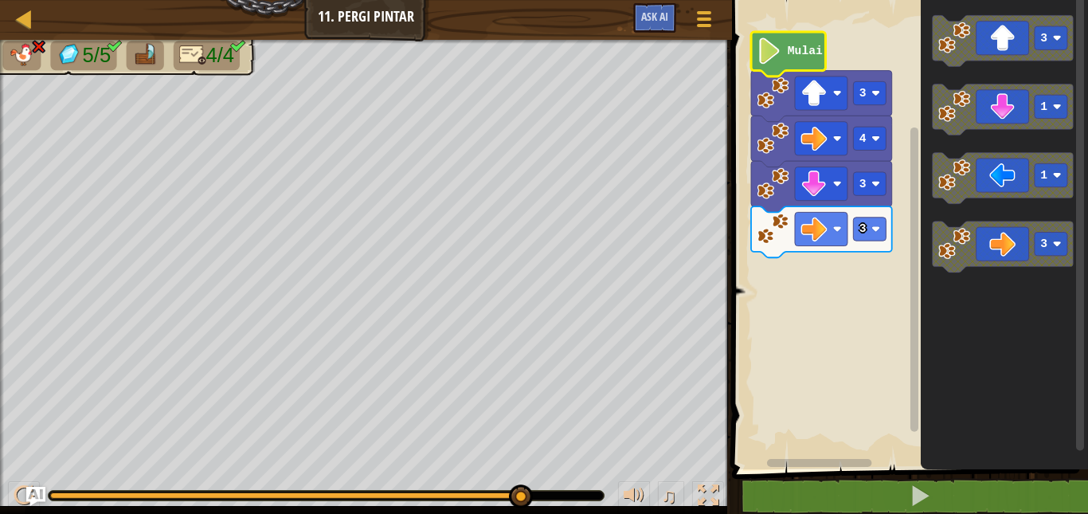
click at [800, 50] on text "Mulai" at bounding box center [805, 51] width 35 height 13
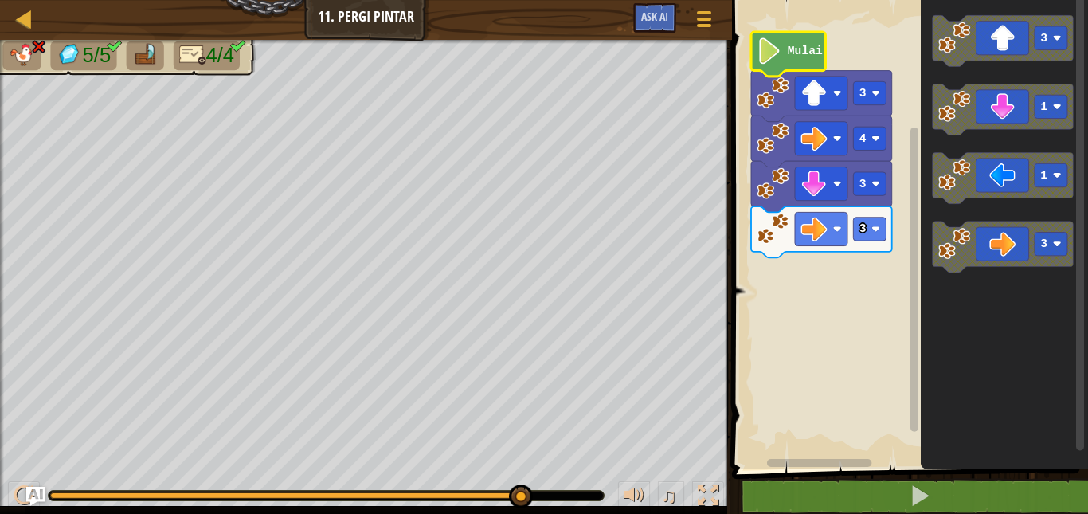
click at [800, 50] on text "Mulai" at bounding box center [805, 51] width 35 height 13
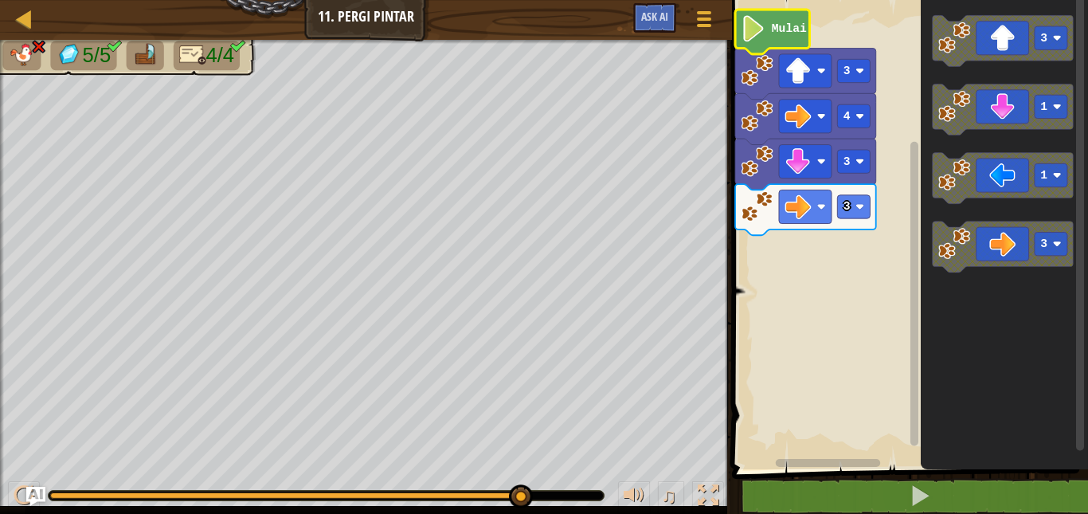
click at [790, 41] on icon "Ruang Kerja Blockly" at bounding box center [772, 32] width 74 height 45
click at [14, 21] on div at bounding box center [24, 19] width 20 height 20
select select "id"
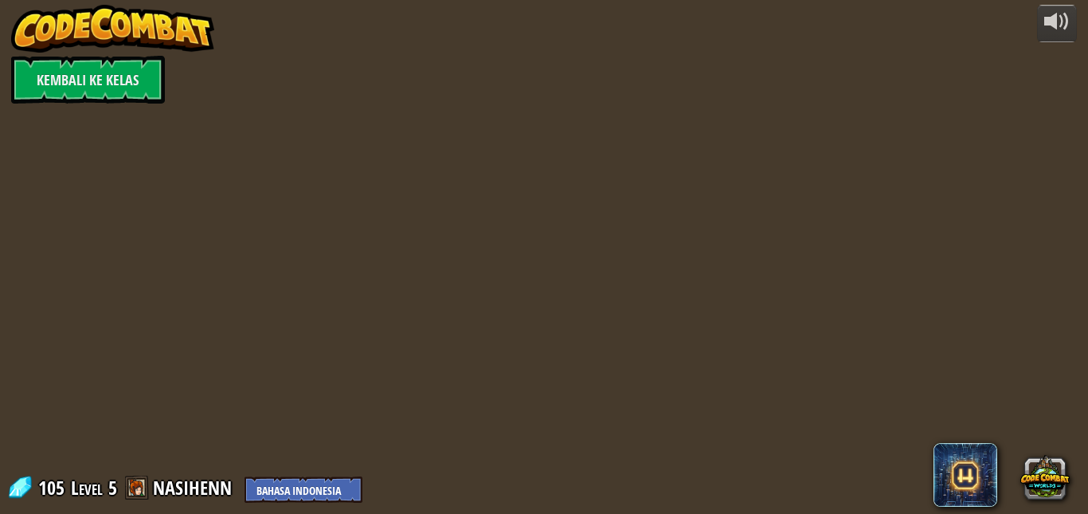
select select "id"
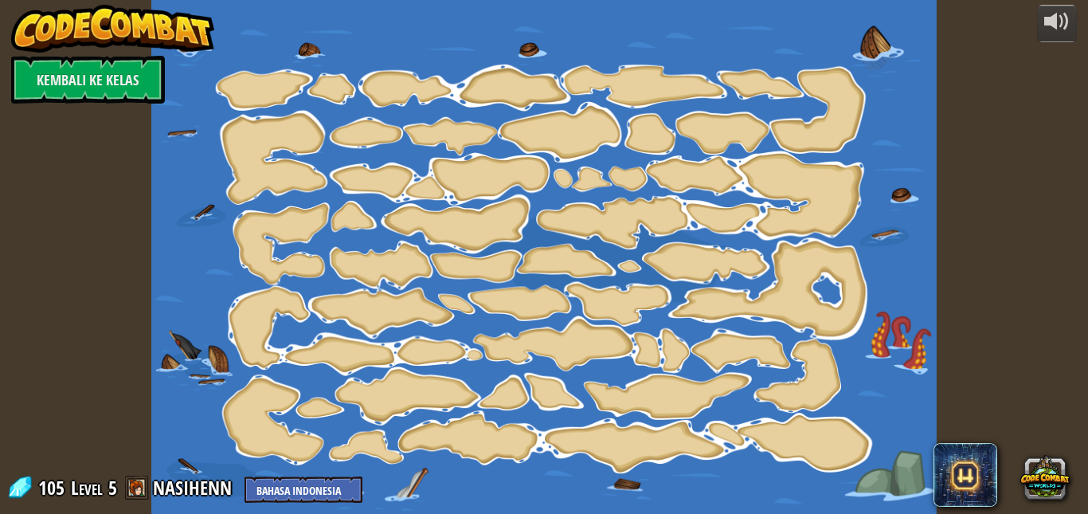
select select "id"
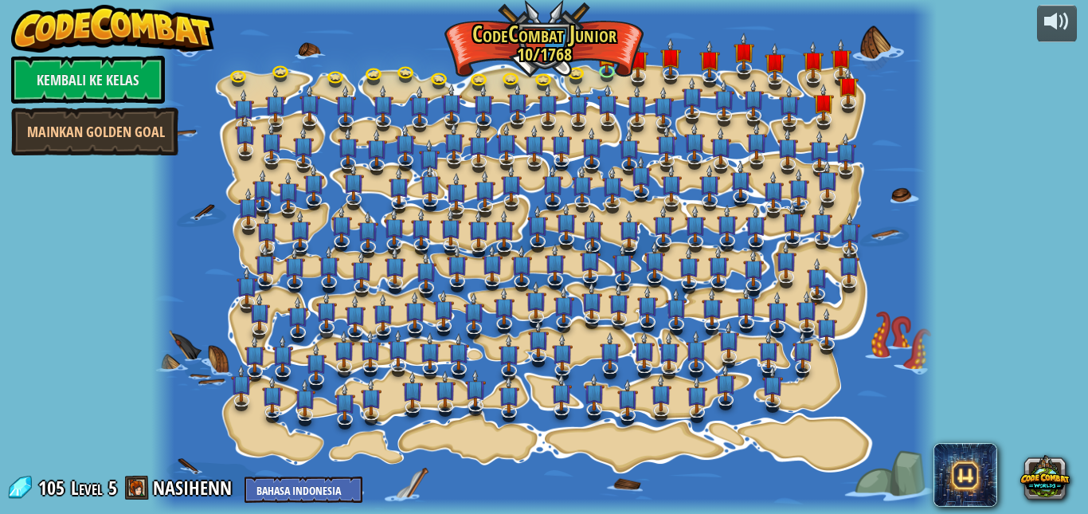
select select "id"
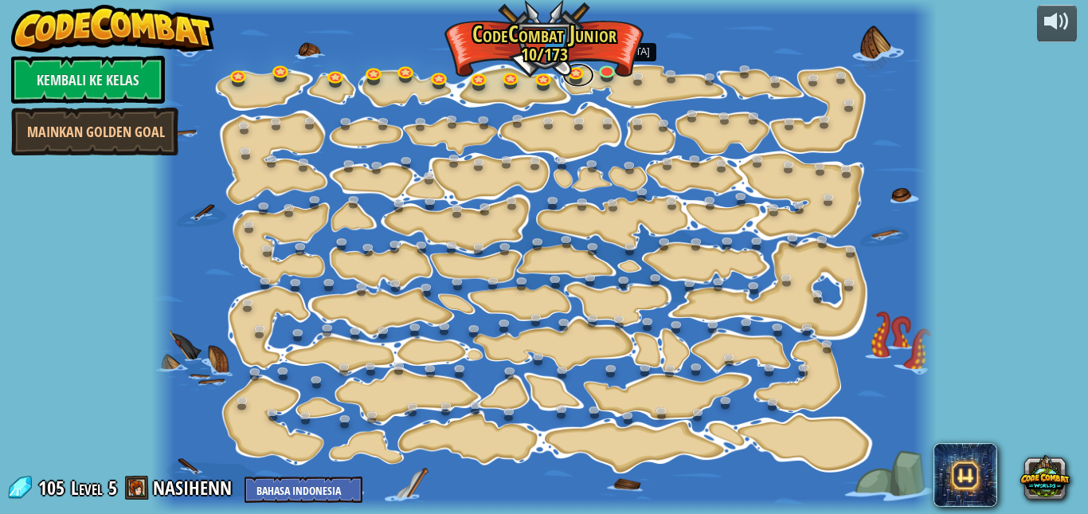
click at [577, 76] on link at bounding box center [578, 76] width 32 height 24
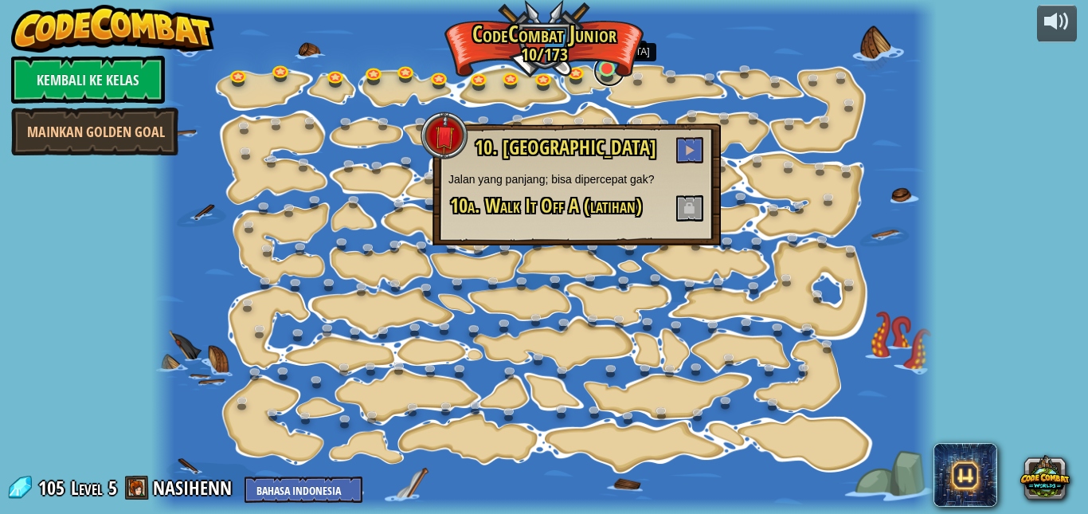
click at [600, 72] on link at bounding box center [609, 71] width 32 height 32
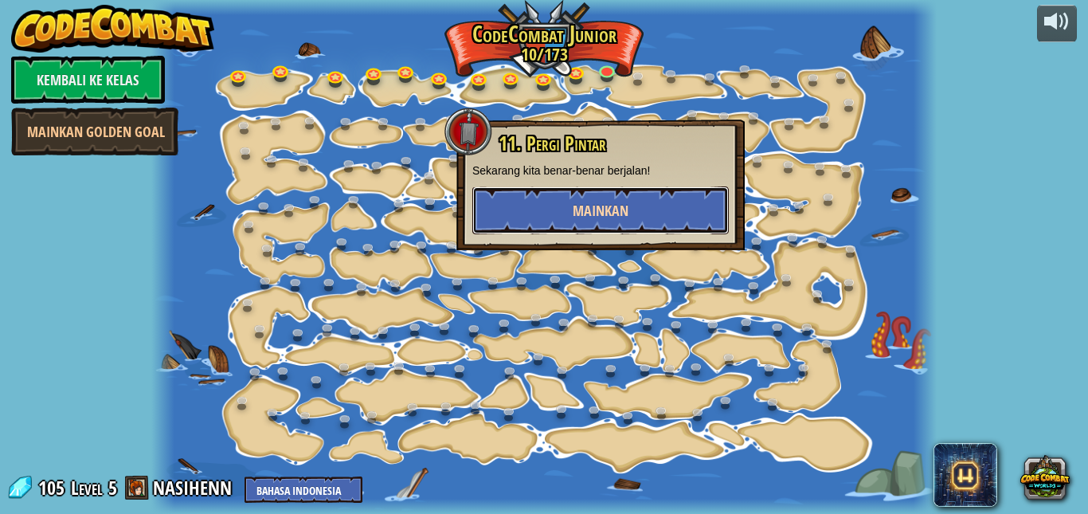
click at [583, 221] on button "Mainkan" at bounding box center [600, 210] width 256 height 48
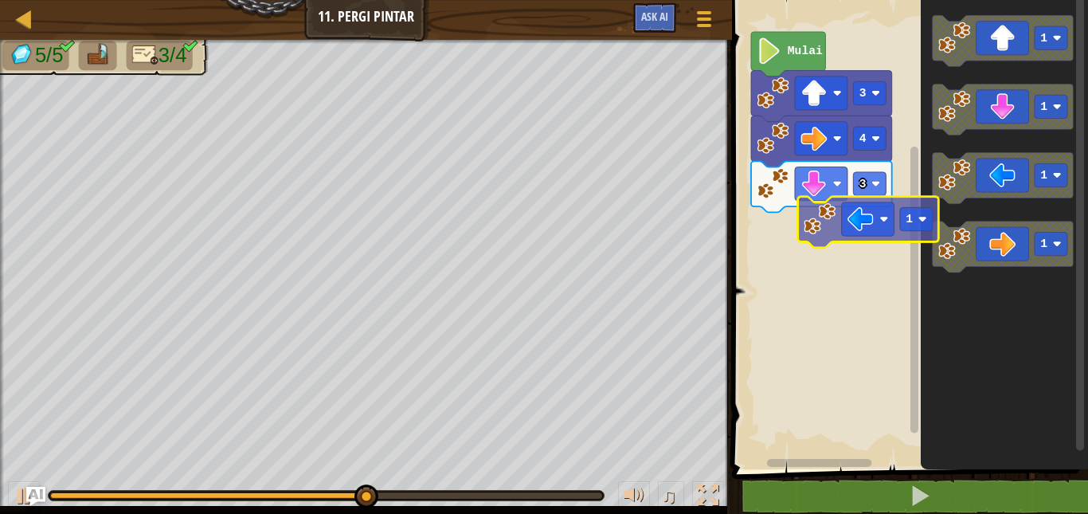
click at [835, 225] on div "Mulai 3 4 3 1 1 1 1 1" at bounding box center [907, 230] width 361 height 477
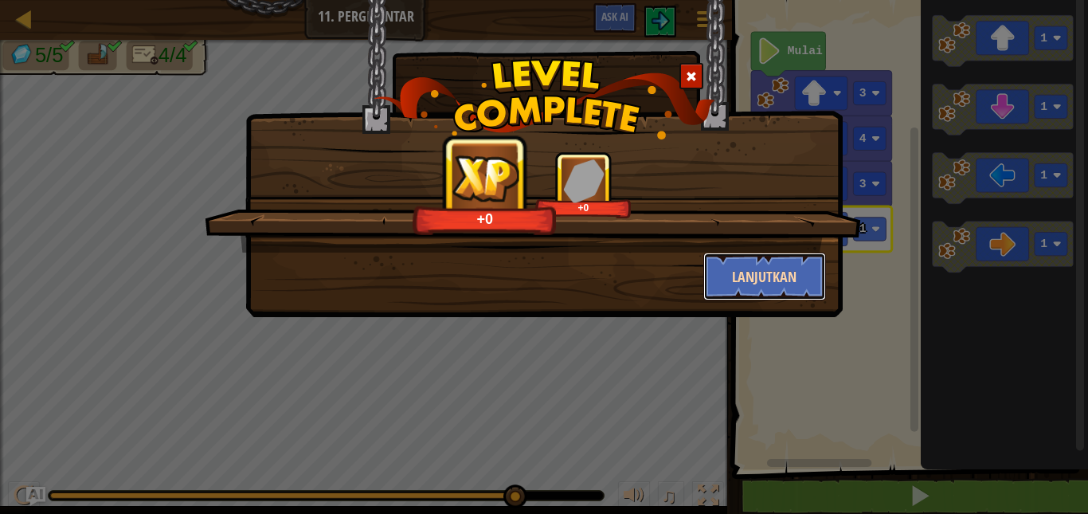
click at [801, 259] on button "Lanjutkan" at bounding box center [764, 276] width 123 height 48
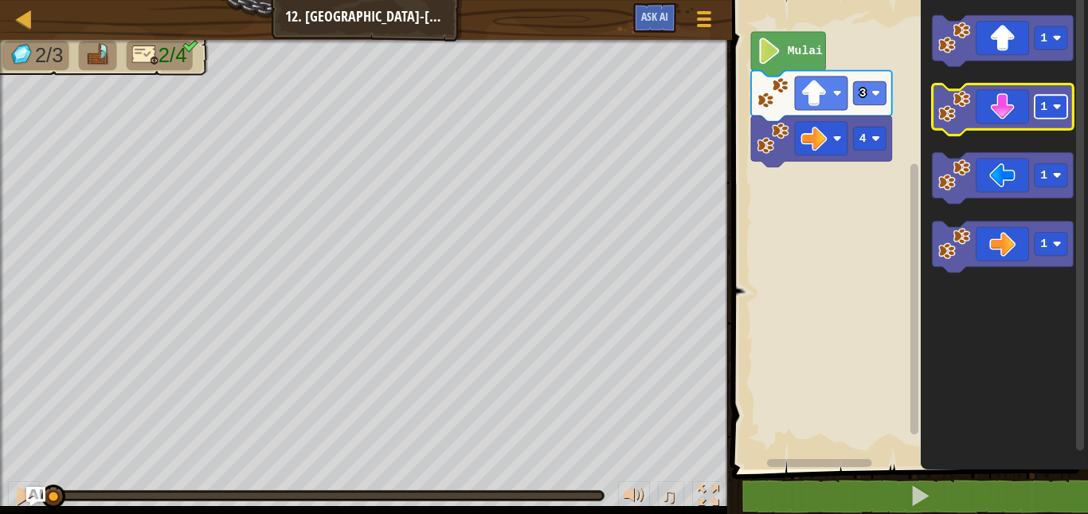
click at [1040, 116] on rect "Ruang Kerja Blockly" at bounding box center [1050, 106] width 33 height 23
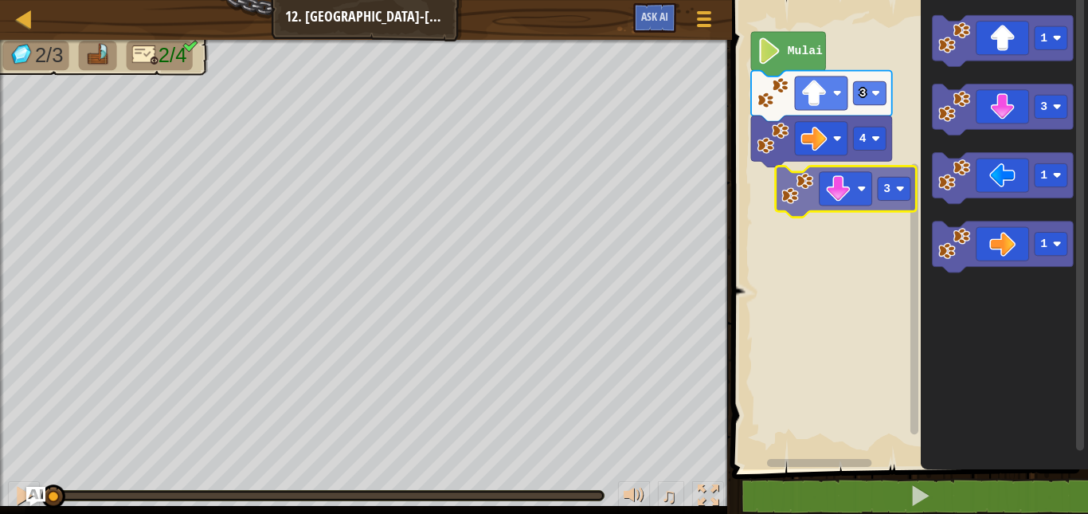
click at [829, 205] on div "4 3 Mulai 1 3 1 1 3" at bounding box center [907, 230] width 361 height 477
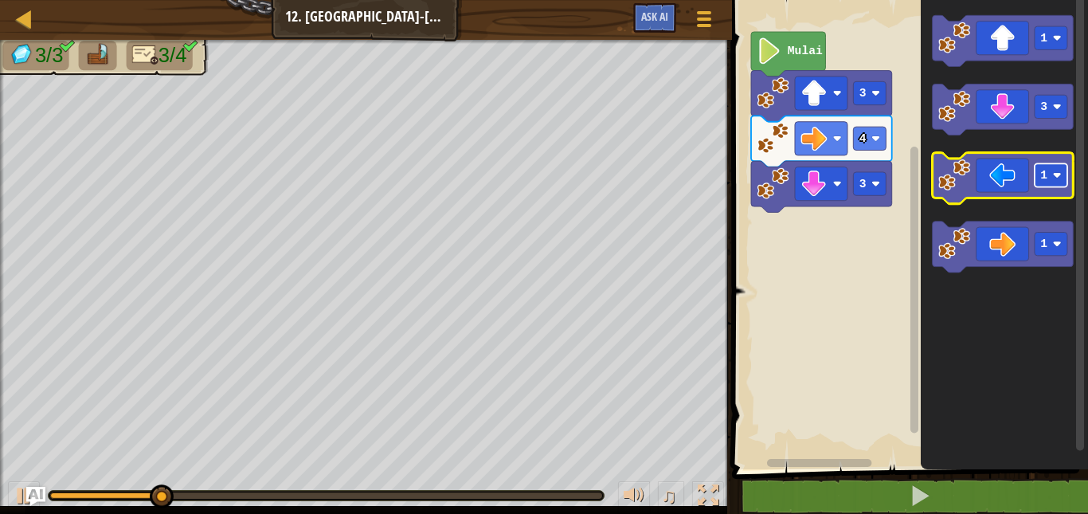
click at [1045, 179] on text "1" at bounding box center [1044, 175] width 7 height 13
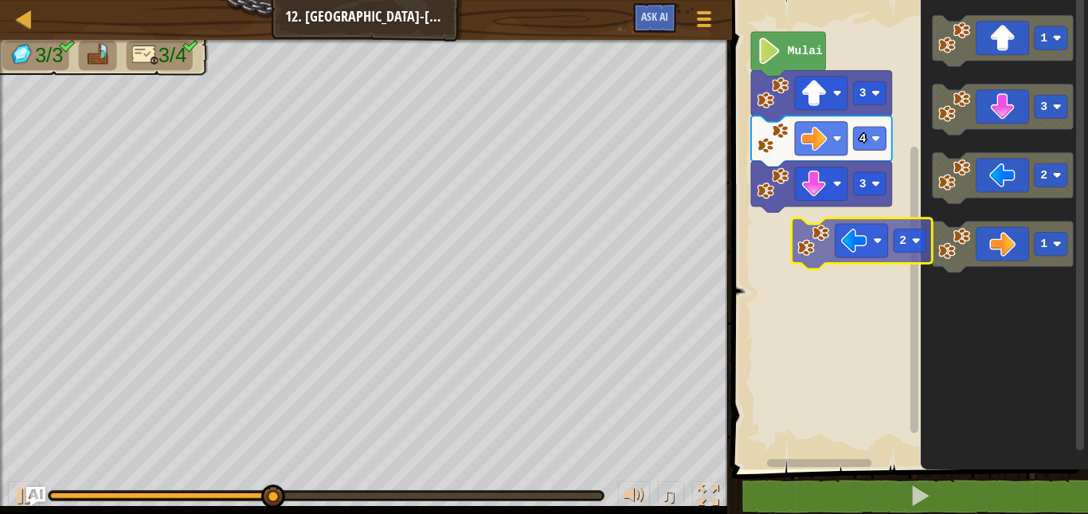
click at [831, 243] on div "4 3 3 Mulai 1 3 2 1 2" at bounding box center [907, 230] width 361 height 477
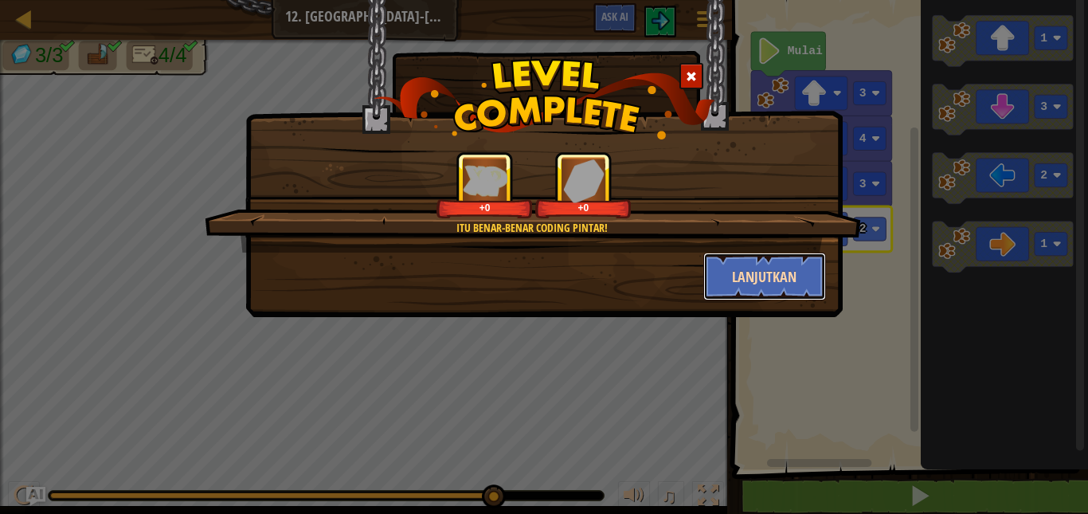
click at [767, 276] on button "Lanjutkan" at bounding box center [764, 276] width 123 height 48
